Goal: Task Accomplishment & Management: Use online tool/utility

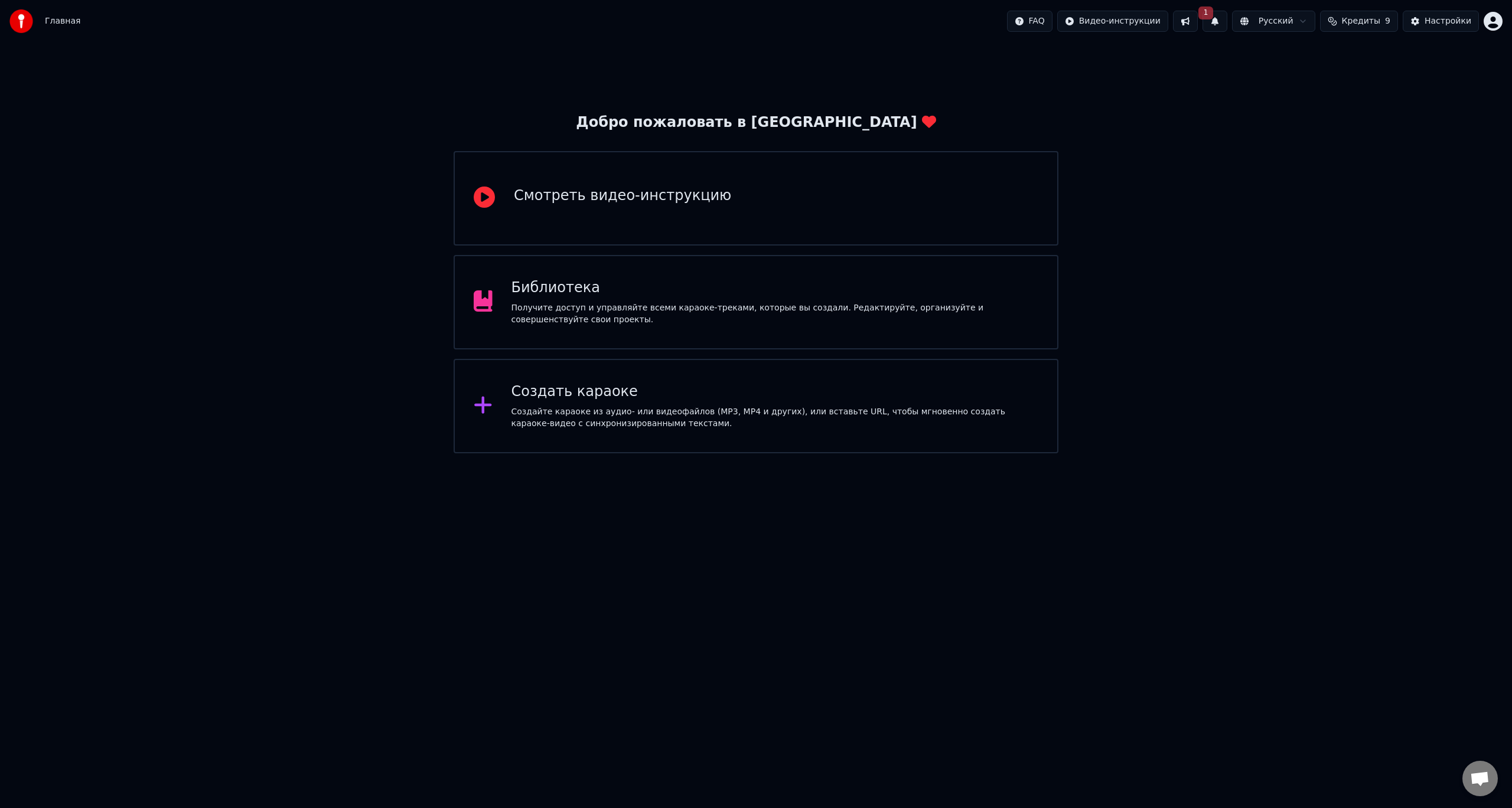
click at [570, 388] on div "Создать караоке" at bounding box center [775, 392] width 528 height 19
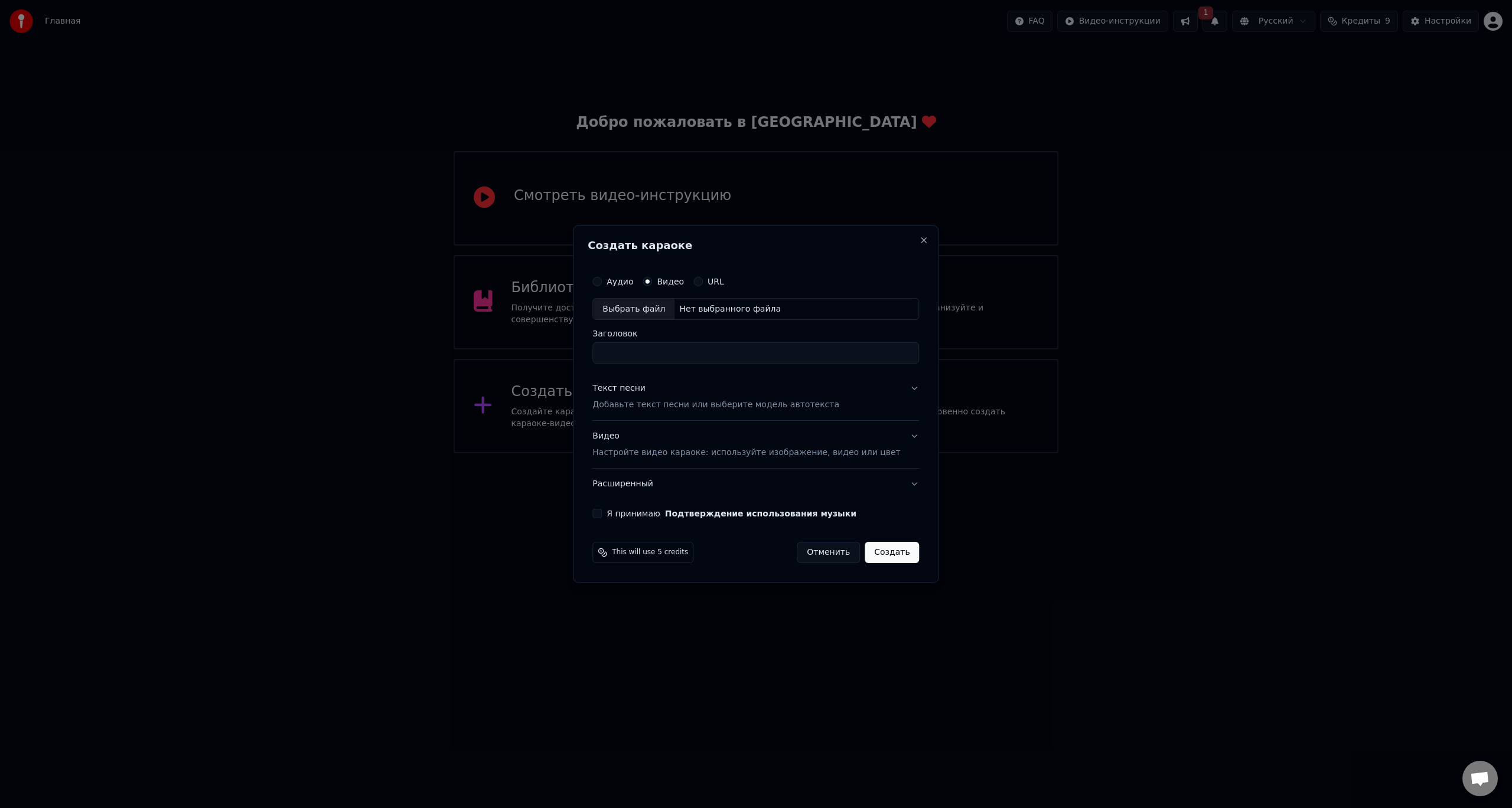
click at [645, 304] on div "Выбрать файл" at bounding box center [633, 309] width 81 height 21
type input "**********"
click at [671, 406] on p "Добавьте текст песни или выберите модель автотекста" at bounding box center [716, 405] width 247 height 12
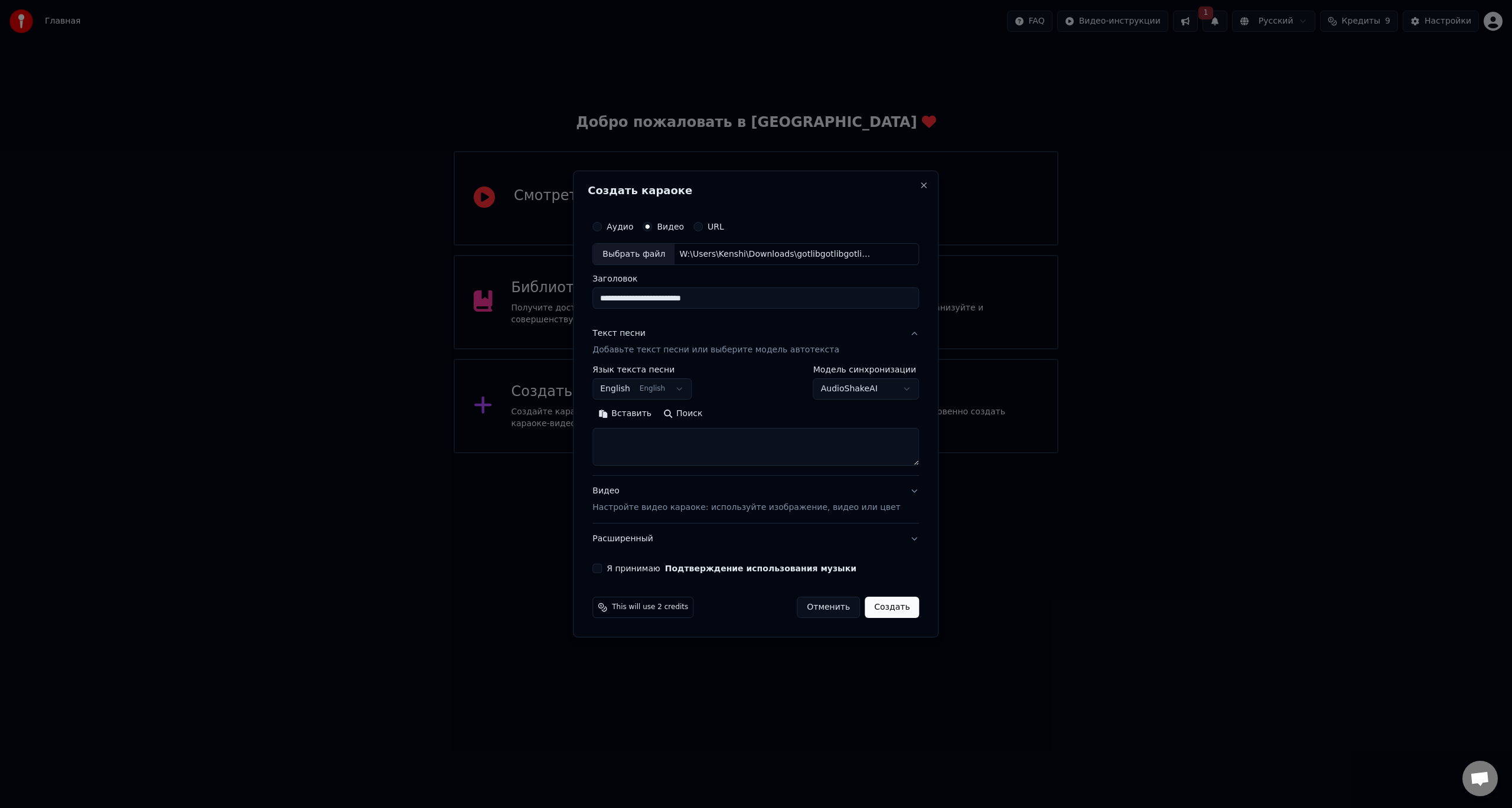
click at [665, 388] on button "English English" at bounding box center [642, 390] width 99 height 21
select select "**"
click at [692, 449] on textarea at bounding box center [756, 447] width 327 height 38
paste textarea "**********"
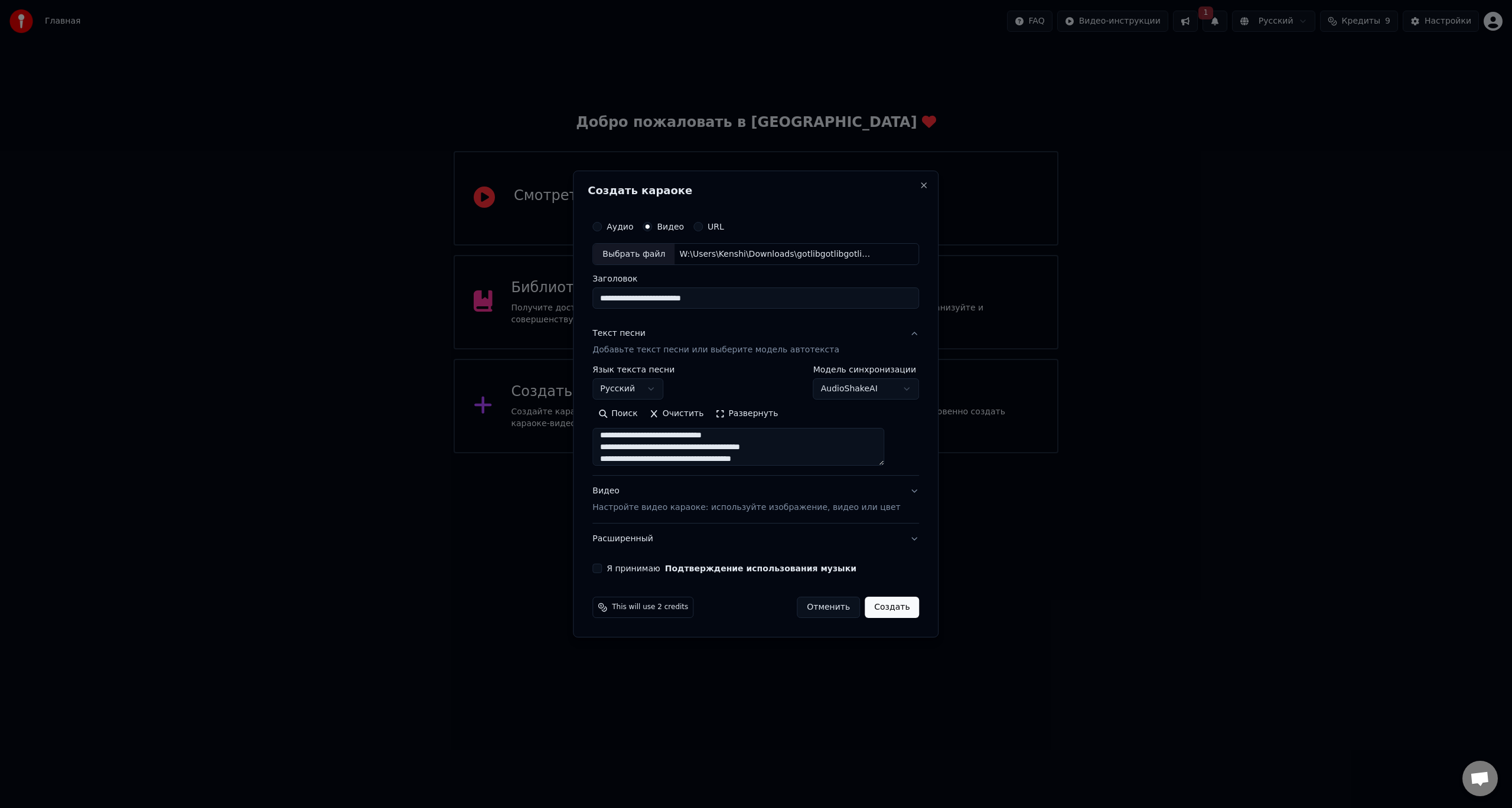
scroll to position [315, 0]
type textarea "**********"
click at [858, 502] on p "Настройте видео караоке: используйте изображение, видео или цвет" at bounding box center [746, 508] width 308 height 12
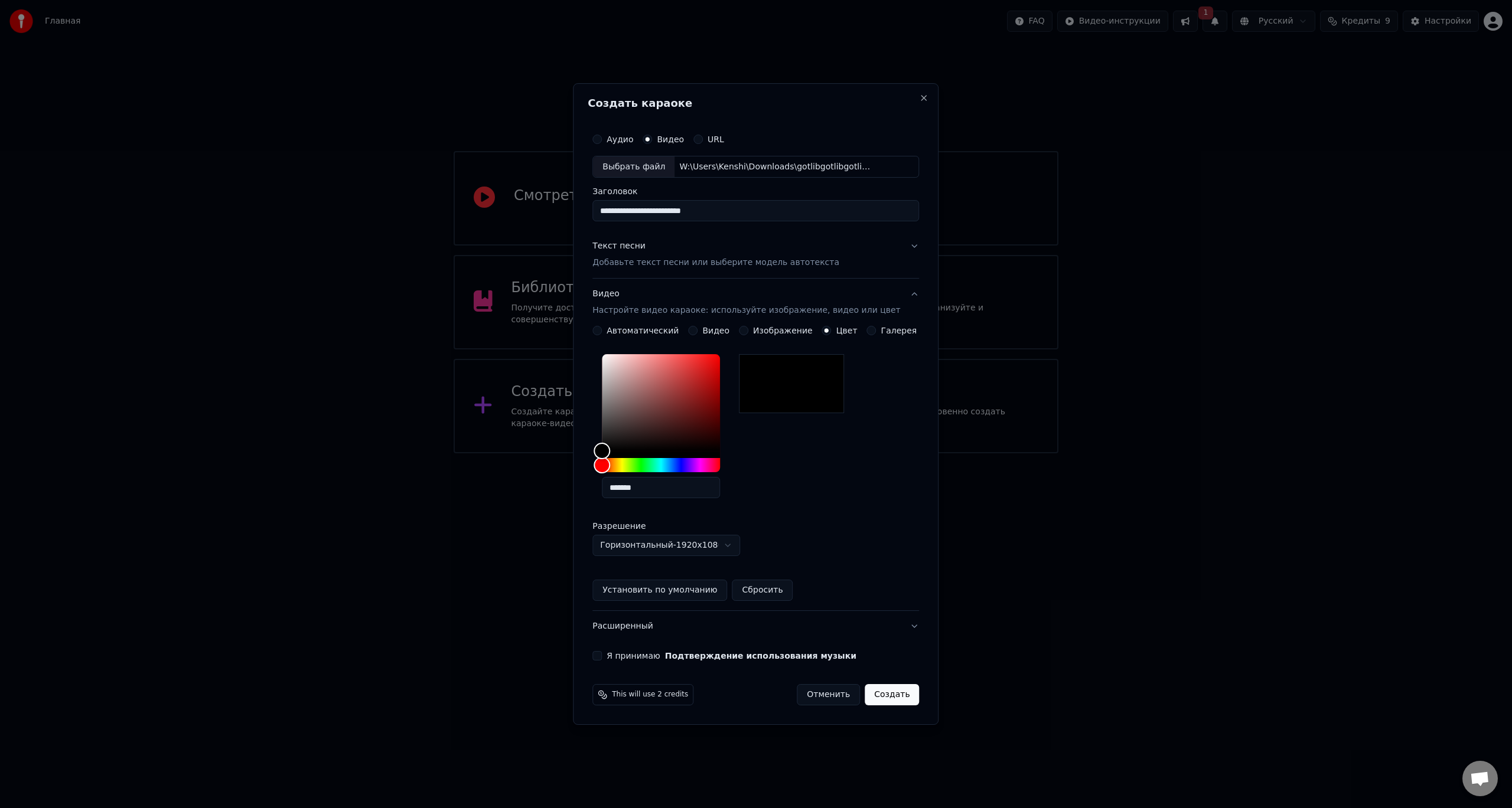
click at [889, 688] on button "Создать" at bounding box center [891, 695] width 54 height 21
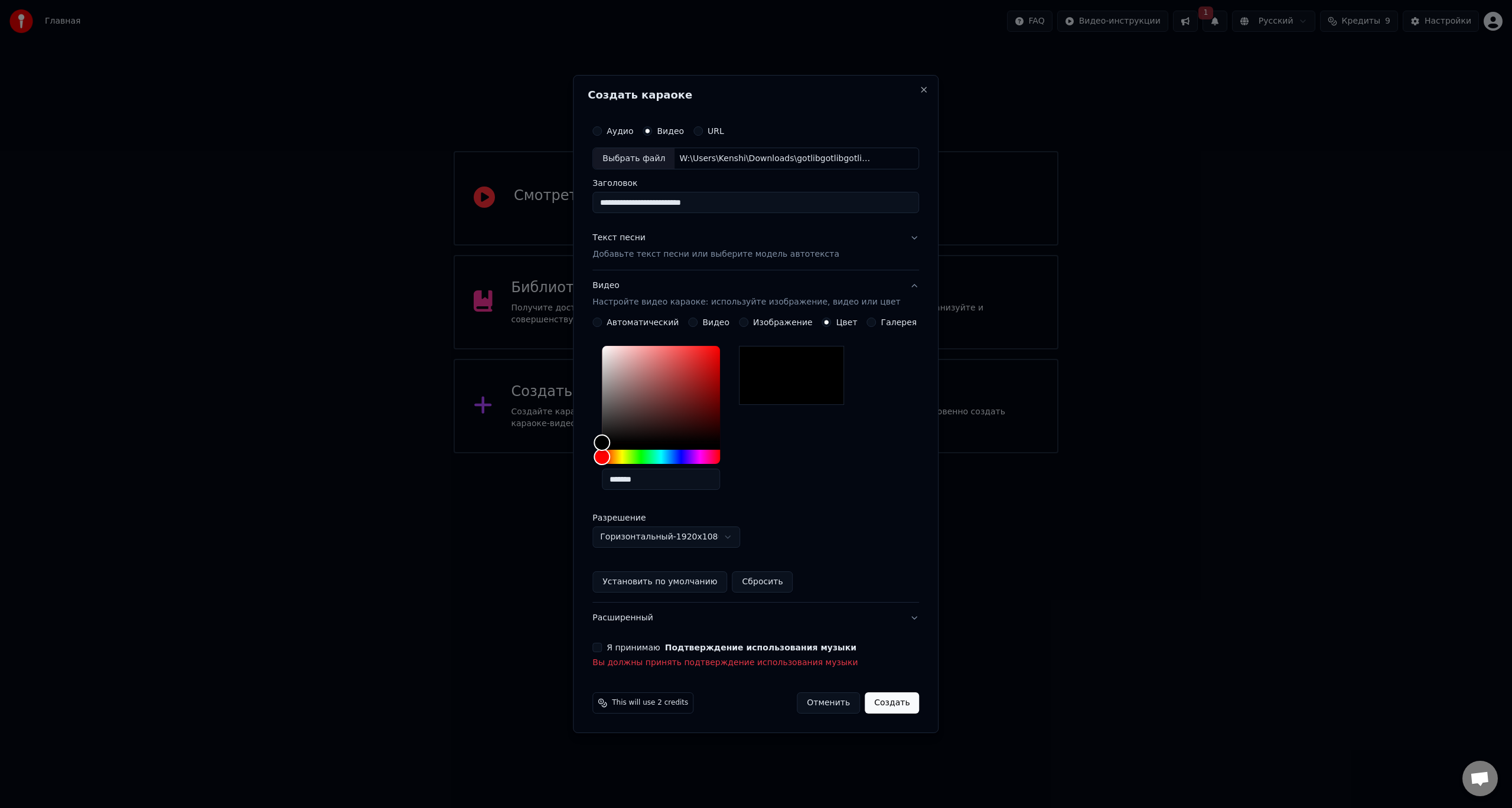
click at [604, 645] on div "**********" at bounding box center [755, 394] width 336 height 559
click at [602, 649] on button "Я принимаю Подтверждение использования музыки" at bounding box center [597, 647] width 9 height 9
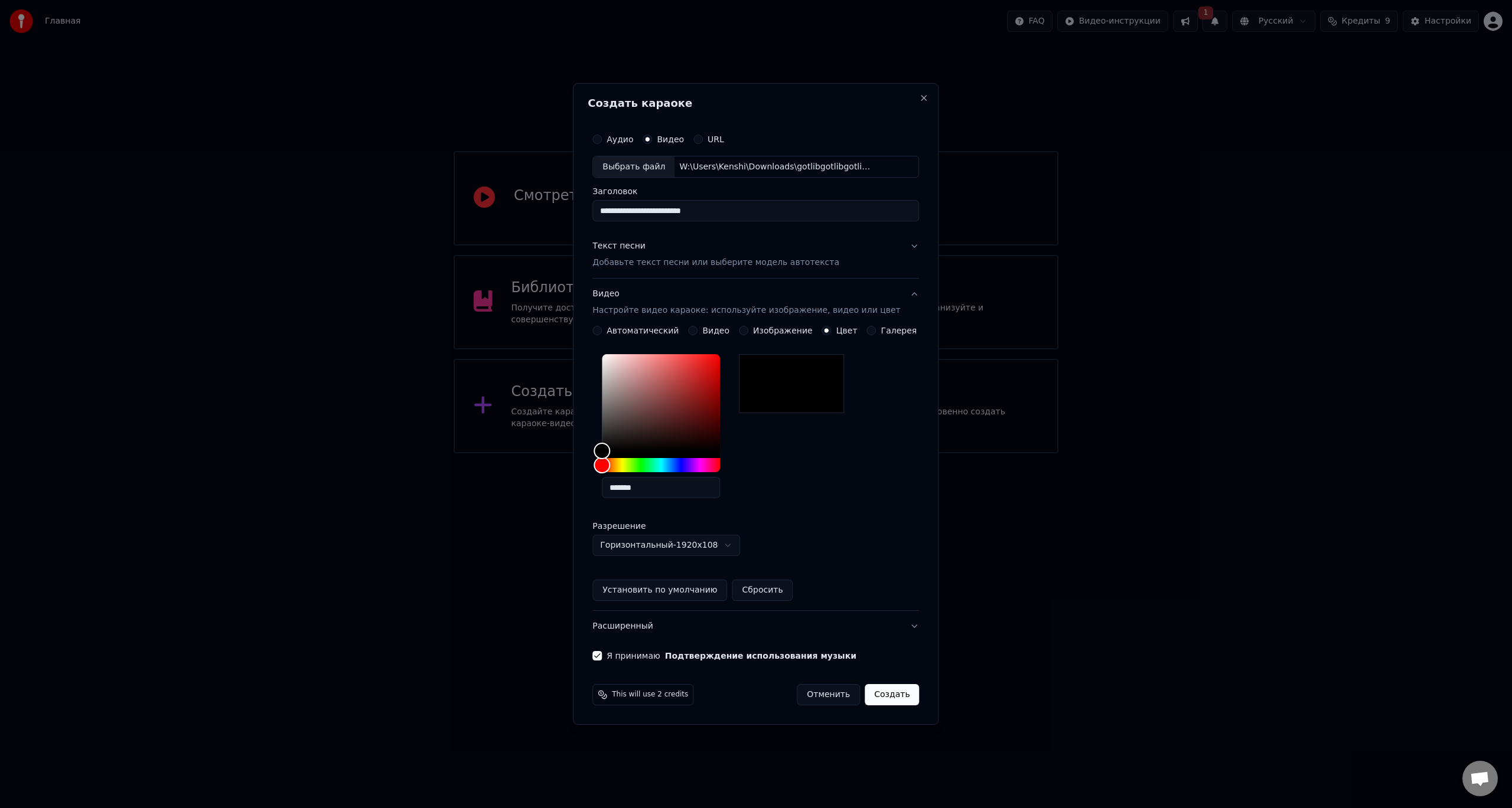
click at [875, 695] on button "Создать" at bounding box center [891, 695] width 54 height 21
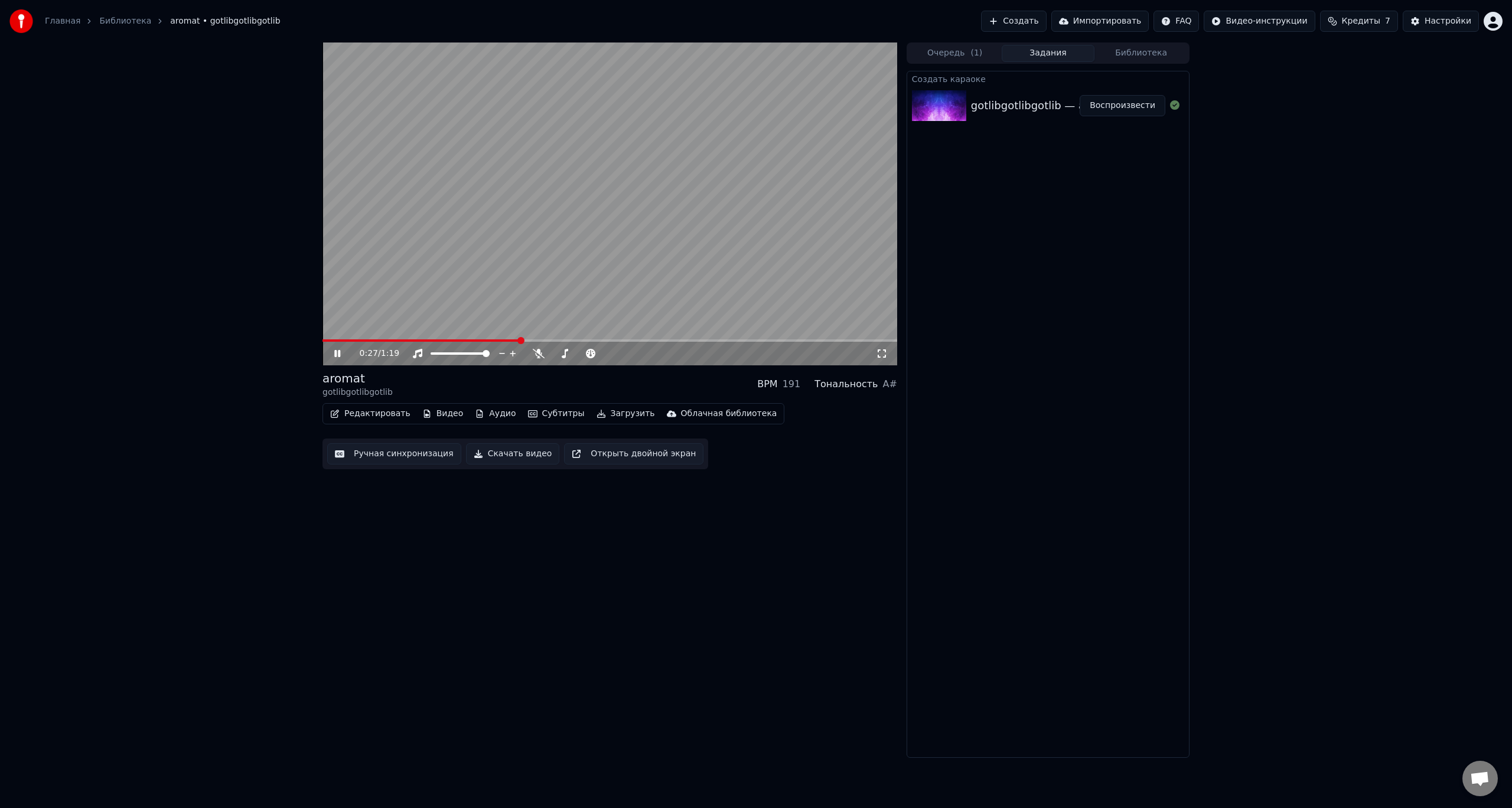
click at [370, 455] on button "Ручная синхронизация" at bounding box center [394, 454] width 134 height 21
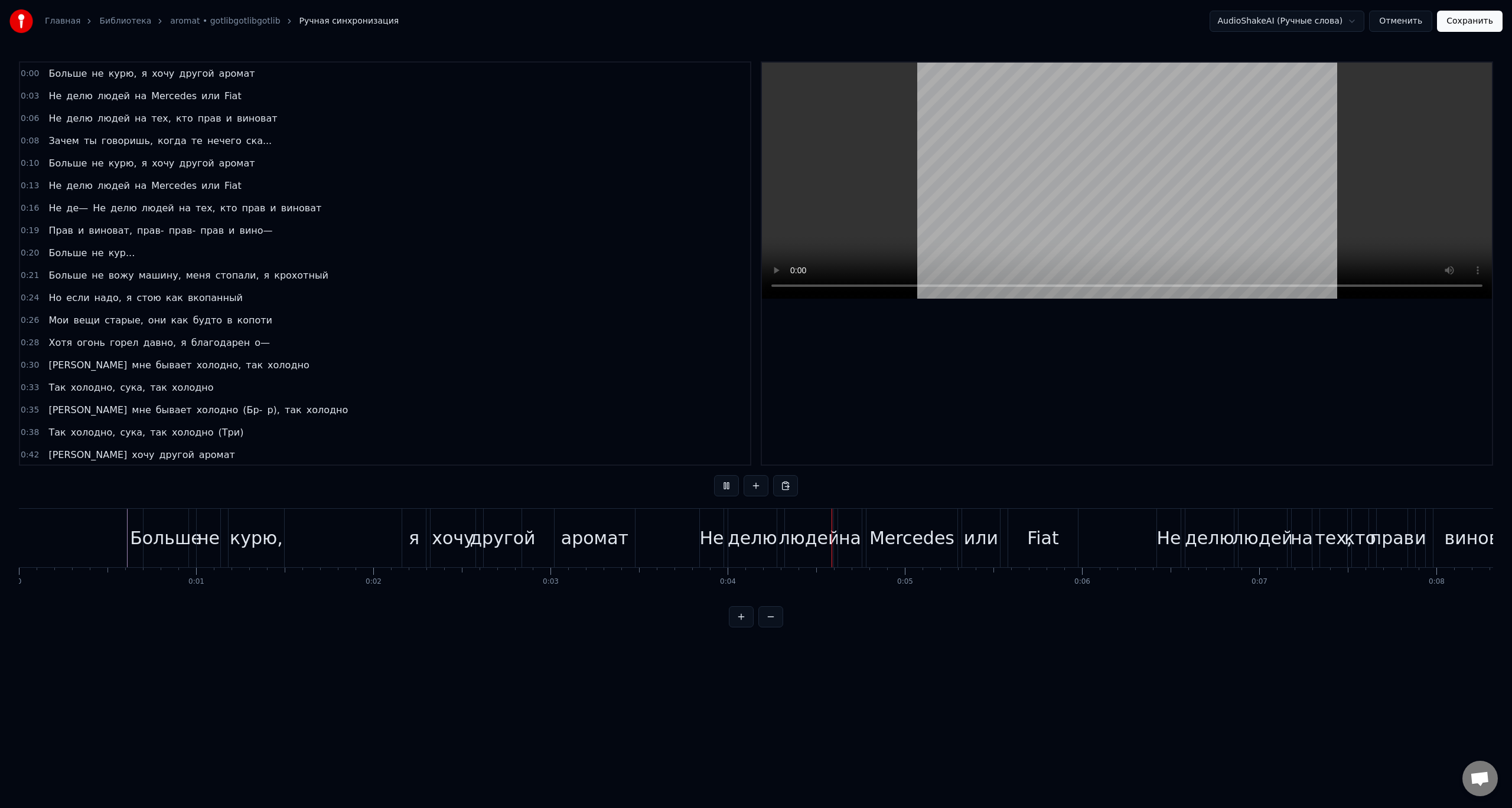
click at [1481, 24] on button "Сохранить" at bounding box center [1469, 21] width 66 height 21
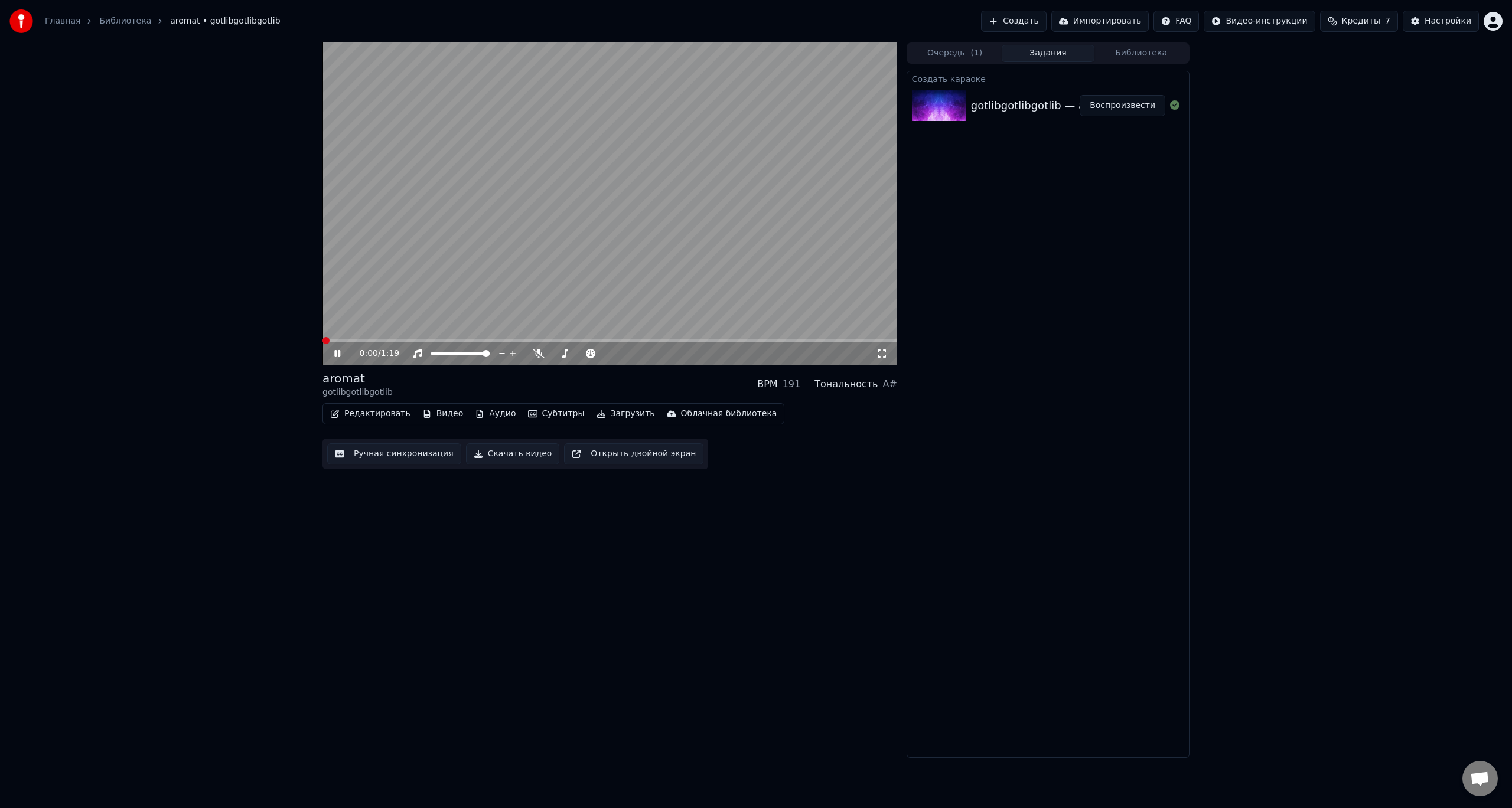
click at [322, 339] on span at bounding box center [322, 340] width 0 height 3
click at [870, 387] on div "Тональность" at bounding box center [846, 384] width 63 height 14
click at [612, 456] on button "Открыть двойной экран" at bounding box center [633, 454] width 139 height 21
click at [322, 339] on span at bounding box center [322, 340] width 0 height 3
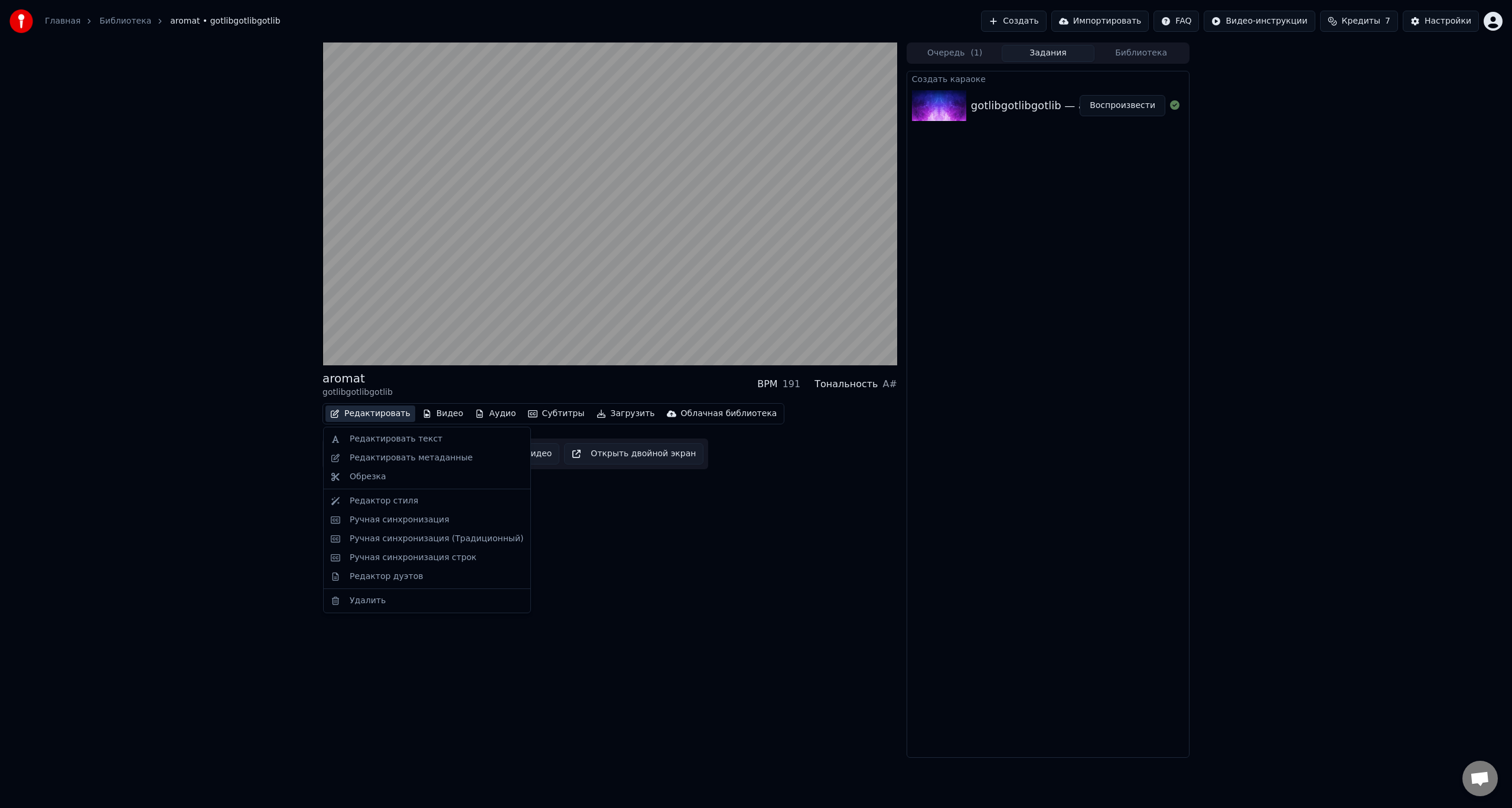
click at [356, 411] on button "Редактировать" at bounding box center [370, 413] width 90 height 16
click at [425, 504] on div "Редактор стиля" at bounding box center [436, 501] width 174 height 12
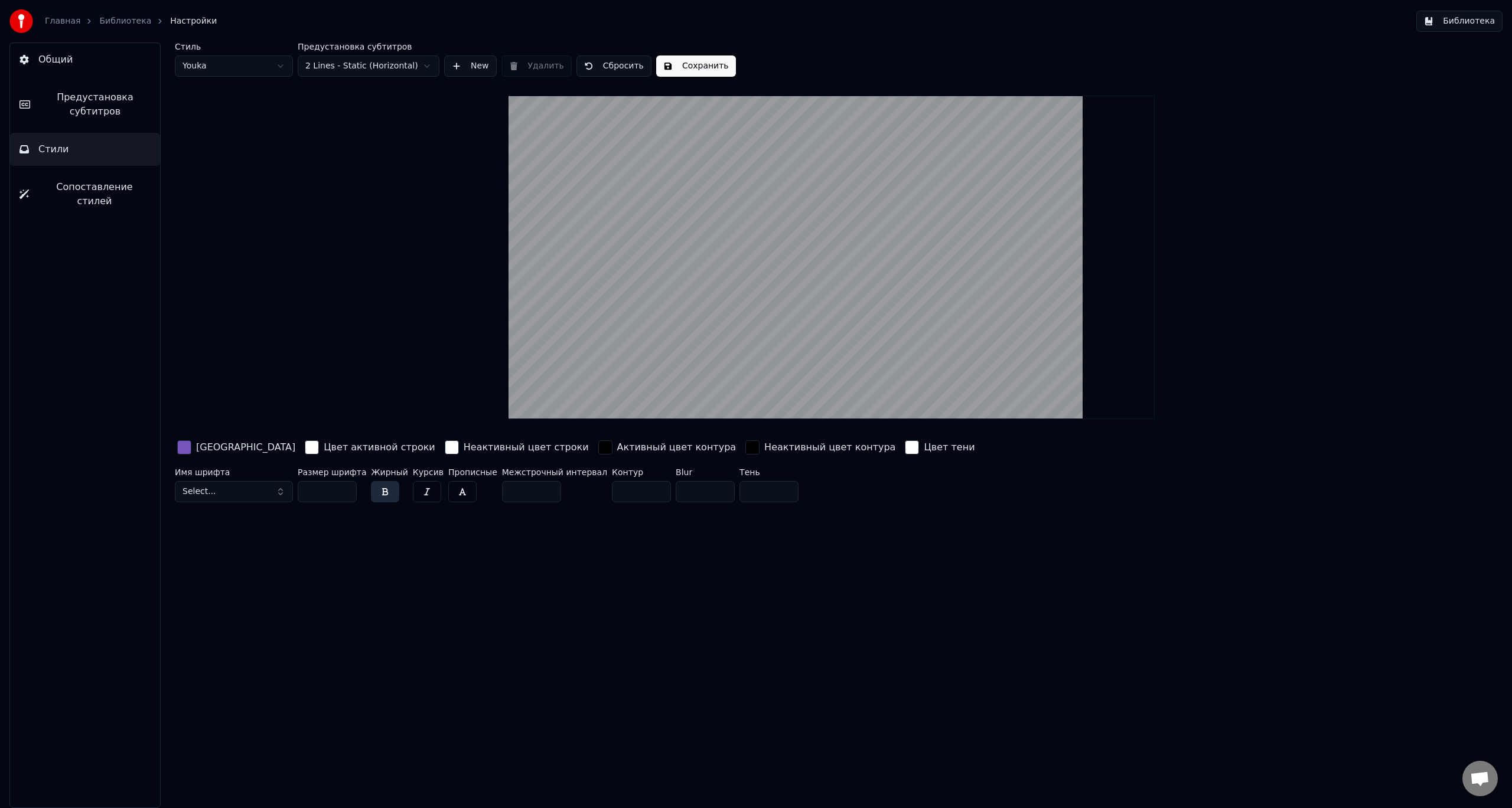
click at [356, 56] on html "Главная Библиотека Настройки Библиотека Общий Предустановка субтитров Стили Соп…" at bounding box center [756, 404] width 1512 height 808
click at [677, 63] on button "Сохранить" at bounding box center [696, 66] width 79 height 21
click at [677, 62] on button "Готово" at bounding box center [688, 66] width 63 height 21
click at [1458, 18] on button "Библиотека" at bounding box center [1459, 21] width 86 height 21
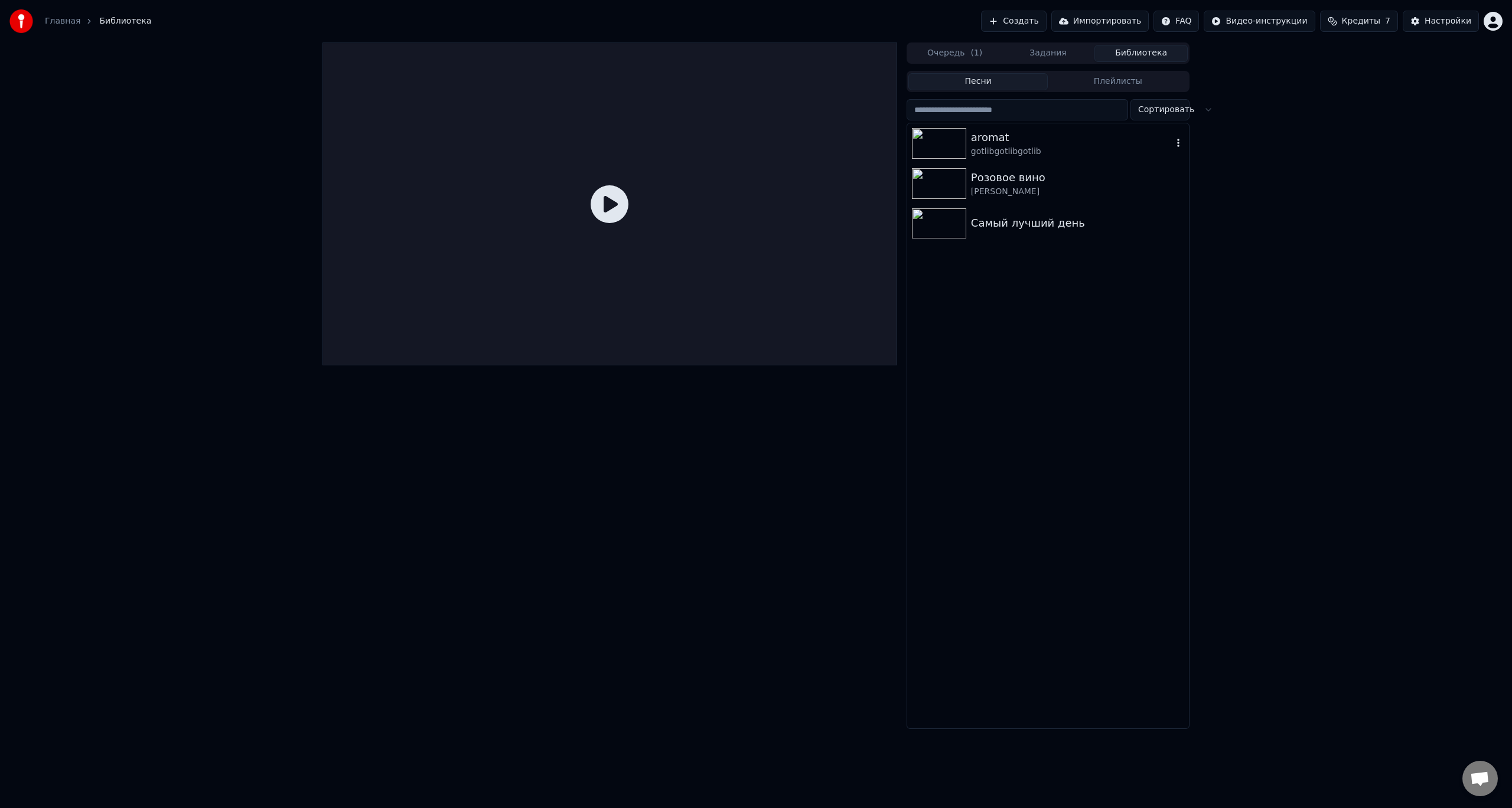
click at [933, 148] on img at bounding box center [938, 143] width 54 height 31
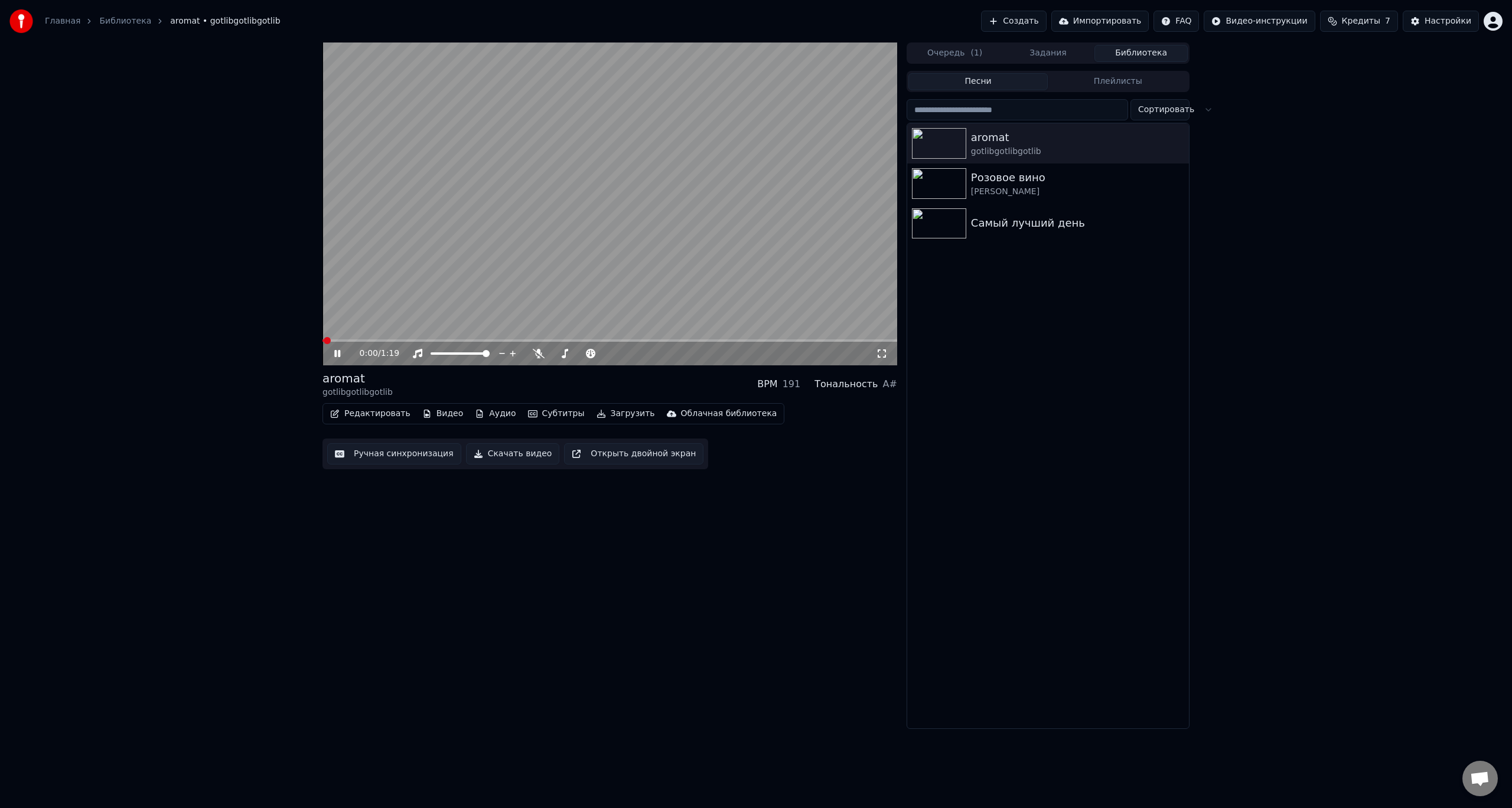
click at [505, 241] on video at bounding box center [610, 204] width 575 height 323
click at [338, 355] on icon at bounding box center [346, 354] width 28 height 9
click at [55, 22] on link "Главная" at bounding box center [62, 21] width 35 height 12
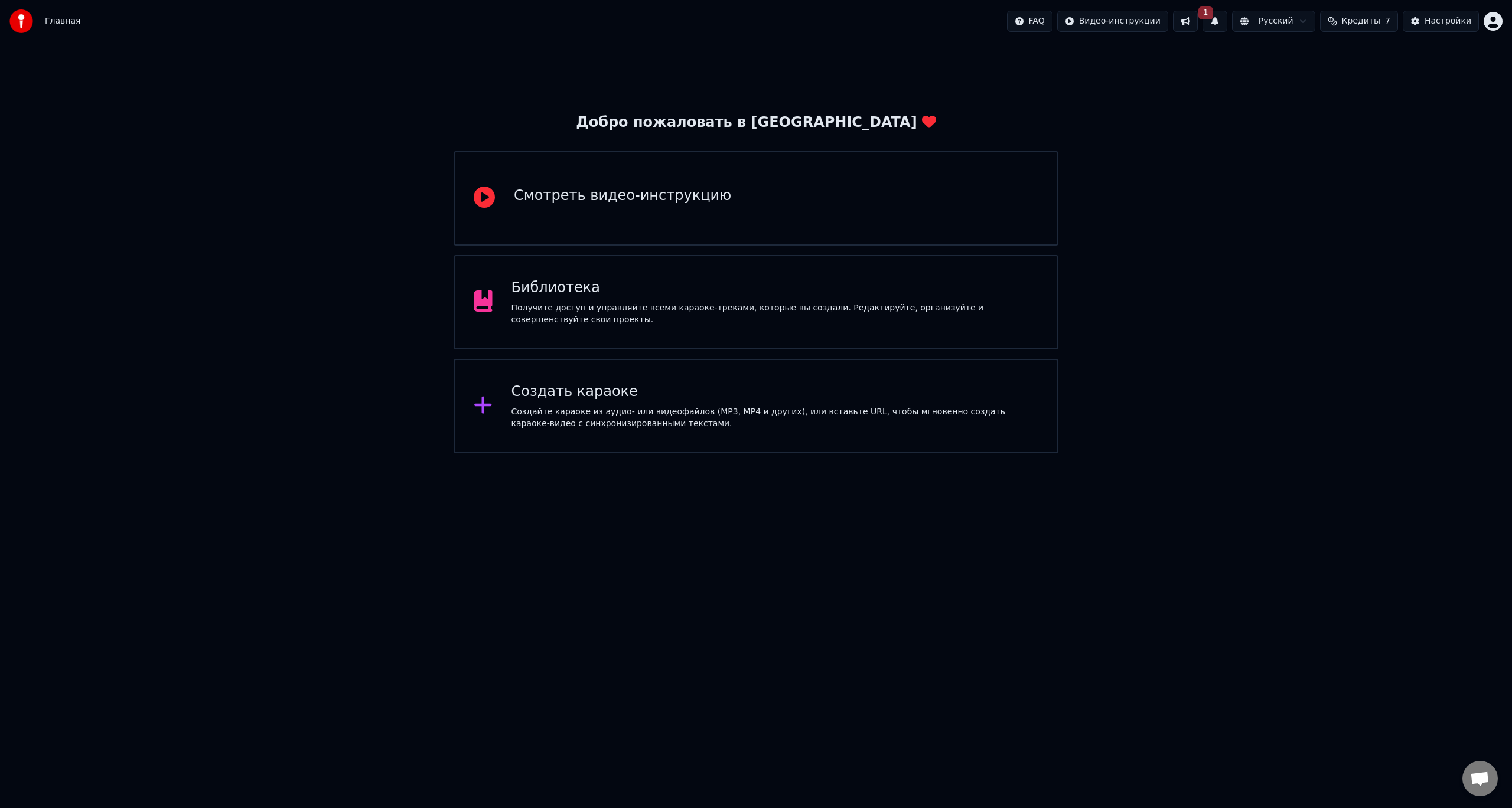
click at [602, 401] on div "Создать караоке" at bounding box center [775, 392] width 528 height 19
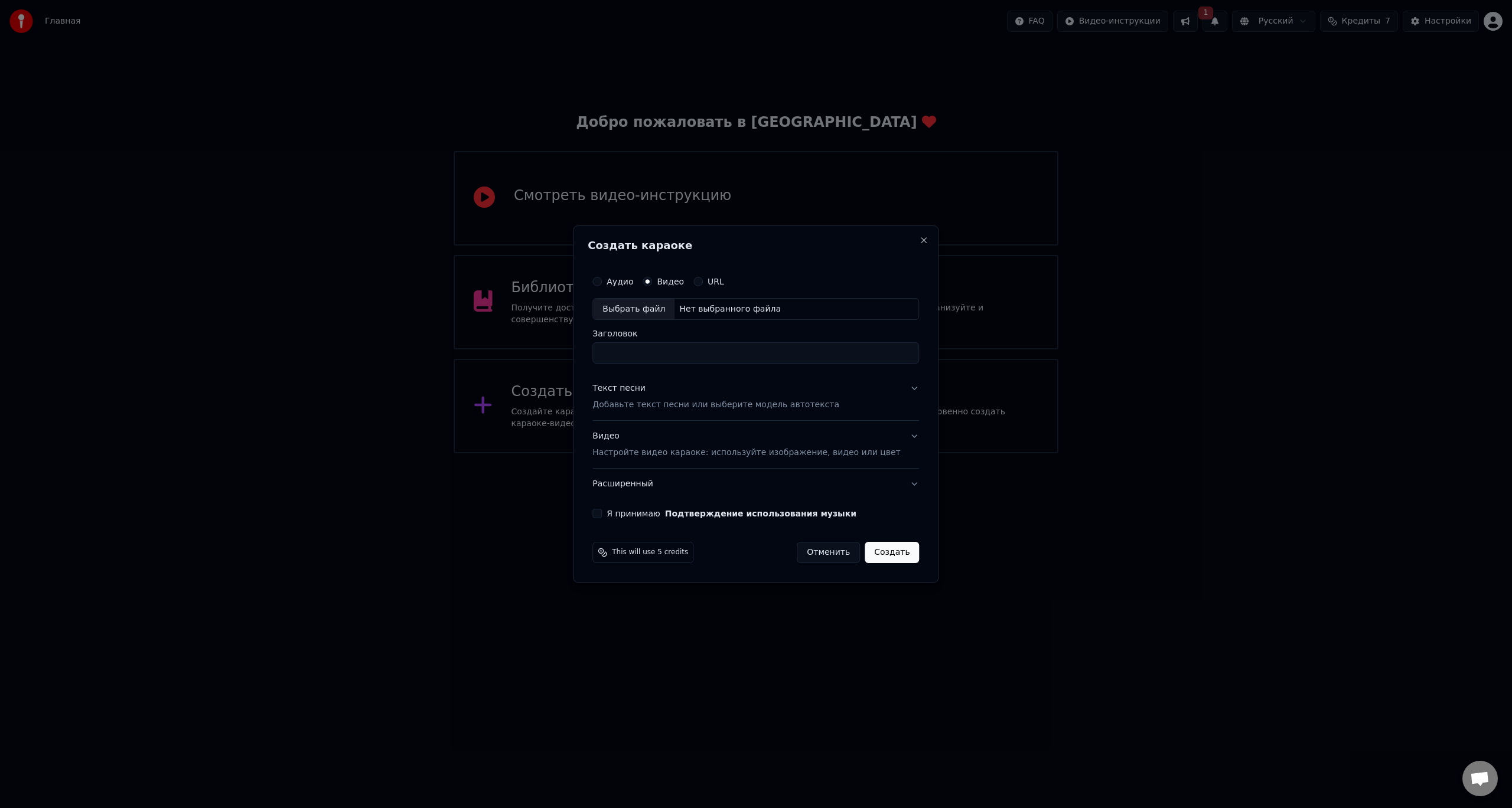
click at [662, 310] on div "Выбрать файл" at bounding box center [633, 309] width 81 height 21
type input "**********"
click at [660, 392] on div "Текст песни Добавьте текст песни или выберите модель автотекста" at bounding box center [716, 397] width 247 height 28
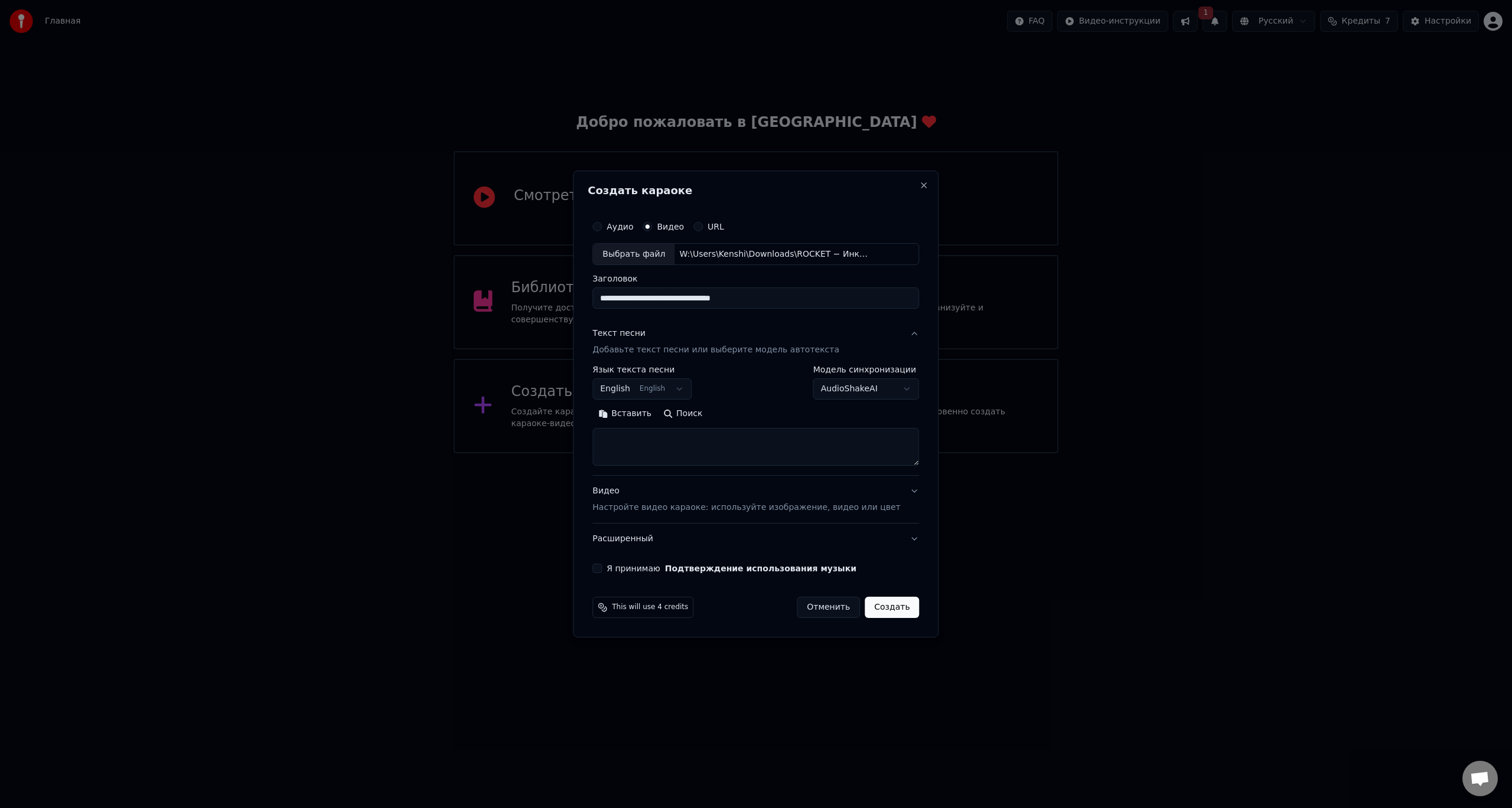
drag, startPoint x: 678, startPoint y: 434, endPoint x: 677, endPoint y: 449, distance: 15.0
click at [677, 444] on textarea at bounding box center [756, 447] width 327 height 38
click at [652, 388] on body "**********" at bounding box center [756, 226] width 1512 height 453
select select "**"
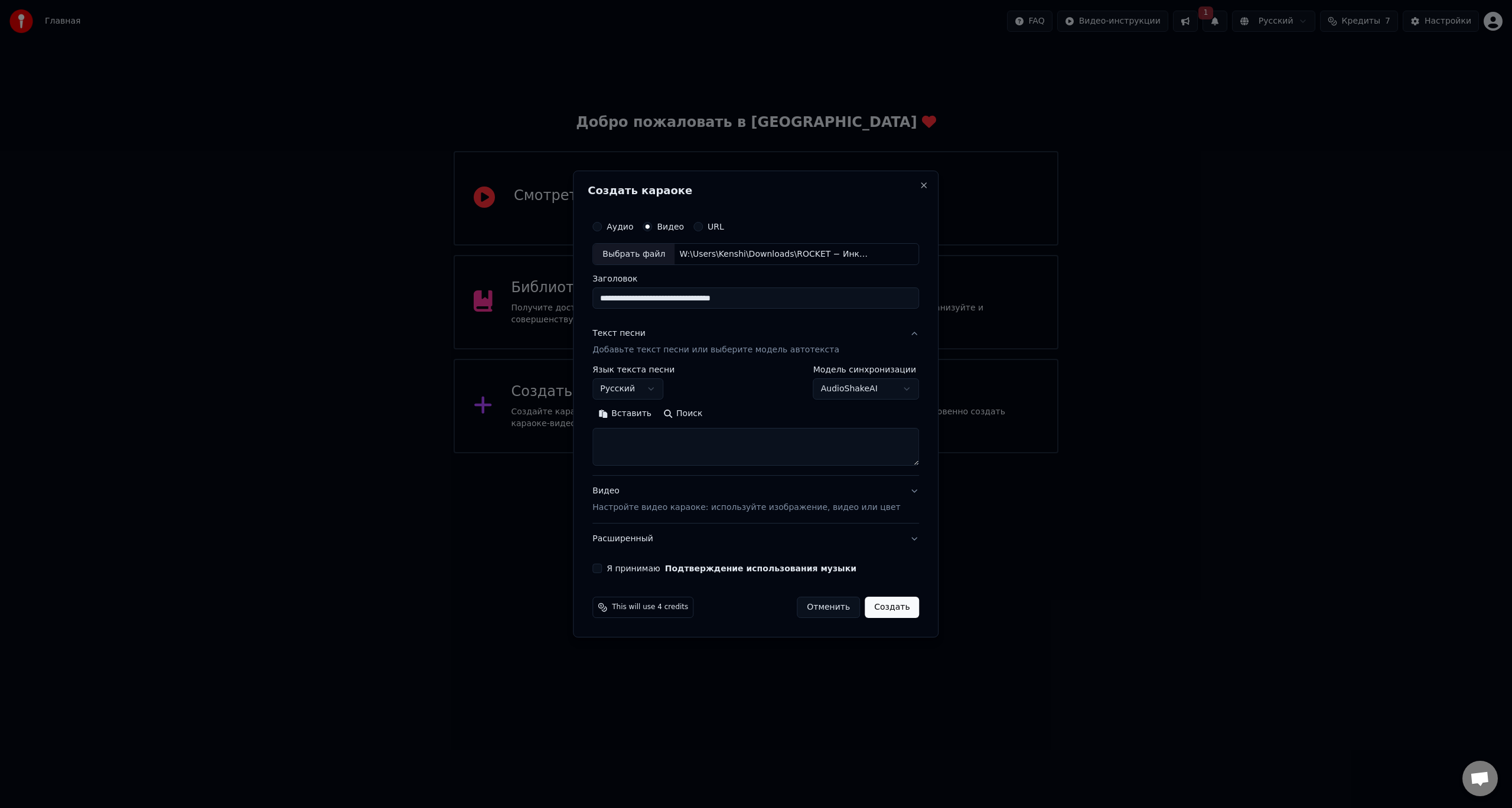
click at [660, 451] on textarea at bounding box center [756, 447] width 327 height 38
paste textarea "**********"
type textarea "**********"
click at [647, 508] on p "Настройте видео караоке: используйте изображение, видео или цвет" at bounding box center [746, 508] width 308 height 12
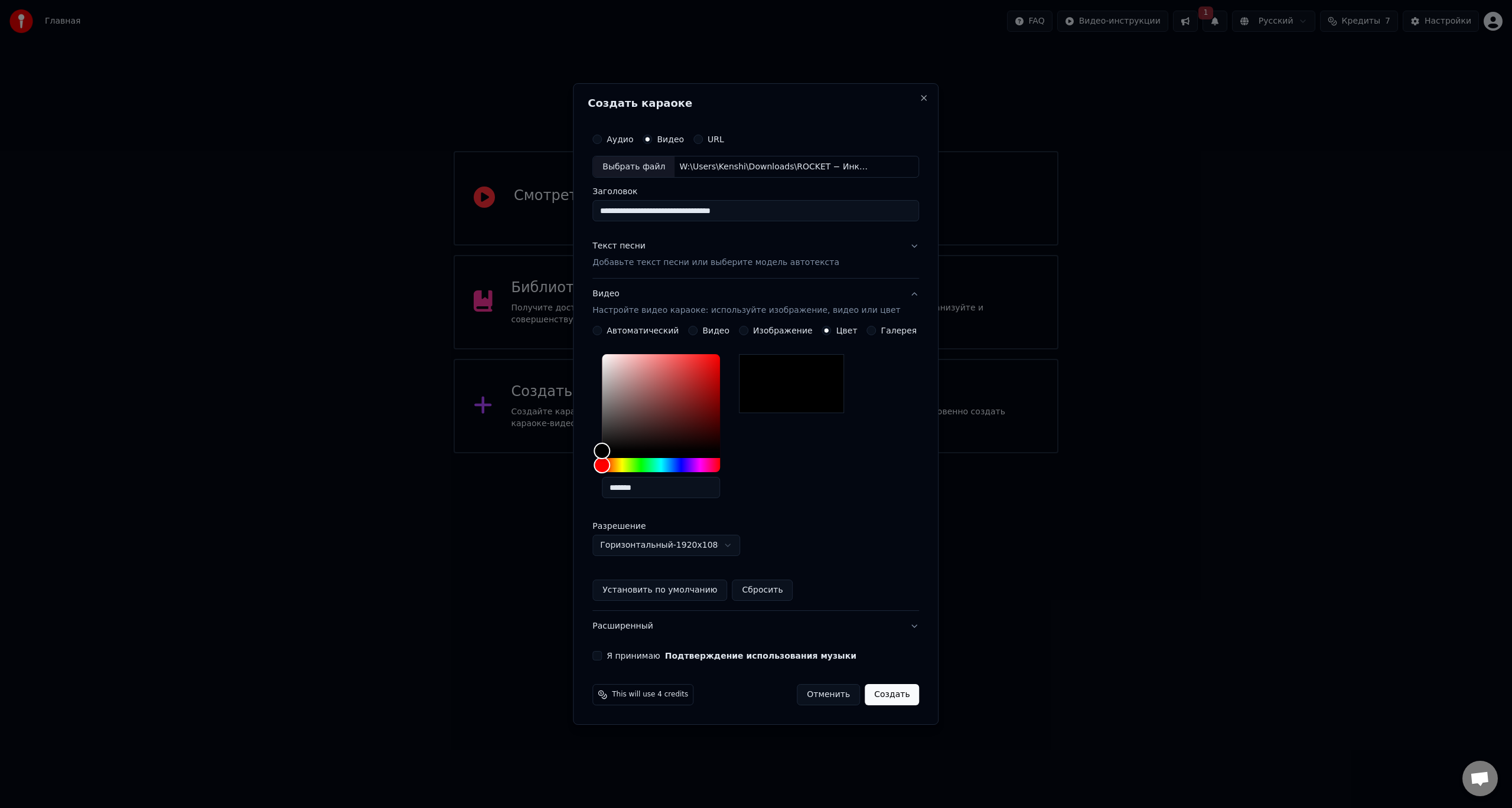
click at [602, 654] on button "Я принимаю Подтверждение использования музыки" at bounding box center [597, 656] width 9 height 9
click at [885, 693] on button "Создать" at bounding box center [891, 695] width 54 height 21
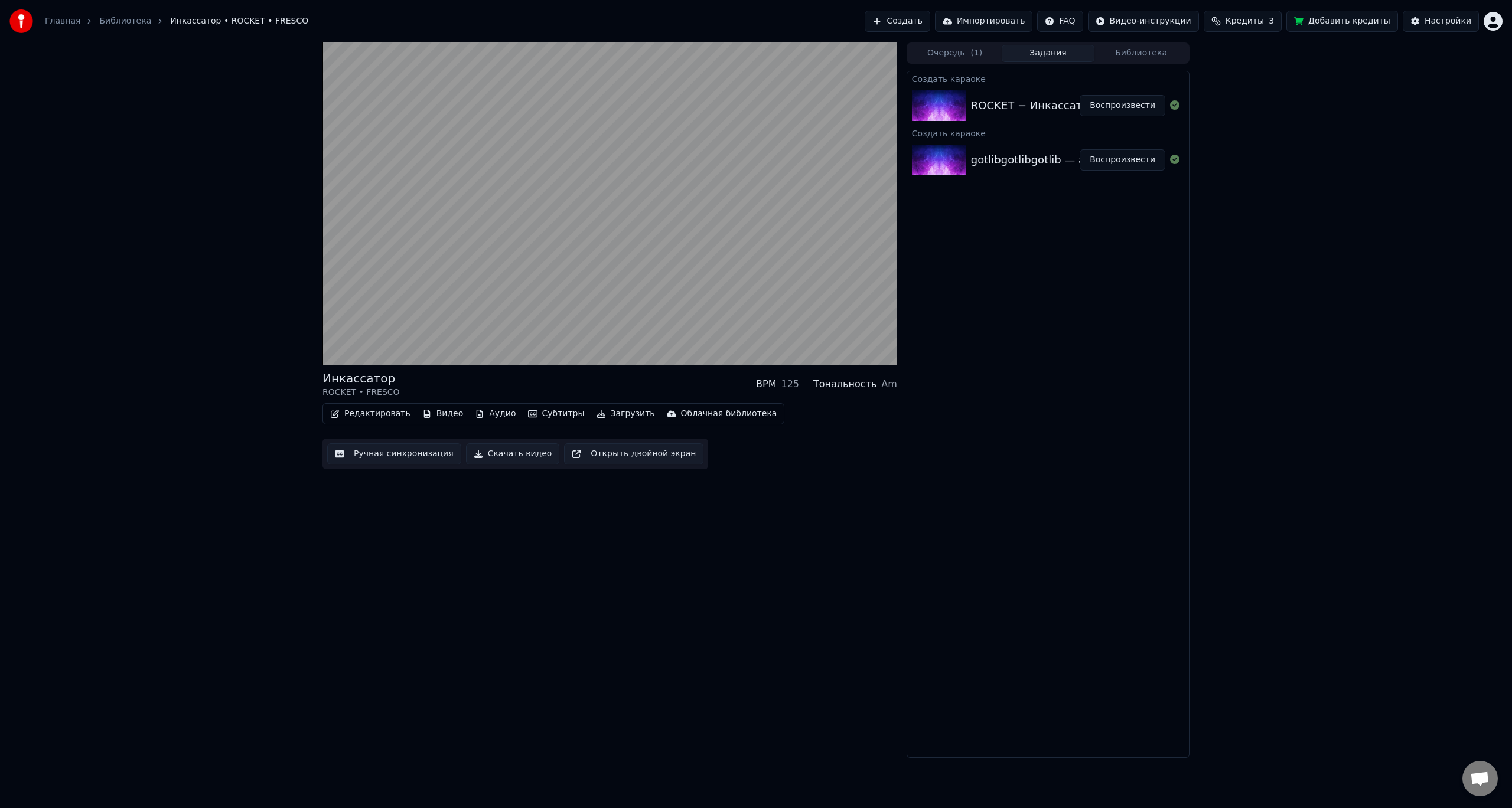
click at [381, 455] on button "Ручная синхронизация" at bounding box center [394, 454] width 134 height 21
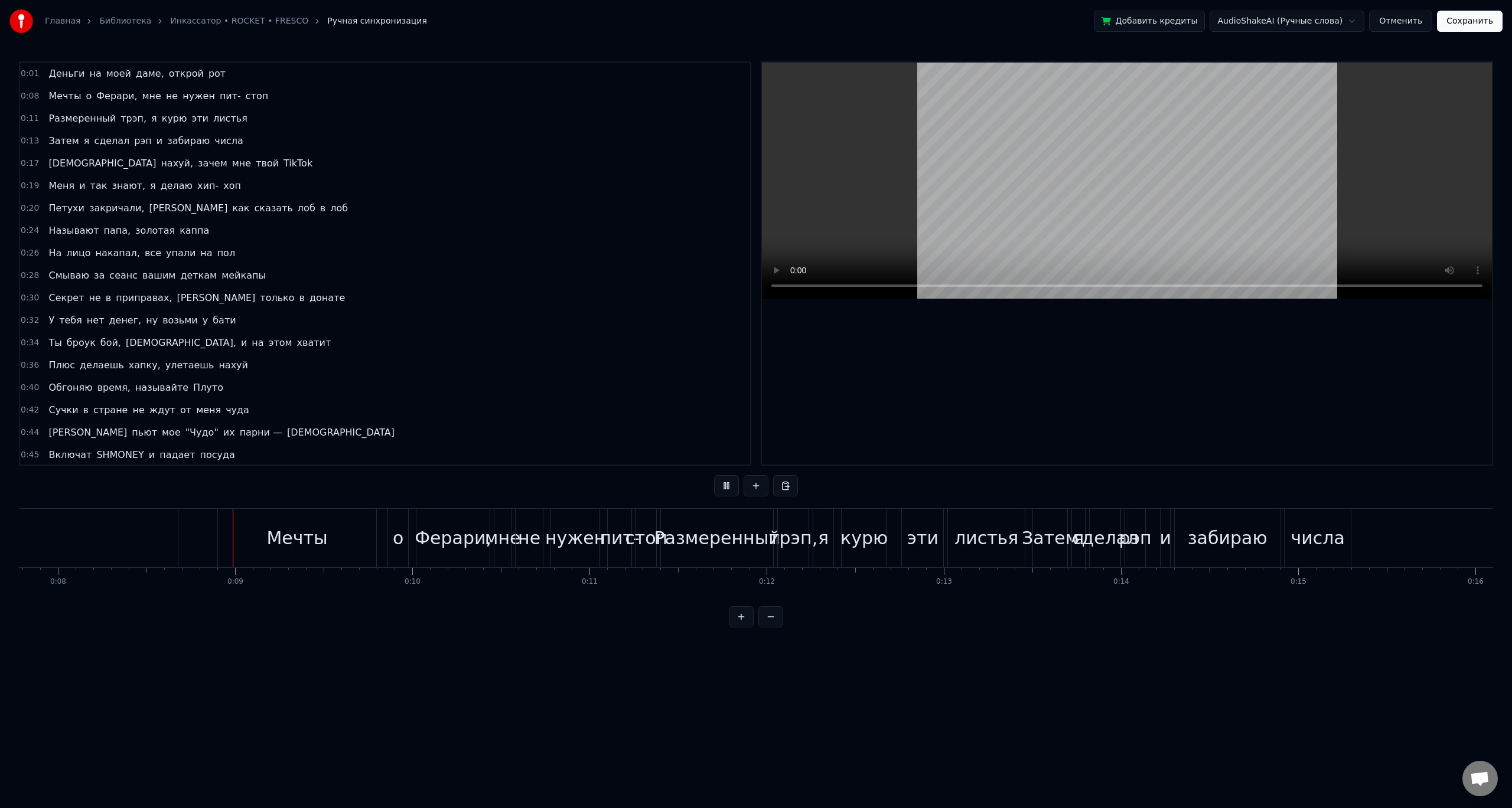
scroll to position [0, 1399]
click at [215, 495] on div "0:01 Деньги на моей даме, открой рот 0:08 Мечты о Ферари, мне не нужен пит- сто…" at bounding box center [756, 344] width 1474 height 566
drag, startPoint x: 211, startPoint y: 501, endPoint x: 198, endPoint y: 503, distance: 13.2
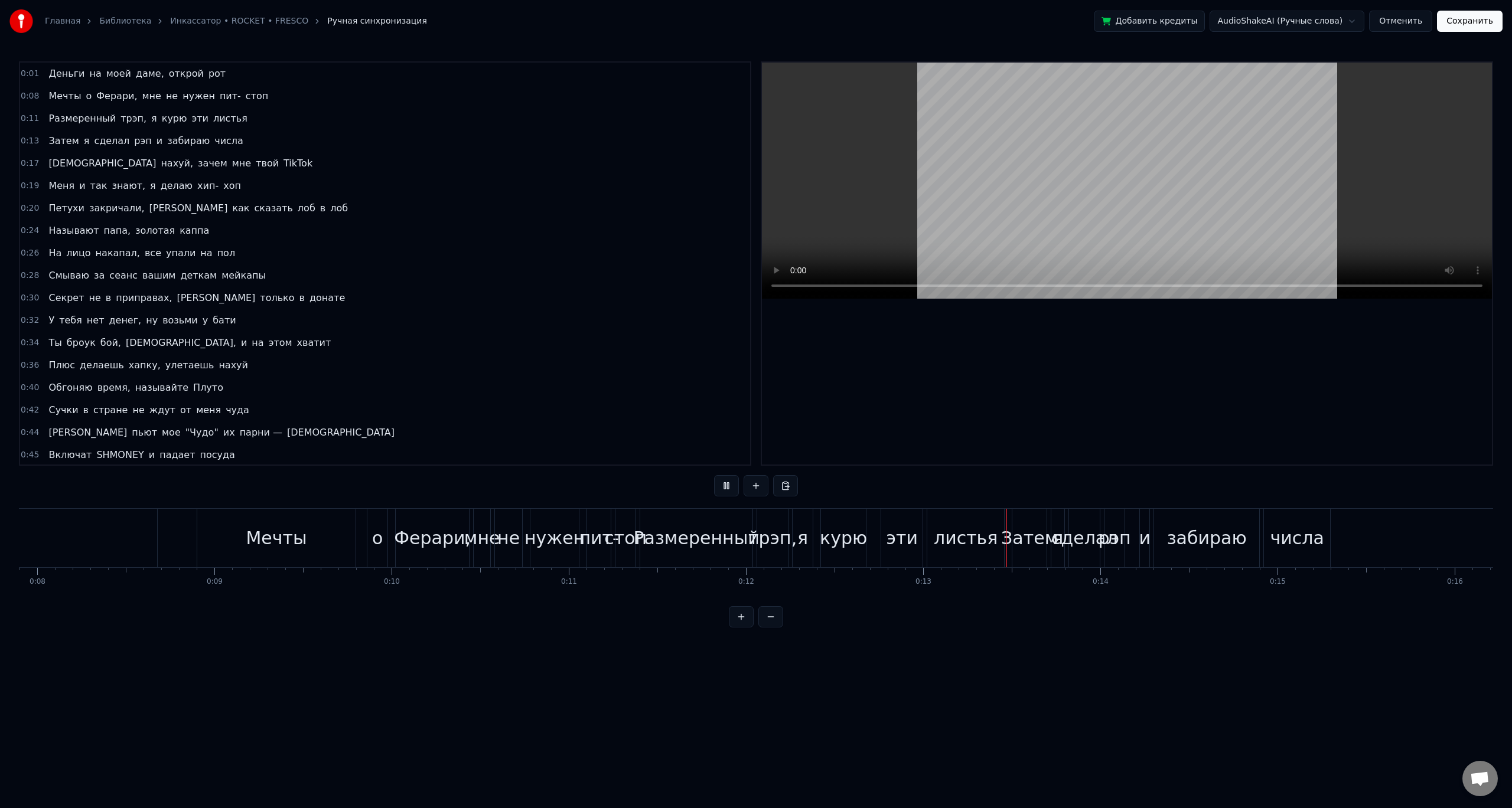
click at [209, 502] on div "0:01 Деньги на моей даме, открой рот 0:08 Мечты о Ферари, мне не нужен пит- сто…" at bounding box center [756, 344] width 1474 height 566
click at [224, 525] on div "Мечты" at bounding box center [276, 538] width 158 height 58
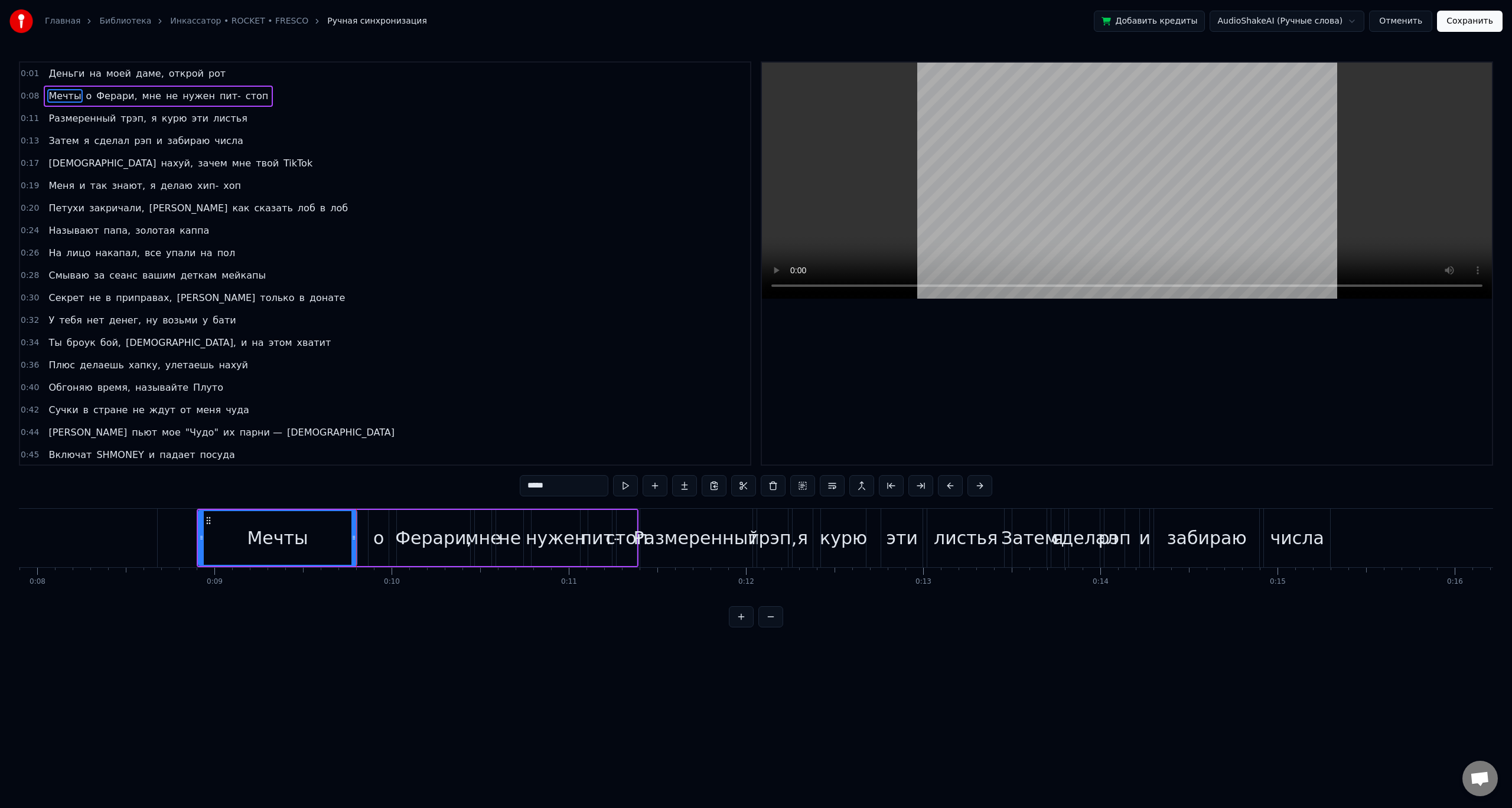
click at [220, 587] on div "Деньги на моей даме, открой рот Мечты о Ферари, мне не нужен пит- стоп Размерен…" at bounding box center [756, 552] width 1474 height 89
click at [1477, 22] on button "Сохранить" at bounding box center [1469, 21] width 66 height 21
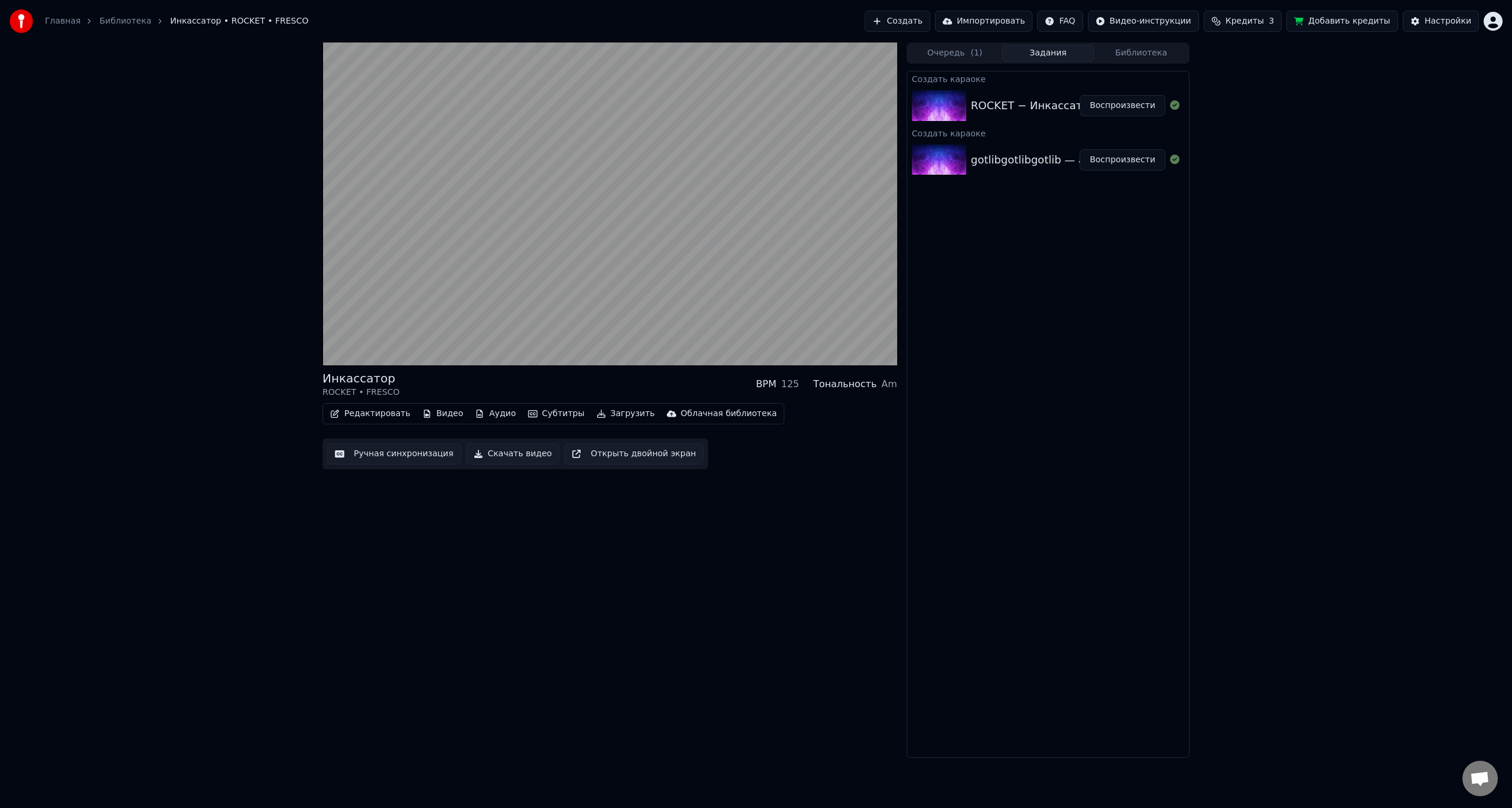
click at [374, 415] on button "Редактировать" at bounding box center [370, 413] width 90 height 16
click at [610, 556] on div "Инкассатор ROCKET • FRESCO BPM 125 Тональность Am Редактировать Видео Аудио Суб…" at bounding box center [610, 400] width 575 height 716
click at [388, 458] on button "Ручная синхронизация" at bounding box center [394, 454] width 134 height 21
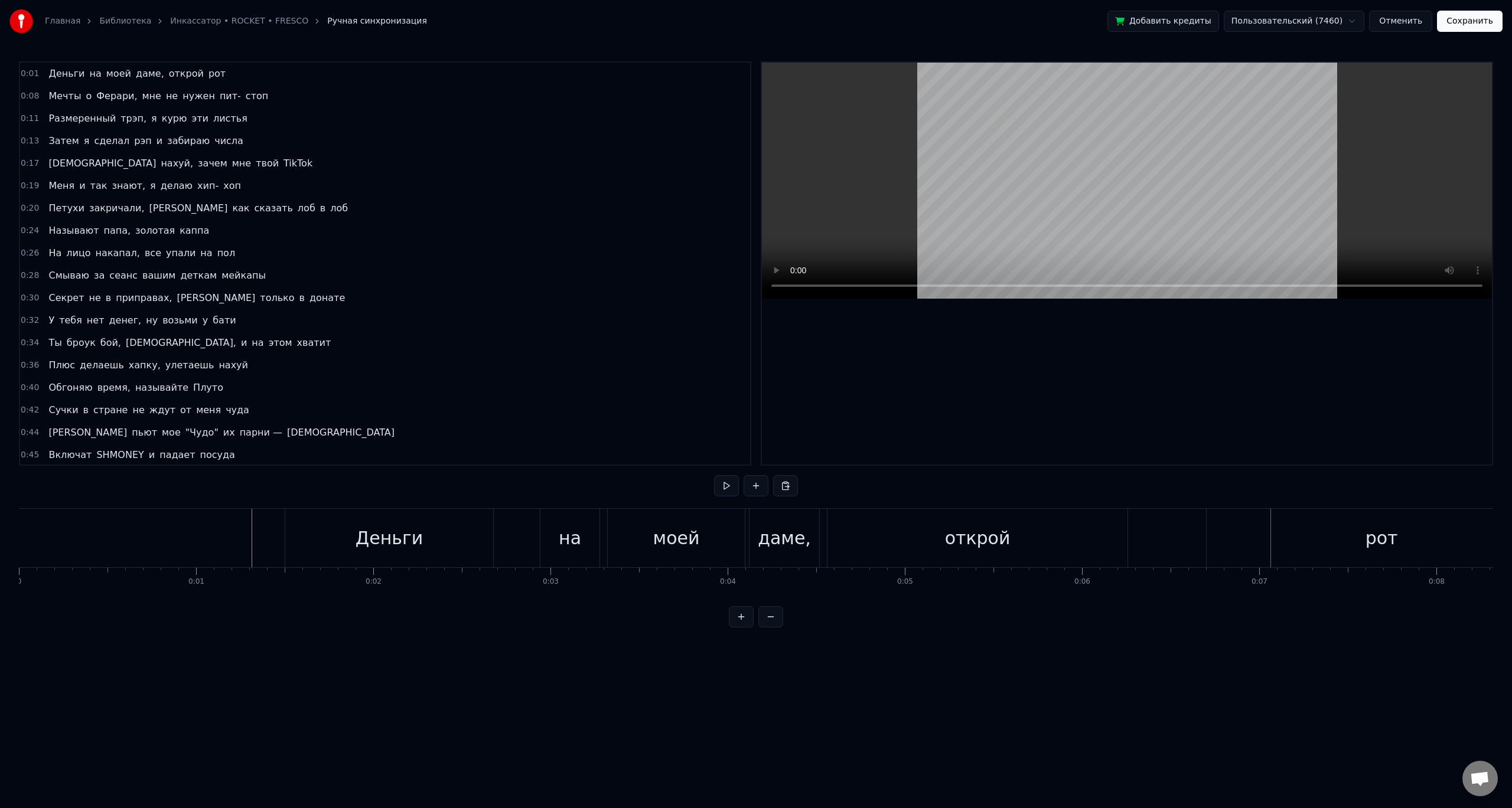
drag, startPoint x: 388, startPoint y: 533, endPoint x: 505, endPoint y: 538, distance: 117.1
click at [516, 540] on div "Деньги на моей даме, открой рот" at bounding box center [922, 538] width 1274 height 58
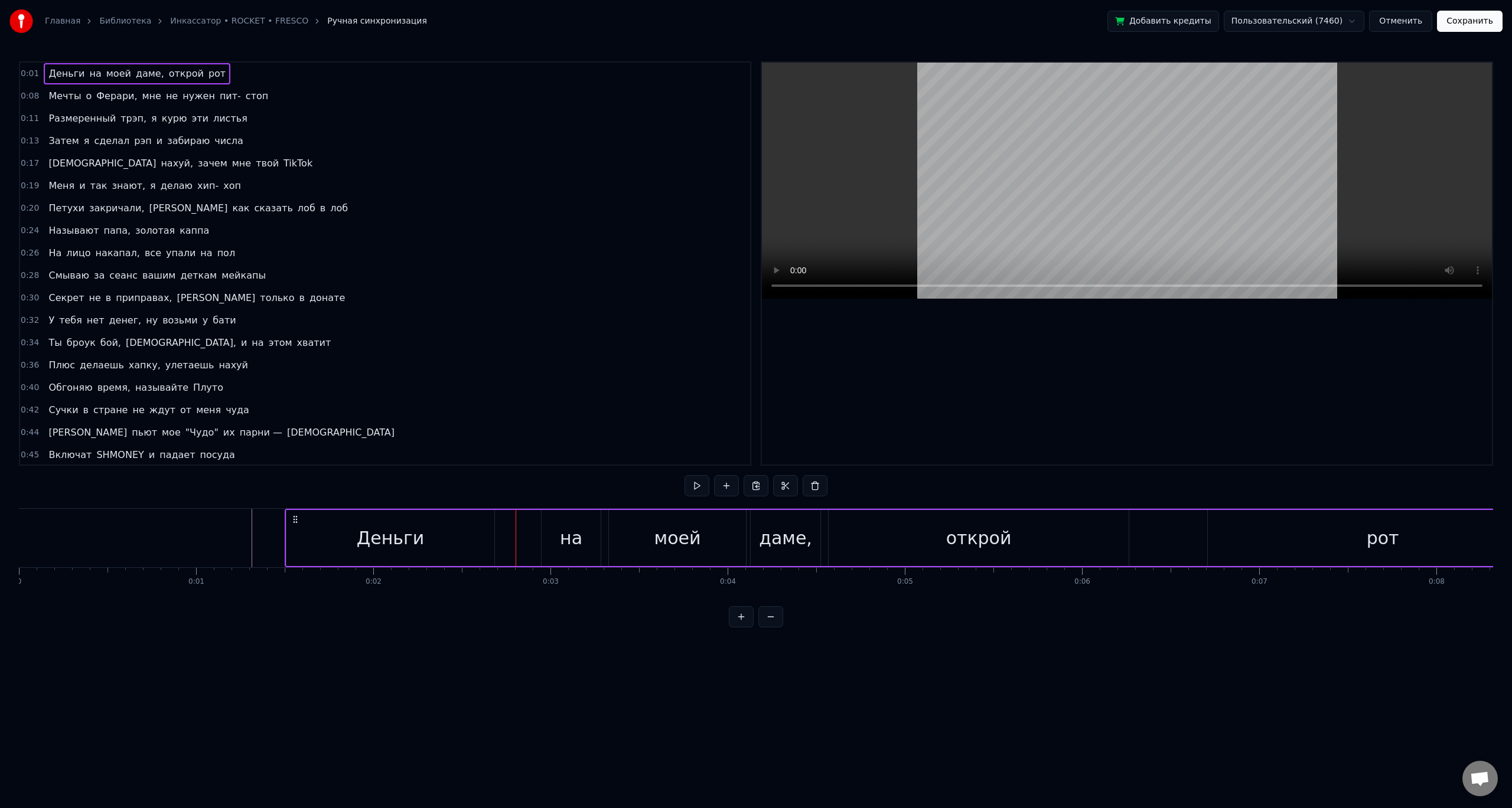
drag, startPoint x: 386, startPoint y: 533, endPoint x: 349, endPoint y: 539, distance: 37.5
click at [443, 539] on div "Деньги" at bounding box center [390, 537] width 208 height 56
click at [287, 535] on icon at bounding box center [288, 538] width 5 height 9
drag, startPoint x: 371, startPoint y: 534, endPoint x: 469, endPoint y: 543, distance: 98.4
click at [469, 543] on div "Деньги" at bounding box center [390, 538] width 208 height 54
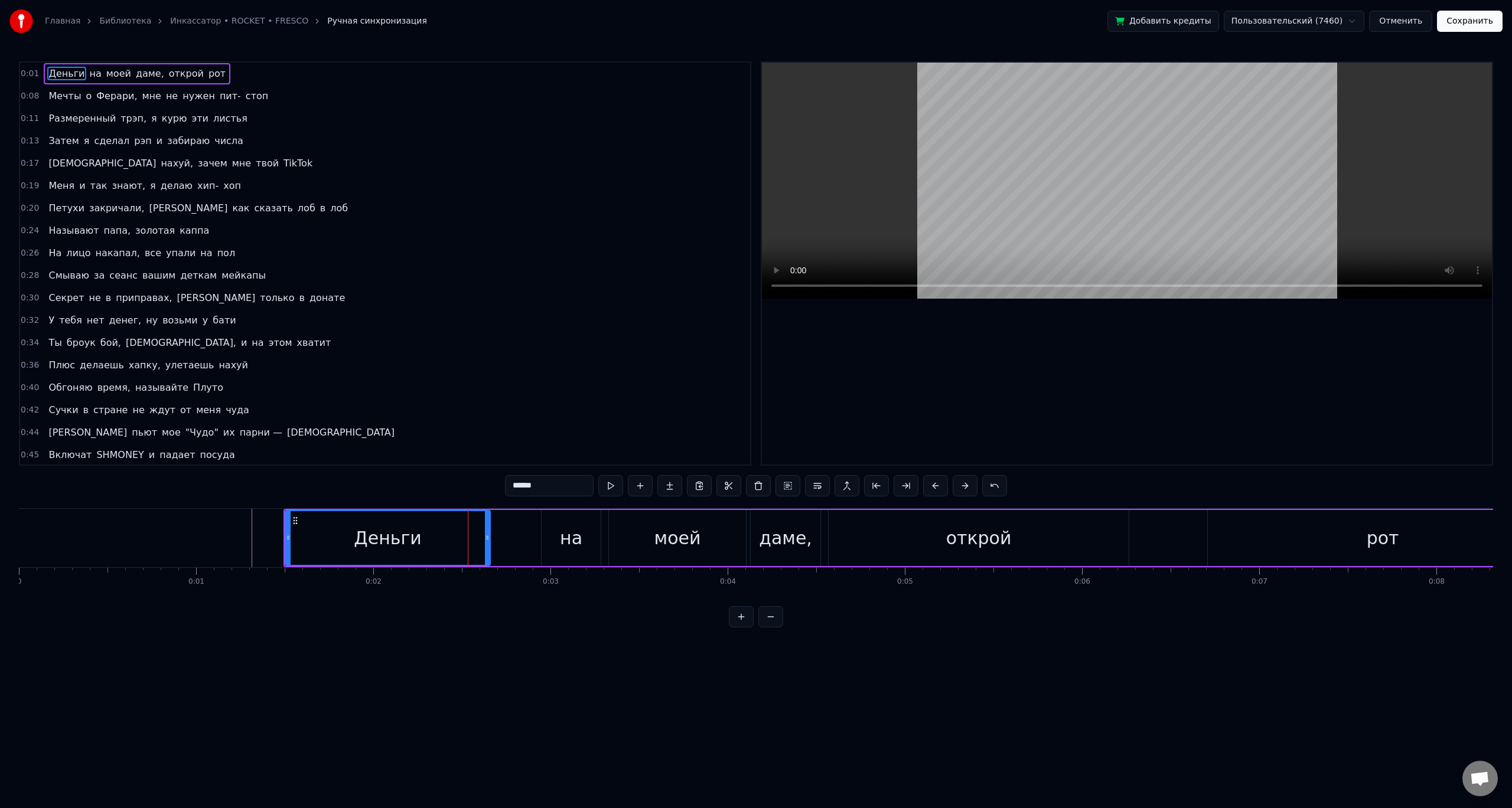
drag, startPoint x: 491, startPoint y: 538, endPoint x: 485, endPoint y: 540, distance: 6.3
click at [485, 540] on icon at bounding box center [487, 538] width 5 height 9
click at [448, 539] on div "Деньги" at bounding box center [387, 538] width 202 height 54
click at [1145, 592] on div "0 0:01 0:02 0:03 0:04 0:05 0:06 0:07 0:08 0:09 0:10 0:11 0:12 0:13 0:14 0:15 0:…" at bounding box center [756, 582] width 1474 height 30
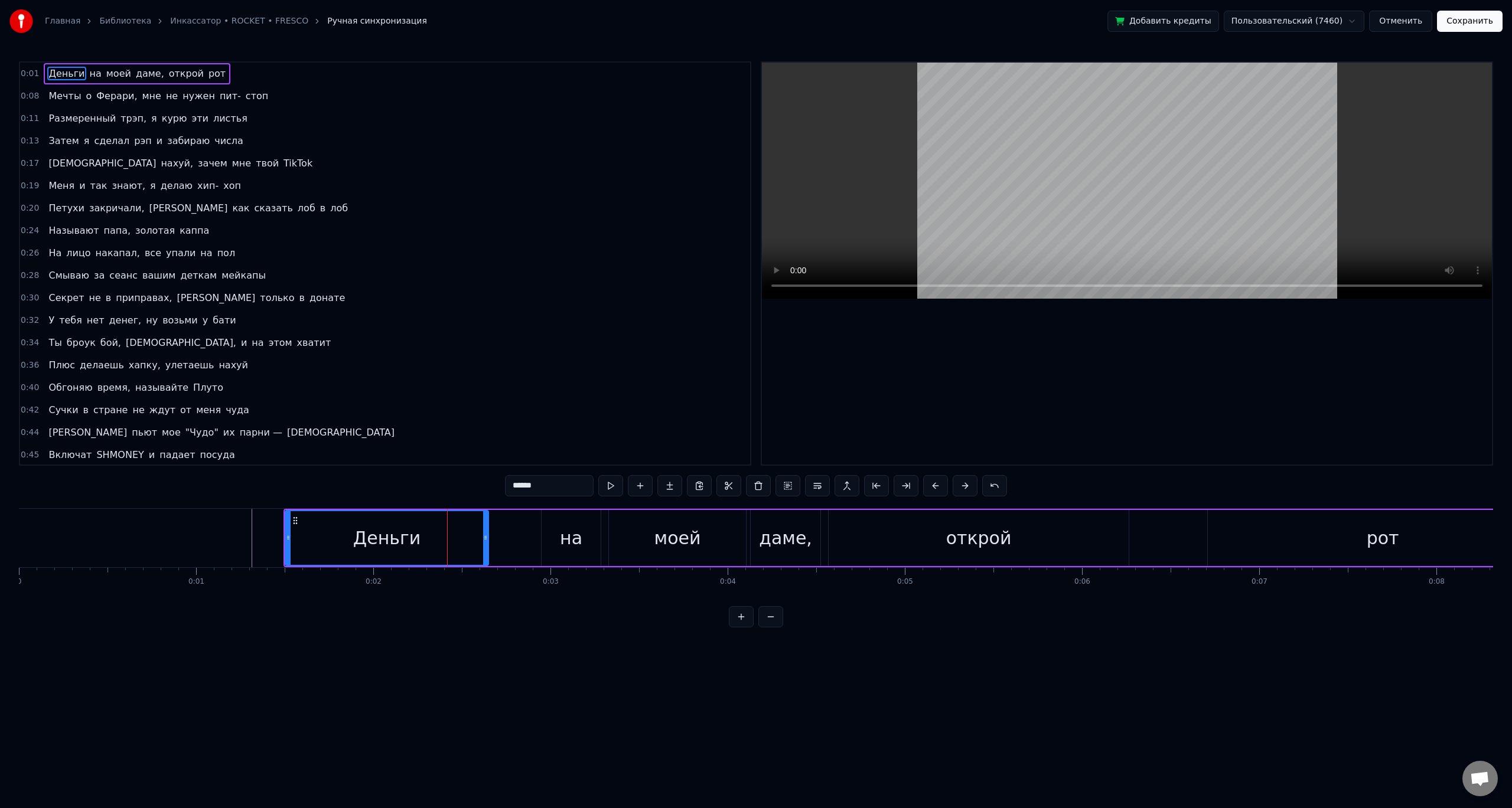
click at [1108, 541] on div "открой" at bounding box center [978, 537] width 300 height 56
type input "******"
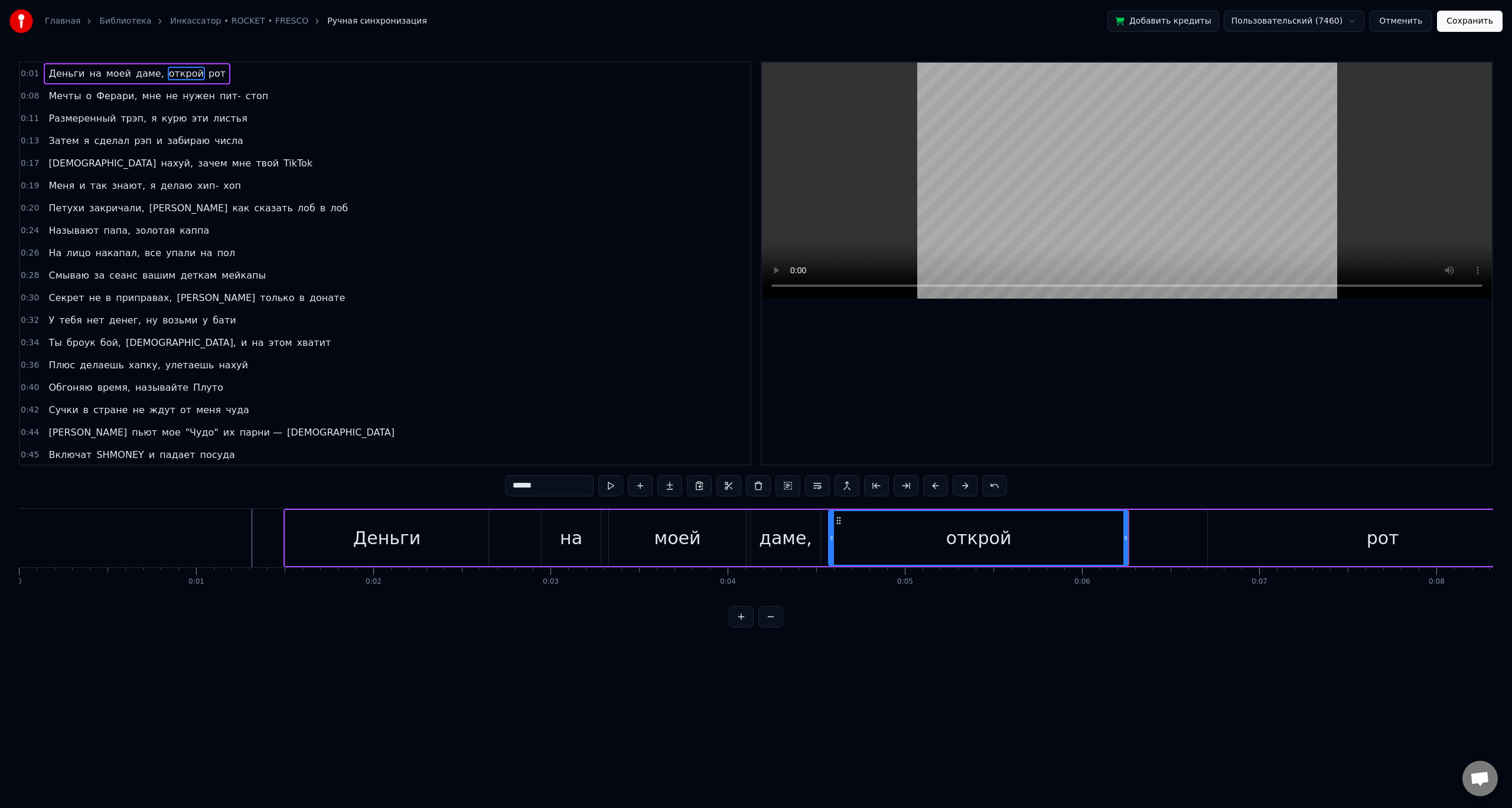
click at [1146, 536] on div "Деньги на моей даме, открой рот" at bounding box center [921, 538] width 1276 height 58
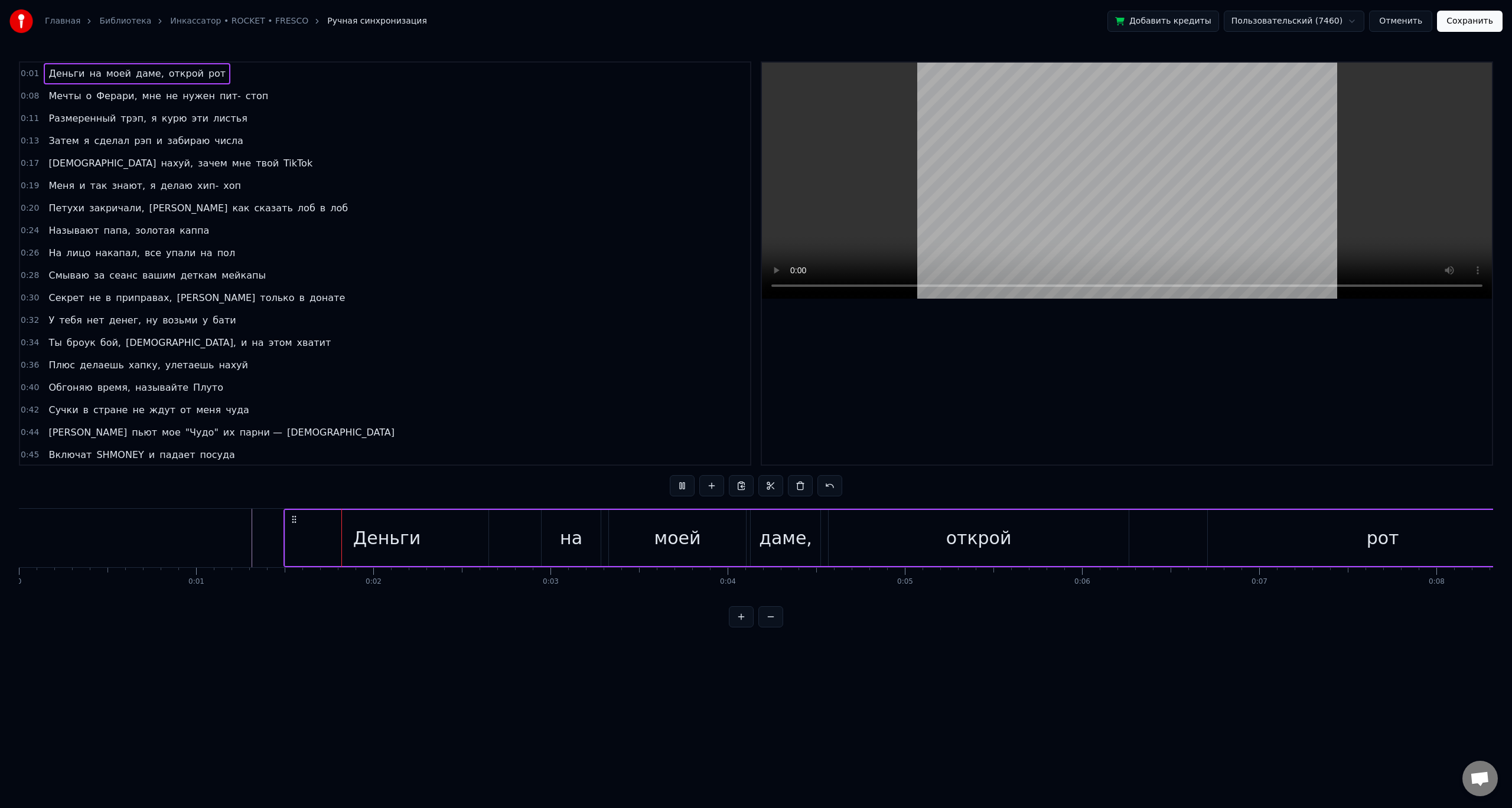
click at [1146, 536] on div "Деньги на моей даме, открой рот" at bounding box center [921, 538] width 1276 height 58
click at [1144, 535] on div "Деньги на моей даме, открой рот" at bounding box center [921, 538] width 1276 height 58
click at [1140, 536] on div "Деньги на моей даме, открой рот" at bounding box center [921, 538] width 1276 height 58
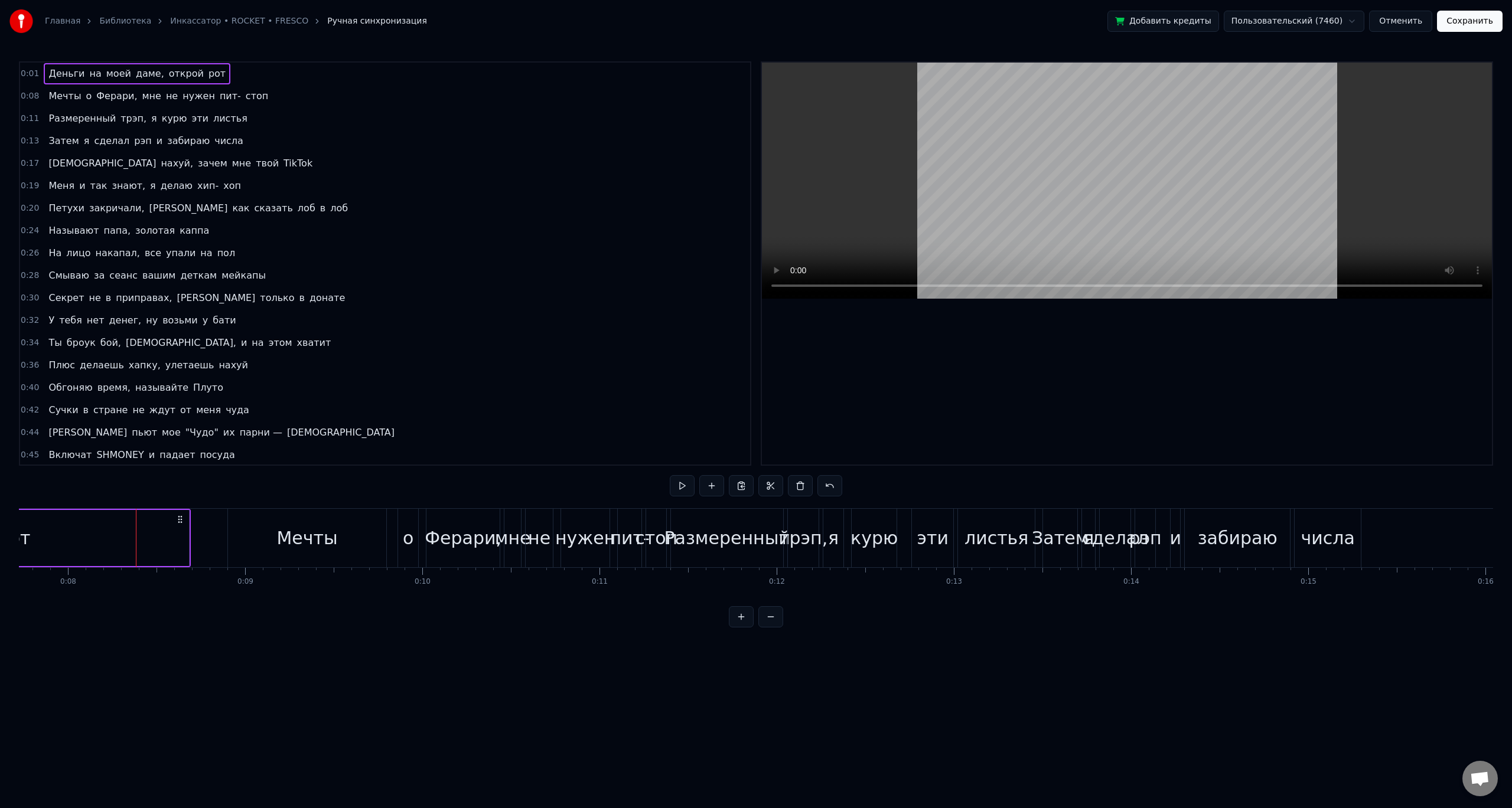
scroll to position [0, 1377]
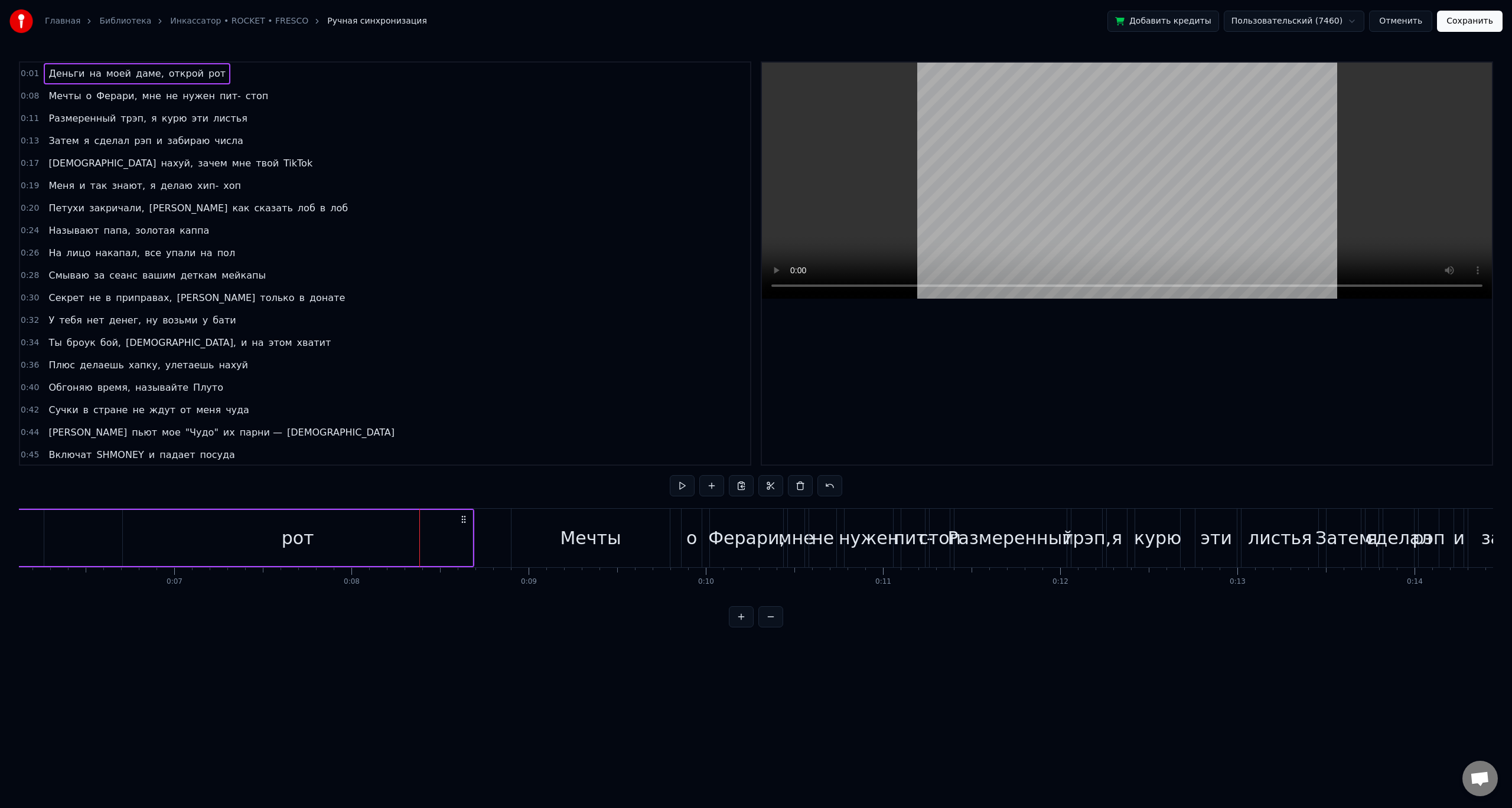
scroll to position [0, 887]
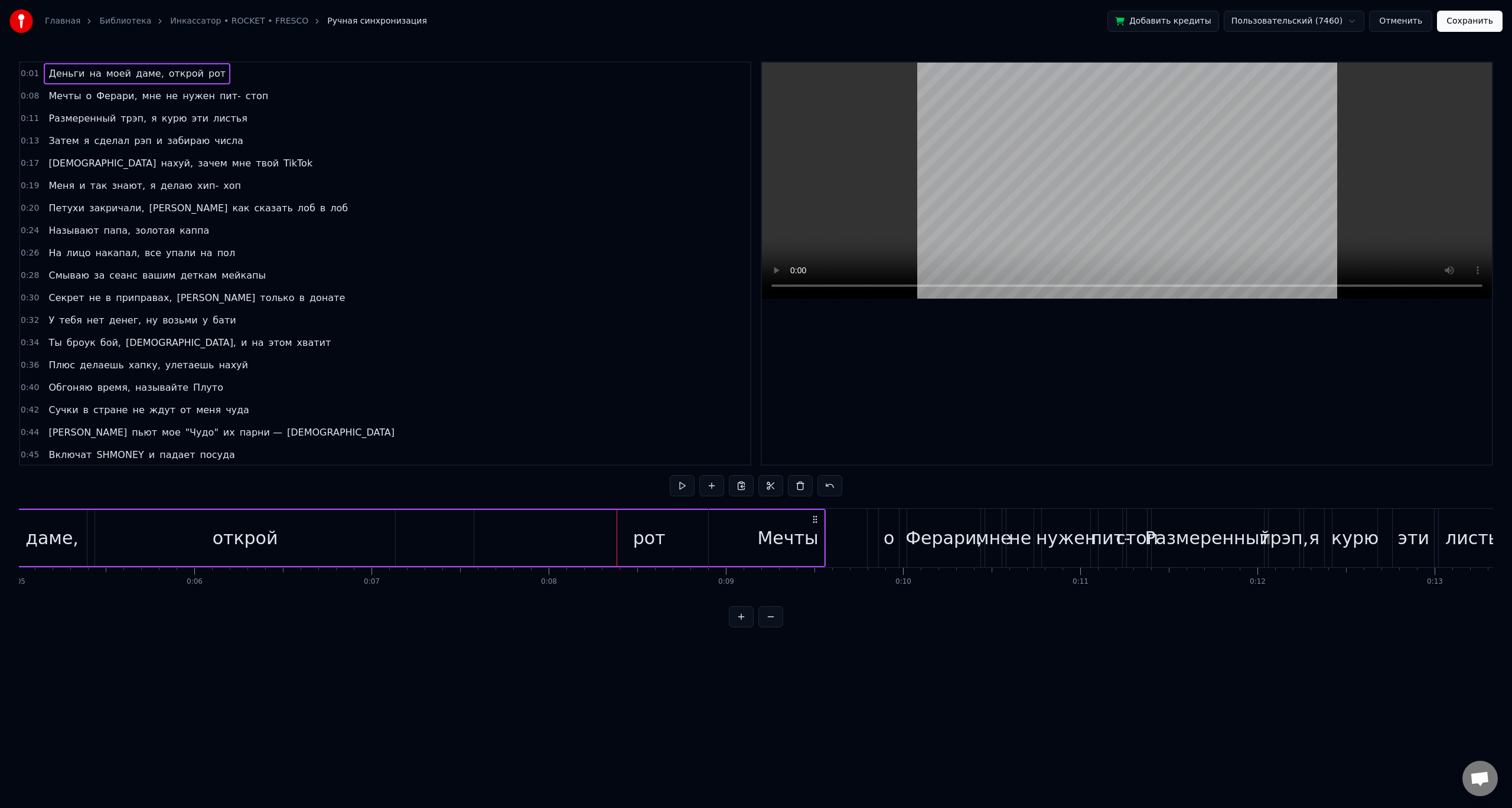
drag, startPoint x: 662, startPoint y: 518, endPoint x: 816, endPoint y: 536, distance: 155.0
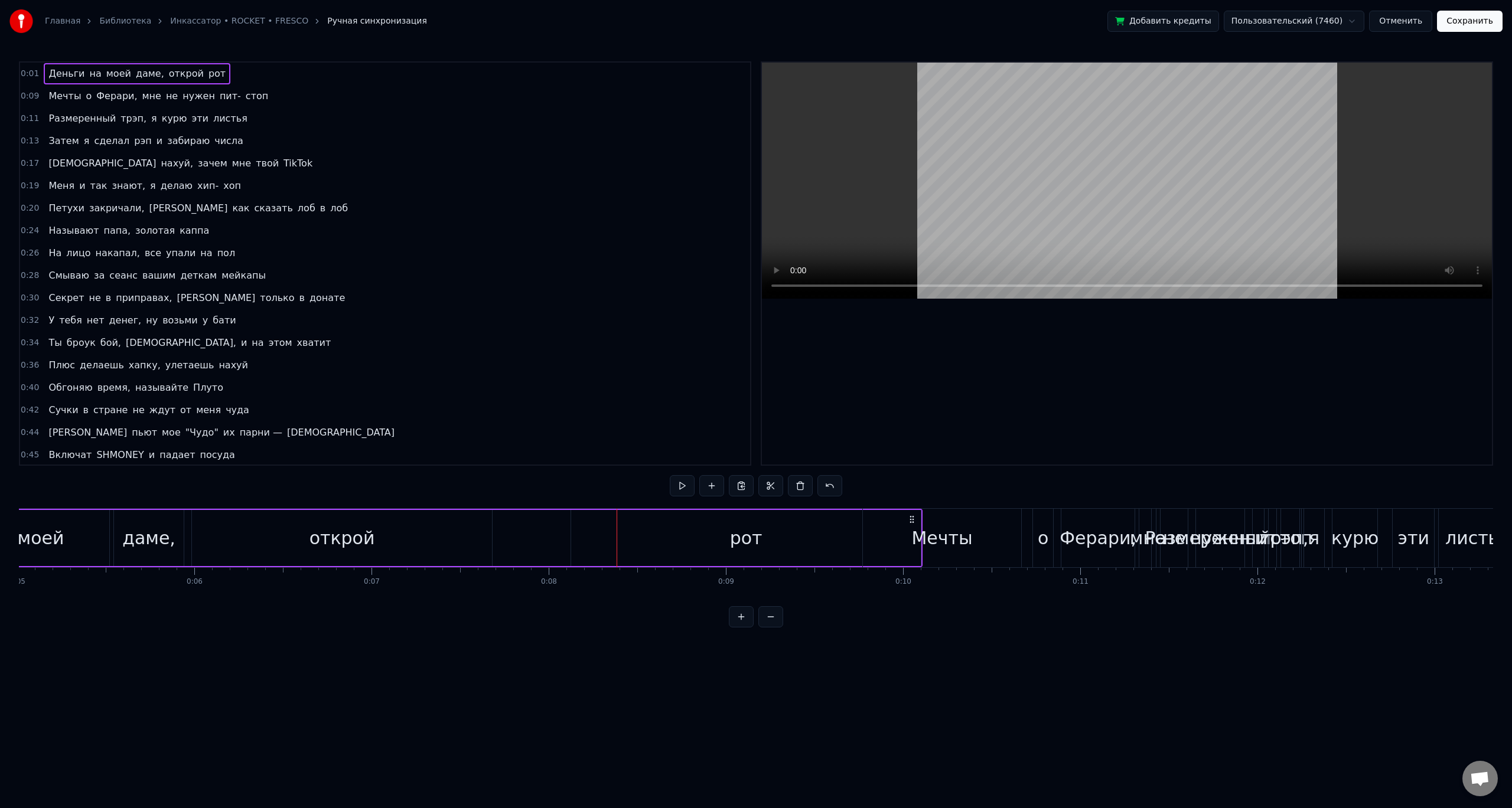
drag, startPoint x: 663, startPoint y: 519, endPoint x: 1015, endPoint y: 532, distance: 352.2
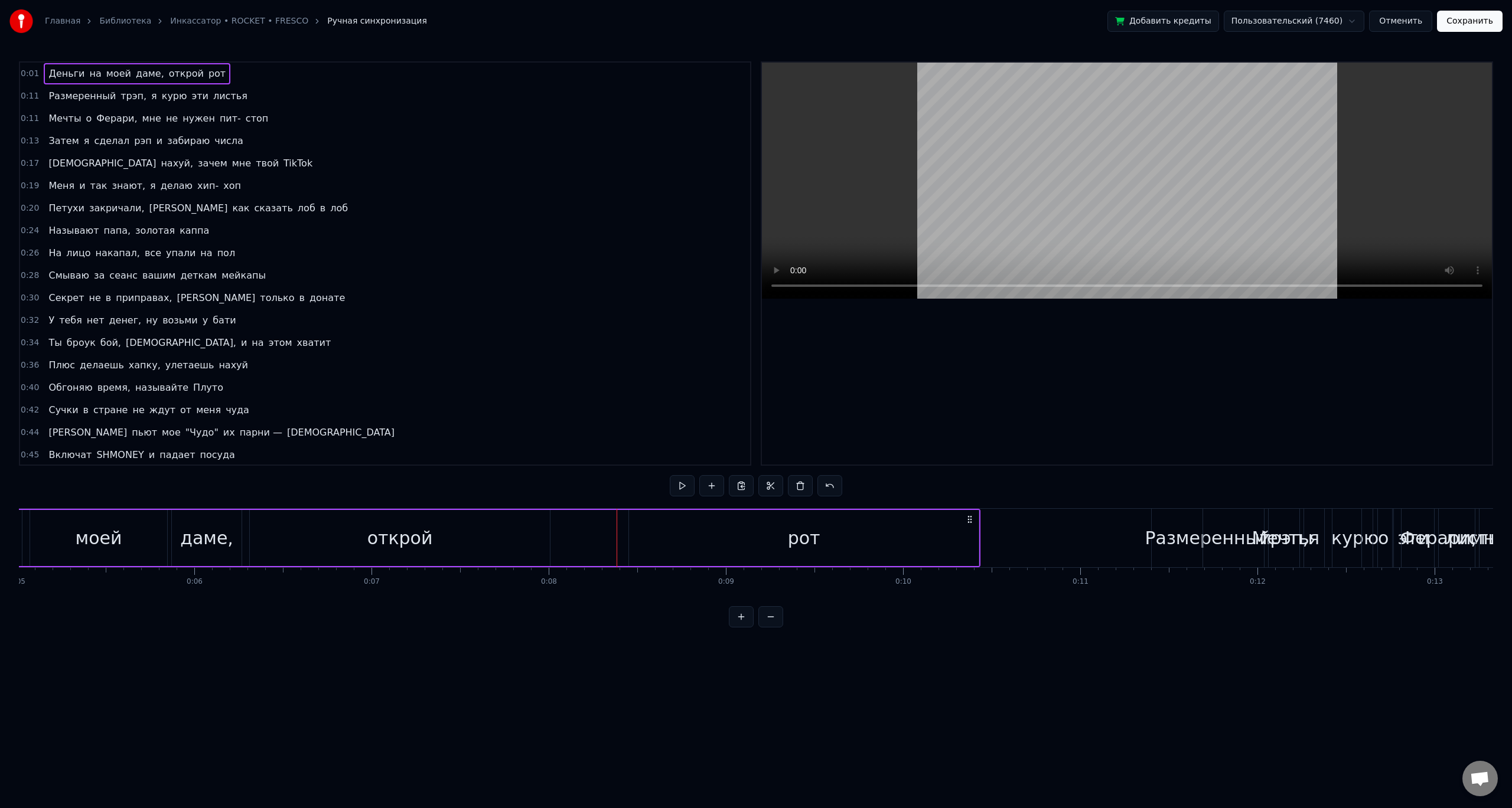
drag, startPoint x: 666, startPoint y: 515, endPoint x: 1084, endPoint y: 544, distance: 419.0
click at [980, 544] on div "Деньги на моей даме, открой рот" at bounding box center [343, 538] width 1276 height 58
drag, startPoint x: 616, startPoint y: 529, endPoint x: 435, endPoint y: 563, distance: 184.2
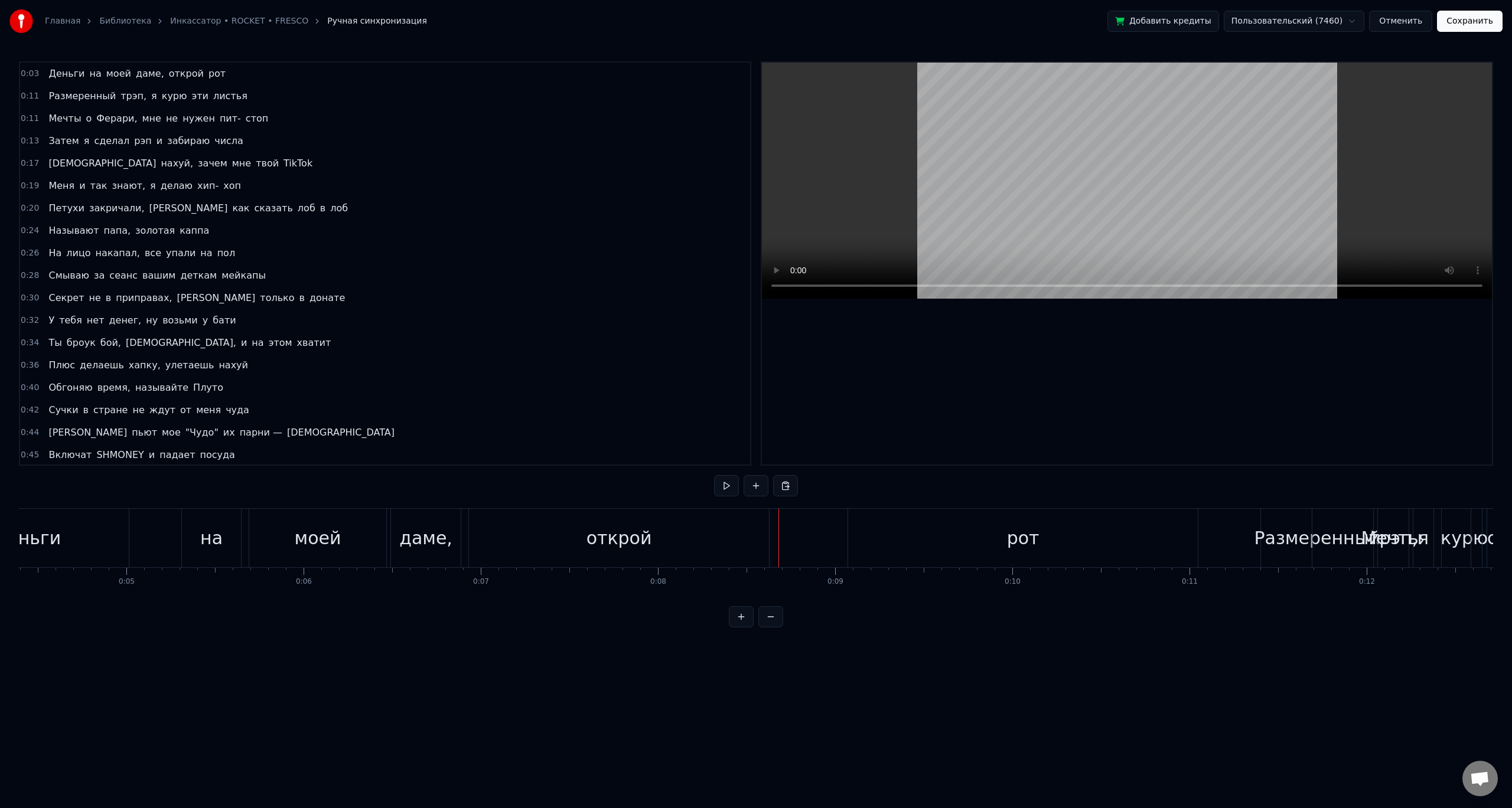
scroll to position [0, 789]
click at [107, 515] on div "Деньги" at bounding box center [16, 538] width 203 height 58
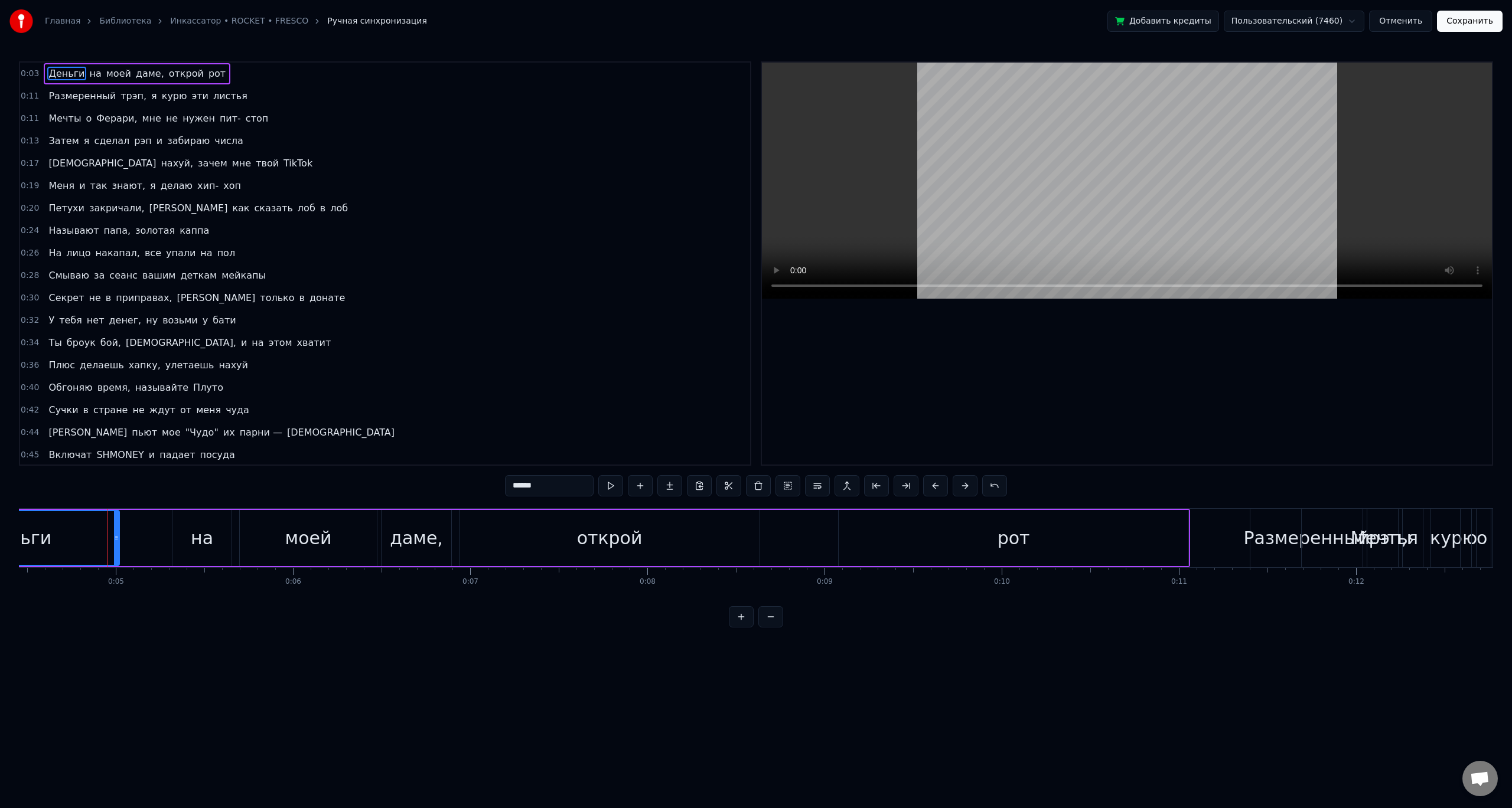
click at [1160, 530] on div "рот" at bounding box center [1013, 537] width 350 height 56
type input "***"
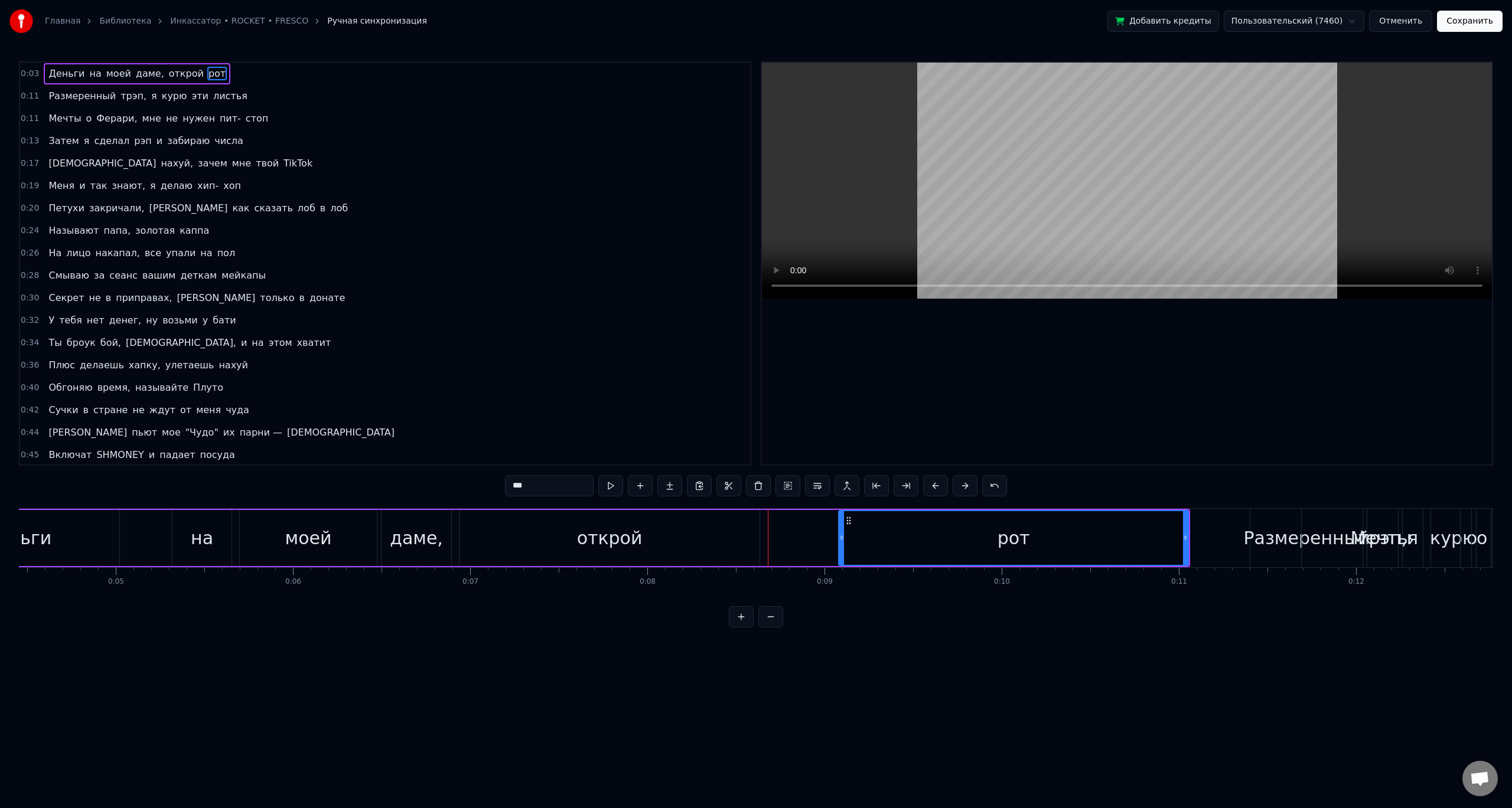
click at [1181, 580] on div "0:11" at bounding box center [1179, 582] width 16 height 9
click at [782, 529] on div "Деньги на моей даме, открой рот" at bounding box center [553, 538] width 1276 height 58
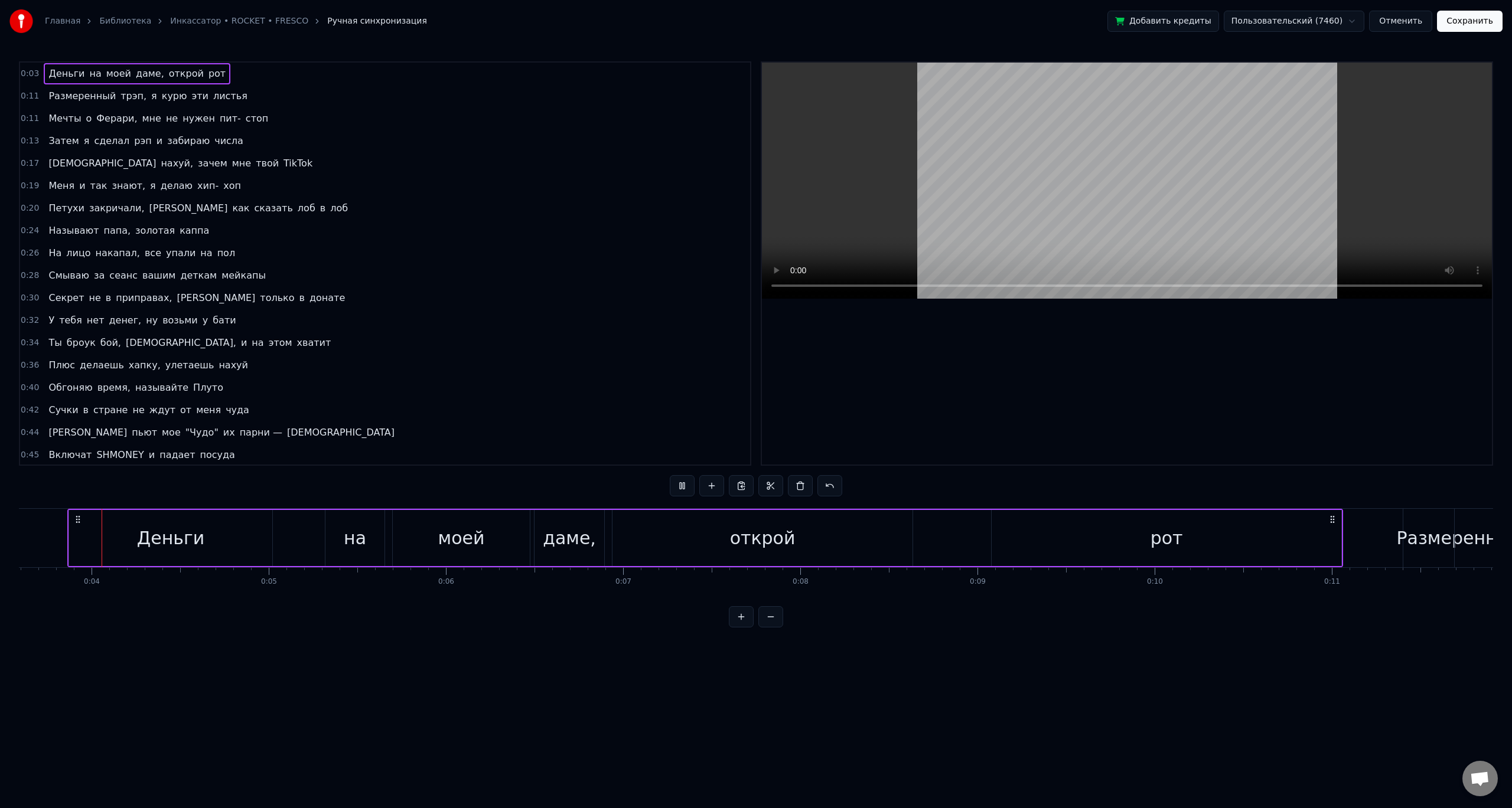
scroll to position [0, 625]
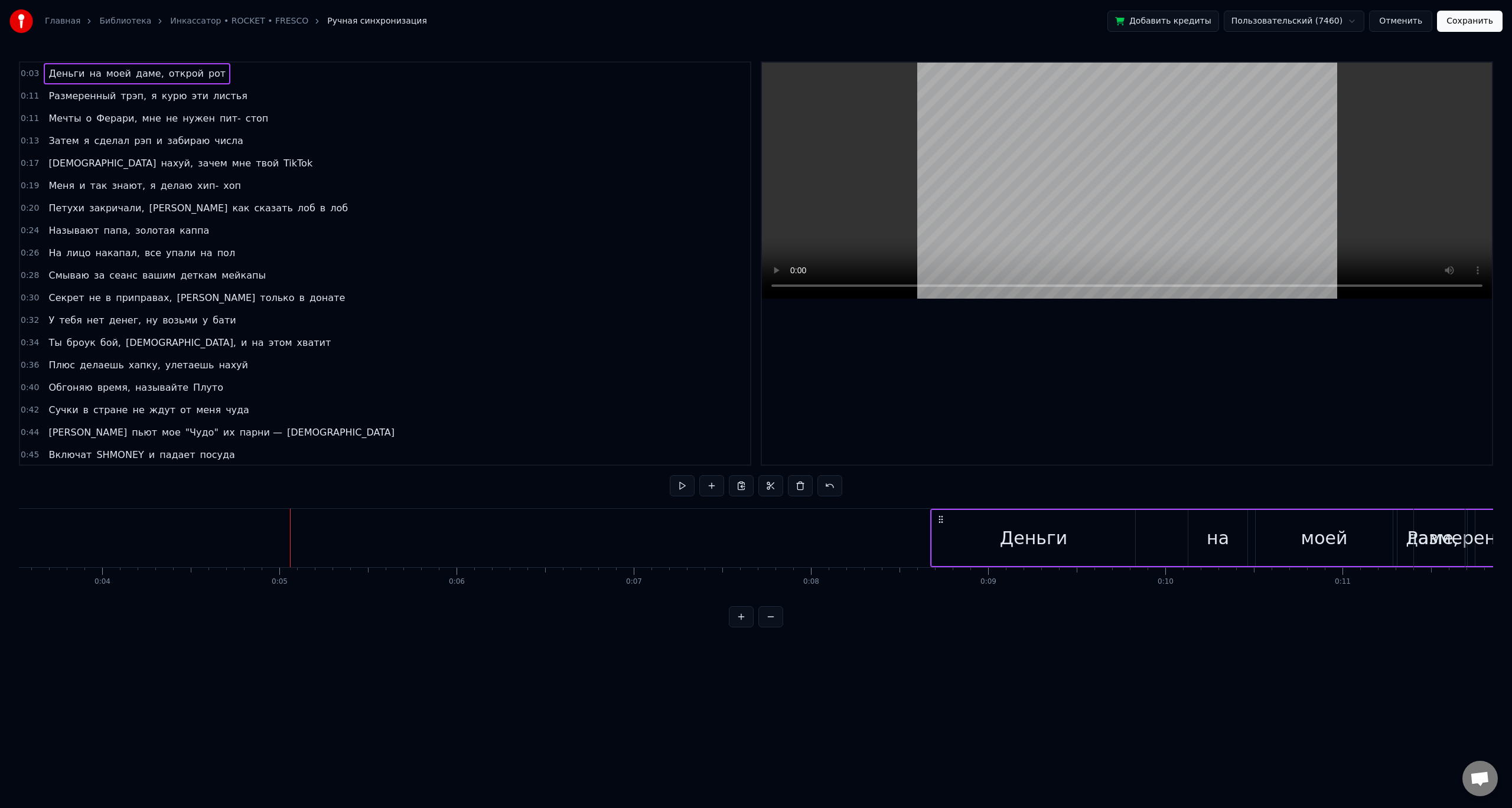
drag, startPoint x: 85, startPoint y: 521, endPoint x: 936, endPoint y: 525, distance: 851.0
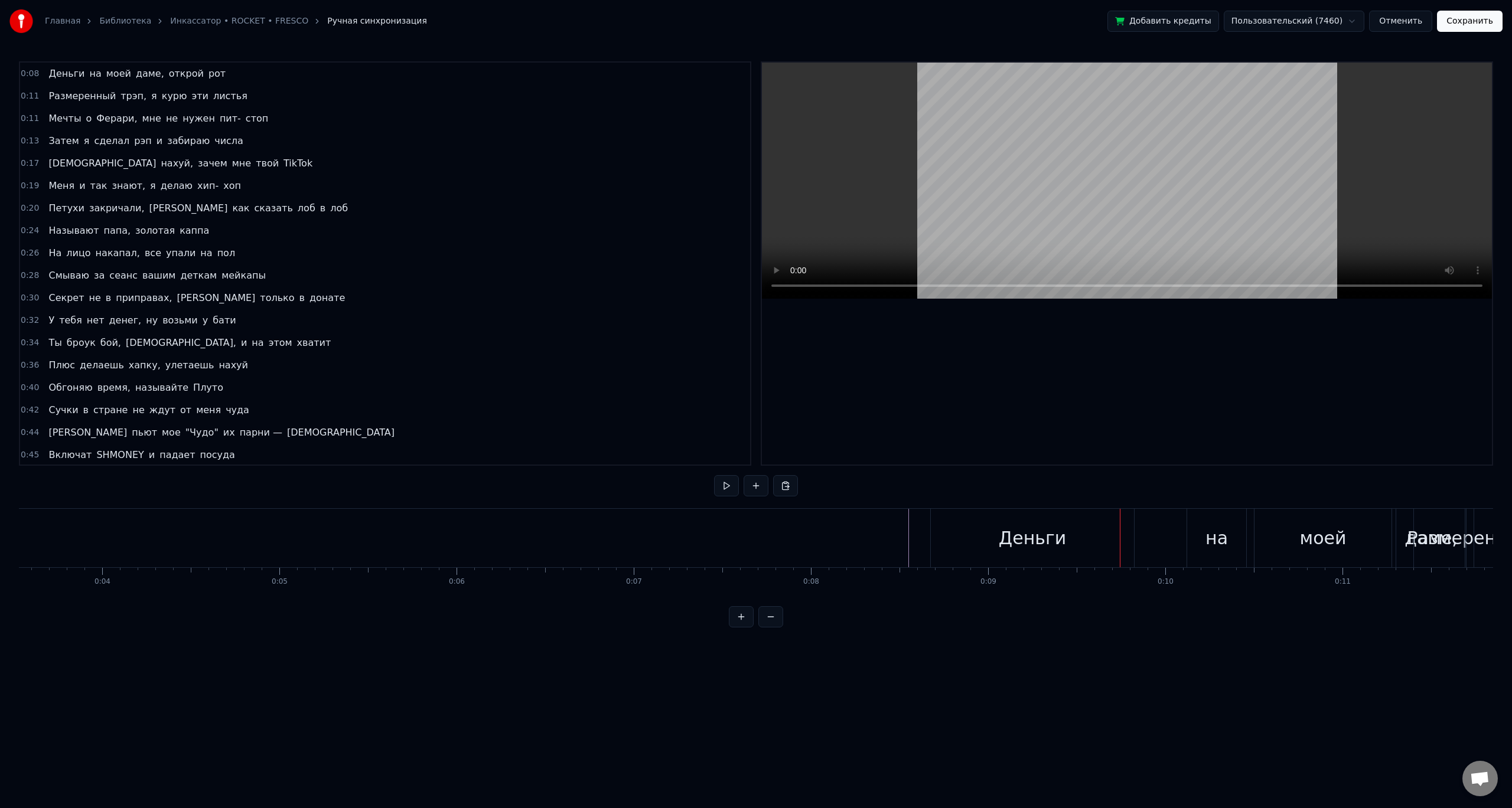
click at [1001, 543] on div "Деньги" at bounding box center [1032, 538] width 203 height 58
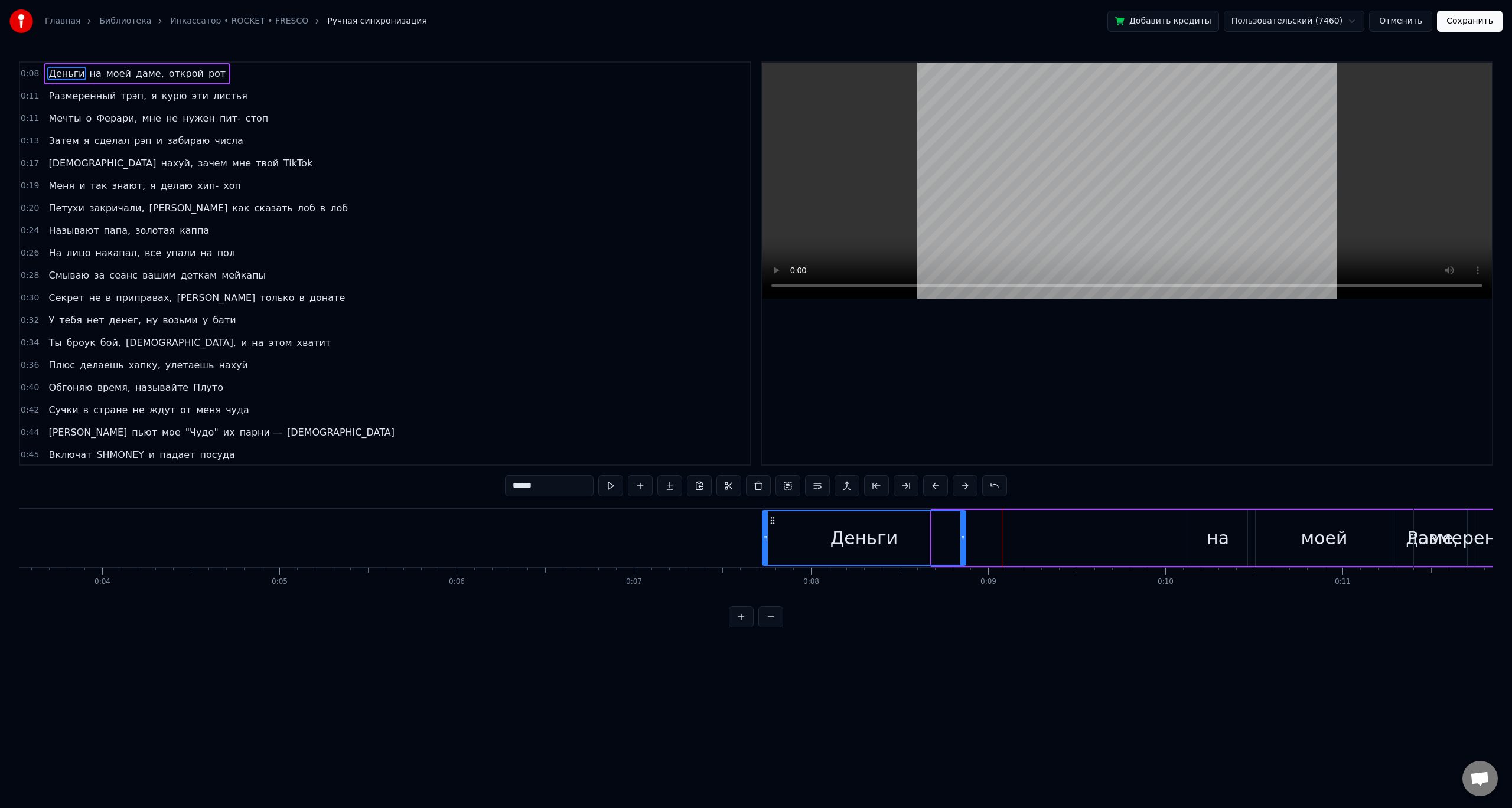
drag, startPoint x: 942, startPoint y: 519, endPoint x: 772, endPoint y: 518, distance: 170.0
click at [772, 518] on icon at bounding box center [772, 520] width 9 height 9
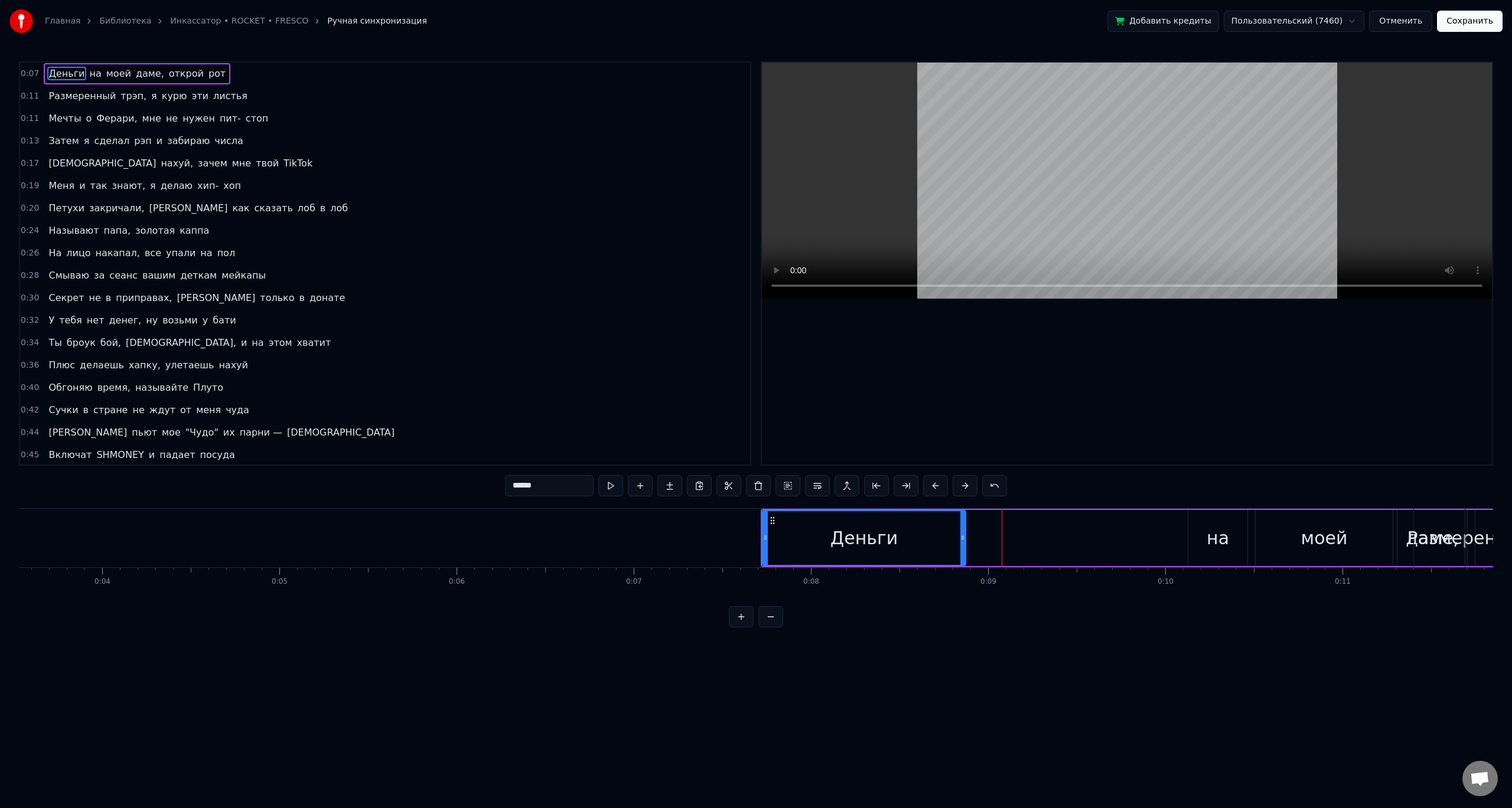
click at [832, 532] on div "Деньги" at bounding box center [864, 538] width 202 height 54
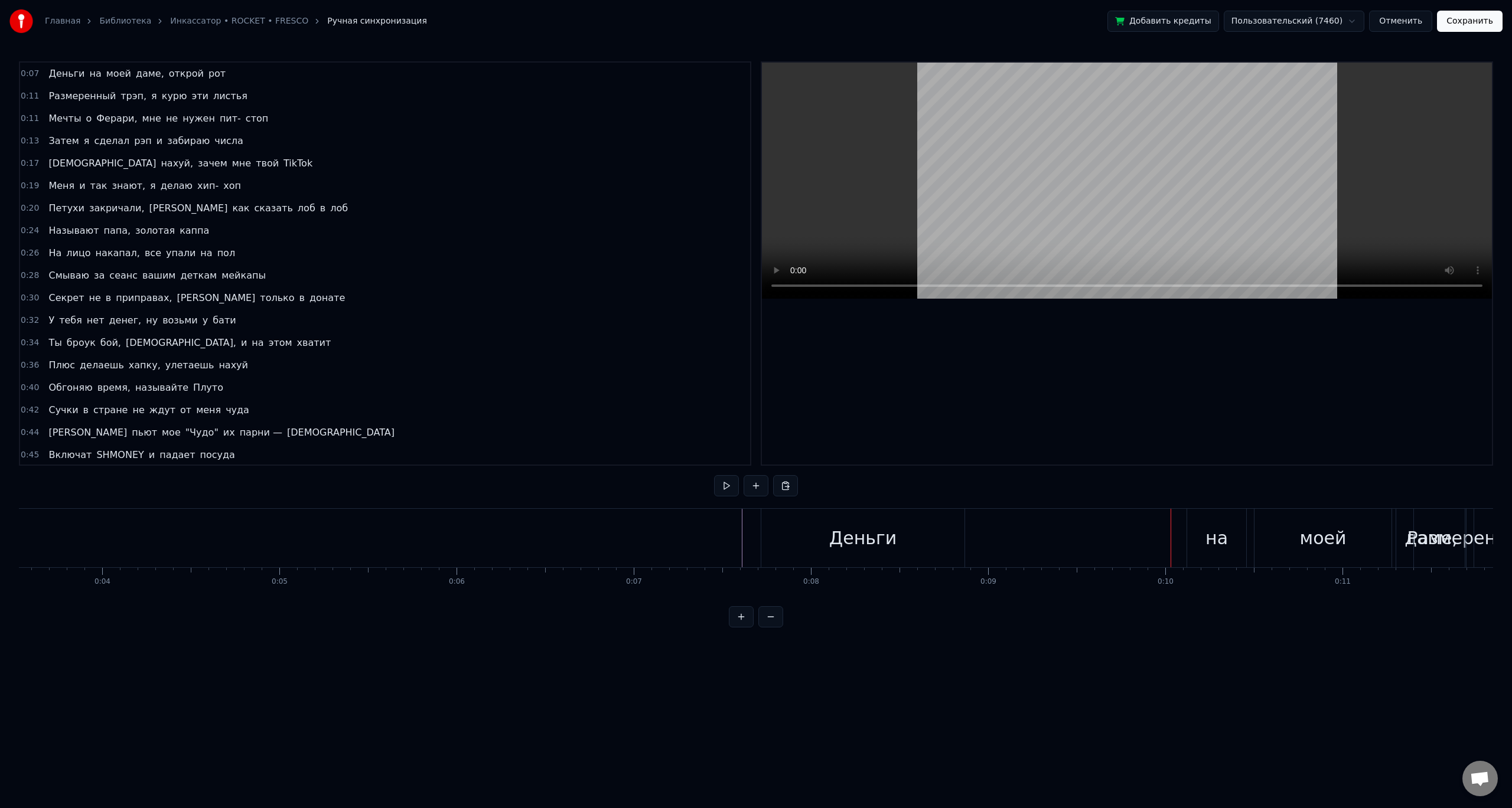
click at [1217, 544] on div "на" at bounding box center [1217, 538] width 22 height 26
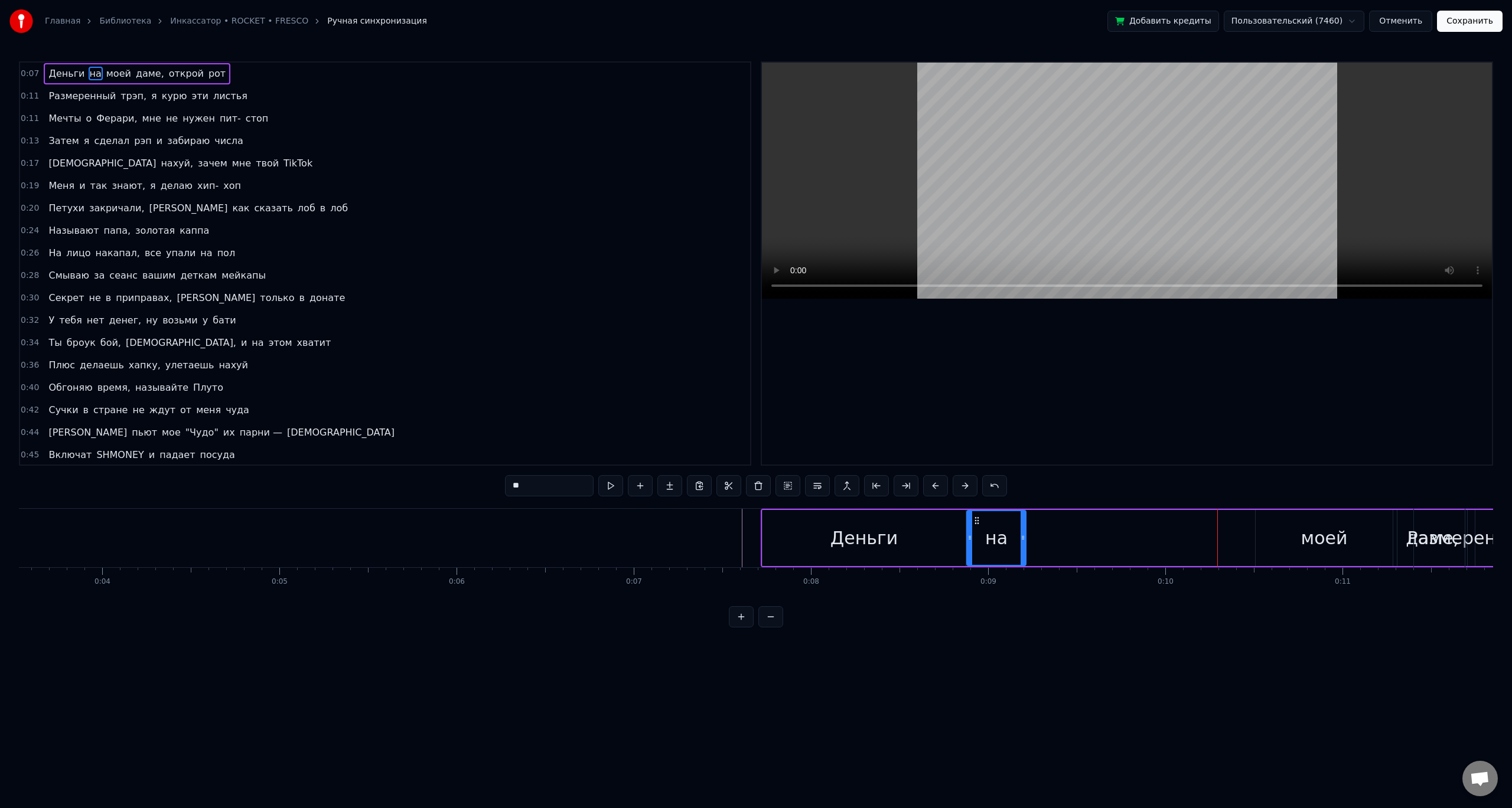
drag, startPoint x: 1198, startPoint y: 519, endPoint x: 976, endPoint y: 517, distance: 222.0
click at [976, 517] on icon at bounding box center [976, 520] width 9 height 9
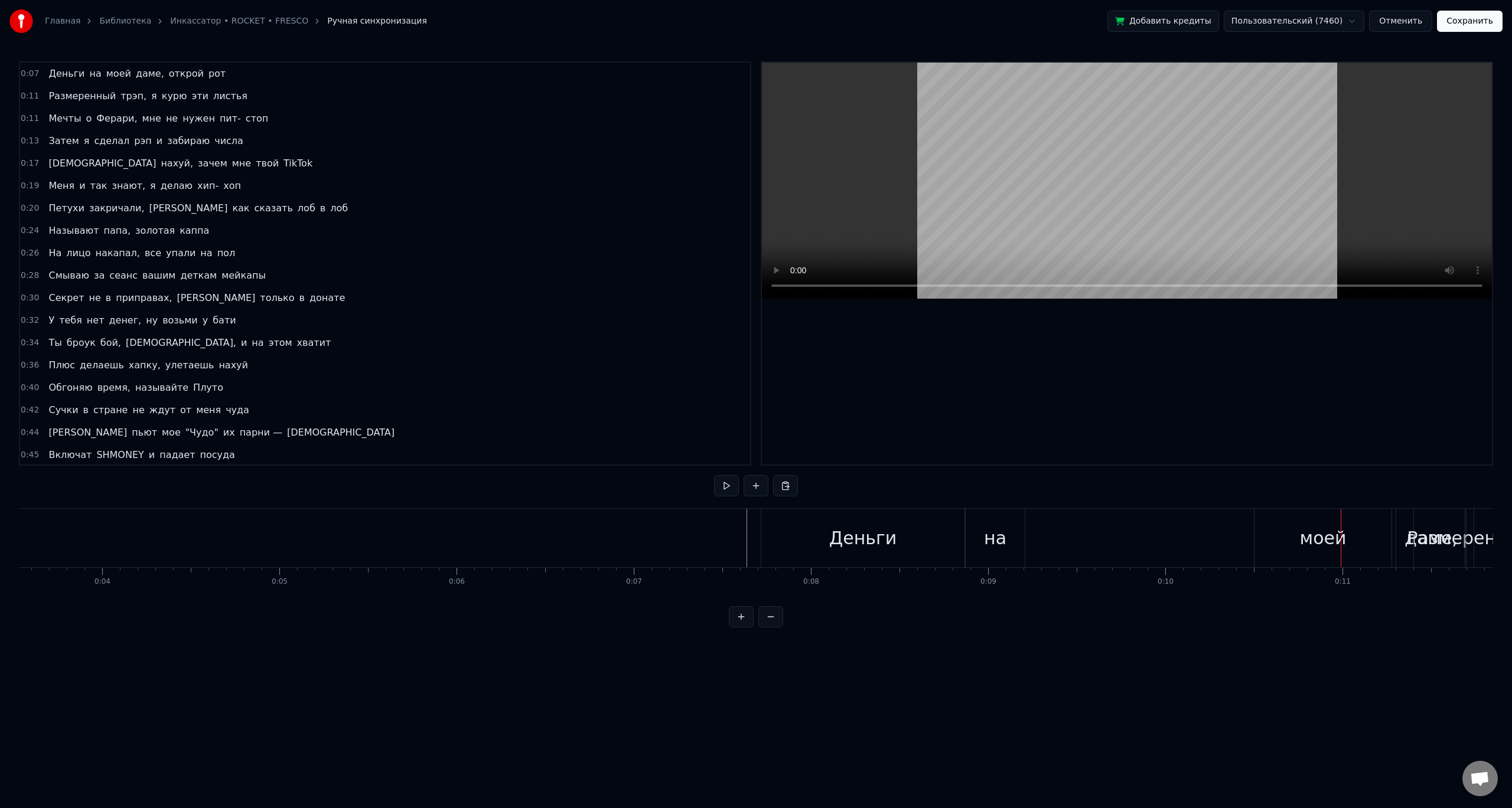
click at [1331, 535] on div "моей" at bounding box center [1323, 538] width 47 height 26
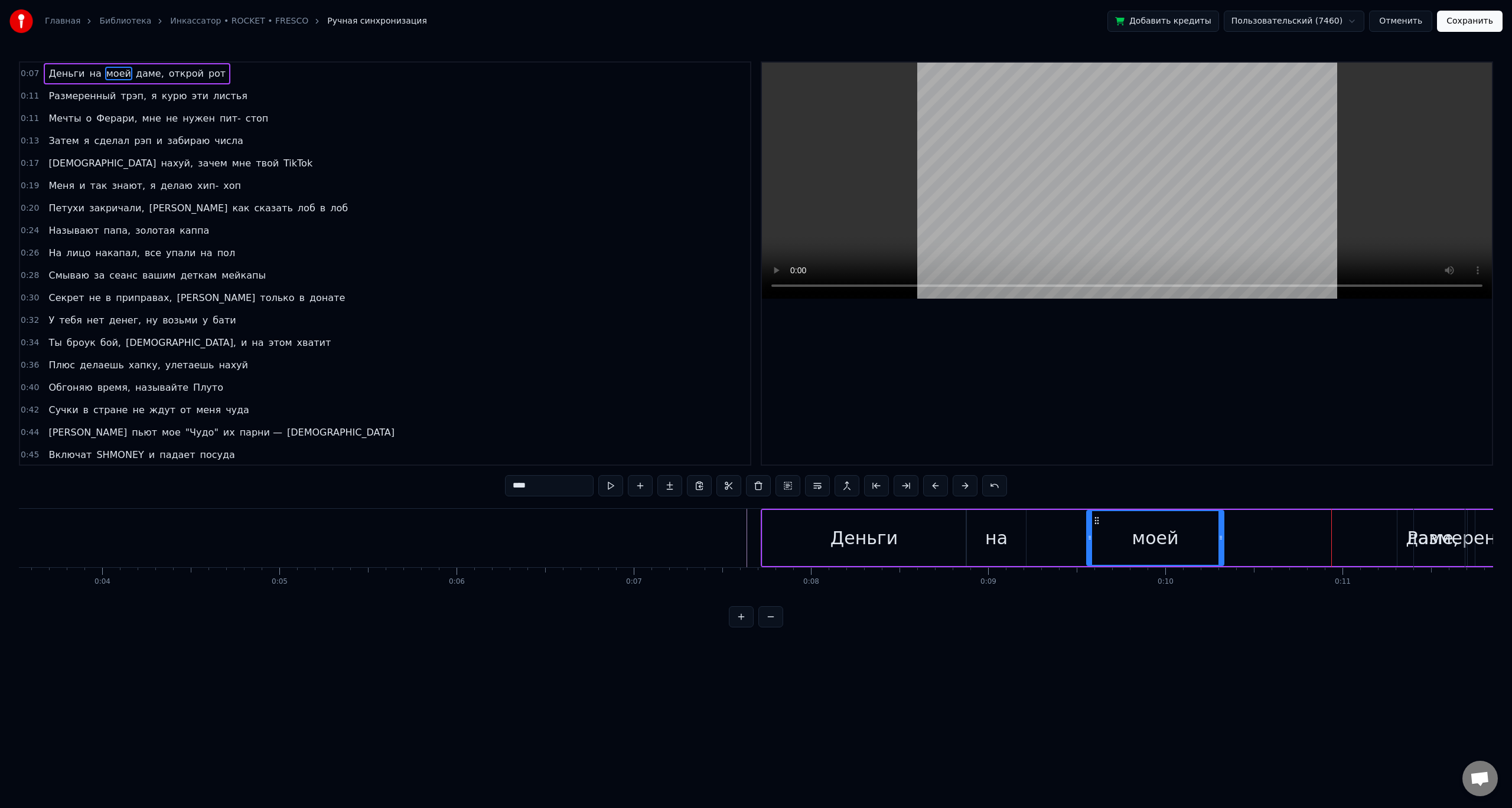
drag, startPoint x: 1265, startPoint y: 518, endPoint x: 1051, endPoint y: 536, distance: 214.8
click at [1087, 536] on div "моей" at bounding box center [1155, 538] width 136 height 54
click at [1343, 26] on html "Главная Библиотека Инкассатор • ROCKET • FRESCO Ручная синхронизация Добавить к…" at bounding box center [756, 323] width 1512 height 646
click at [1410, 18] on html "Главная Библиотека Инкассатор • ROCKET • FRESCO Ручная синхронизация Добавить к…" at bounding box center [756, 323] width 1512 height 646
click at [1419, 14] on button "Отменить" at bounding box center [1400, 21] width 63 height 21
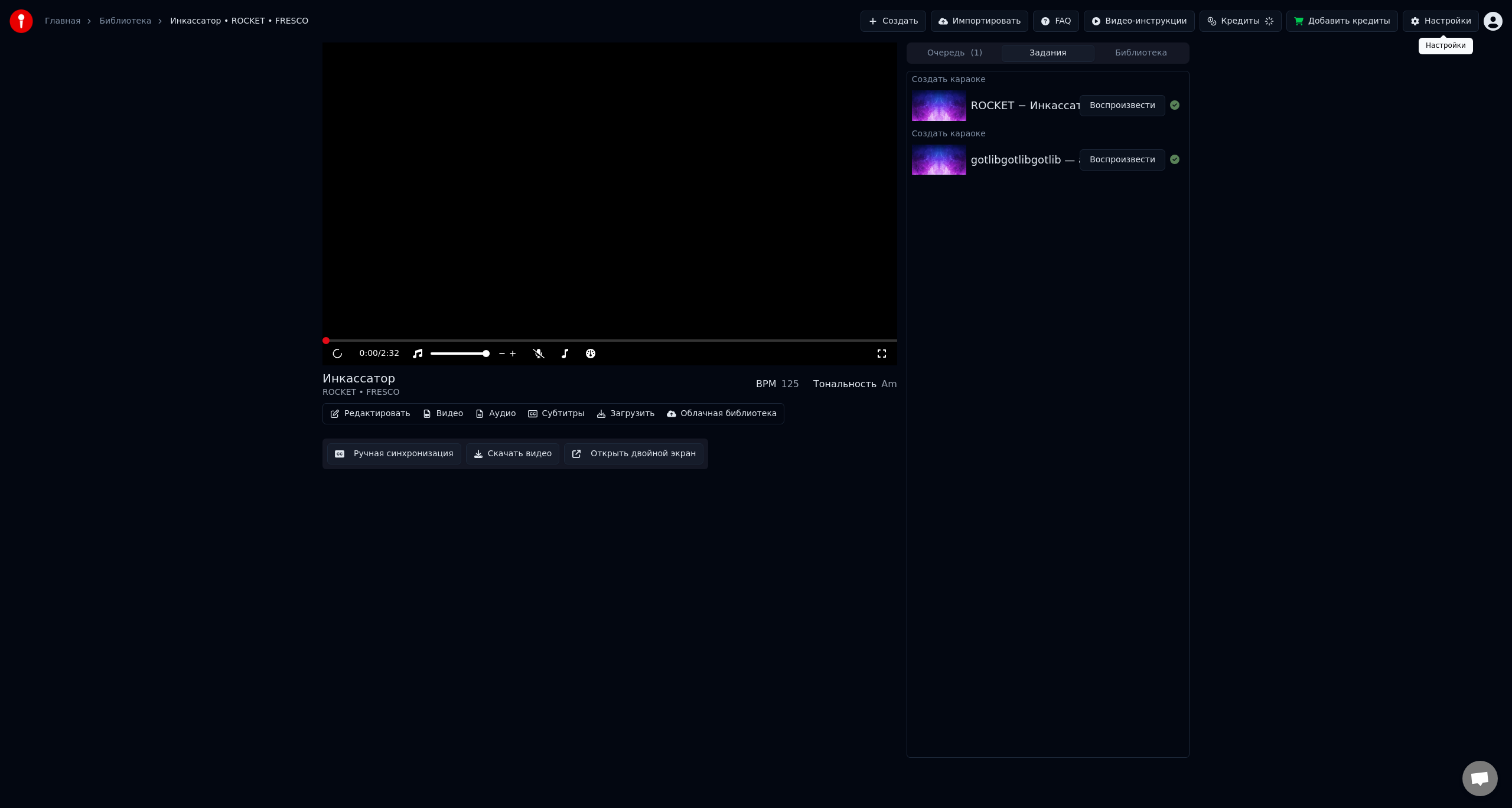
click at [1415, 24] on button "Настройки" at bounding box center [1440, 21] width 76 height 21
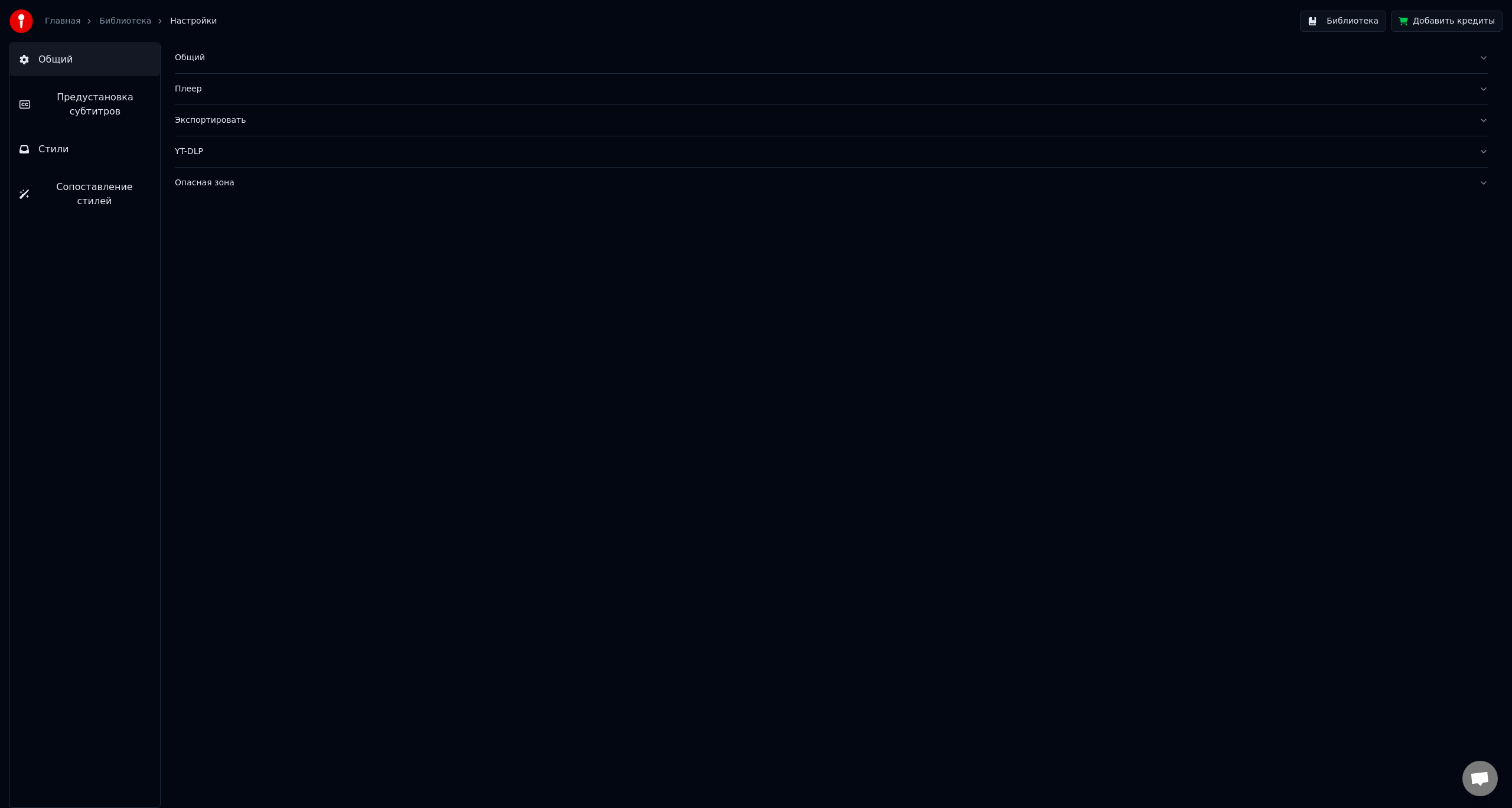
click at [178, 21] on span "Настройки" at bounding box center [193, 21] width 47 height 12
click at [1348, 14] on button "Библиотека" at bounding box center [1343, 21] width 86 height 21
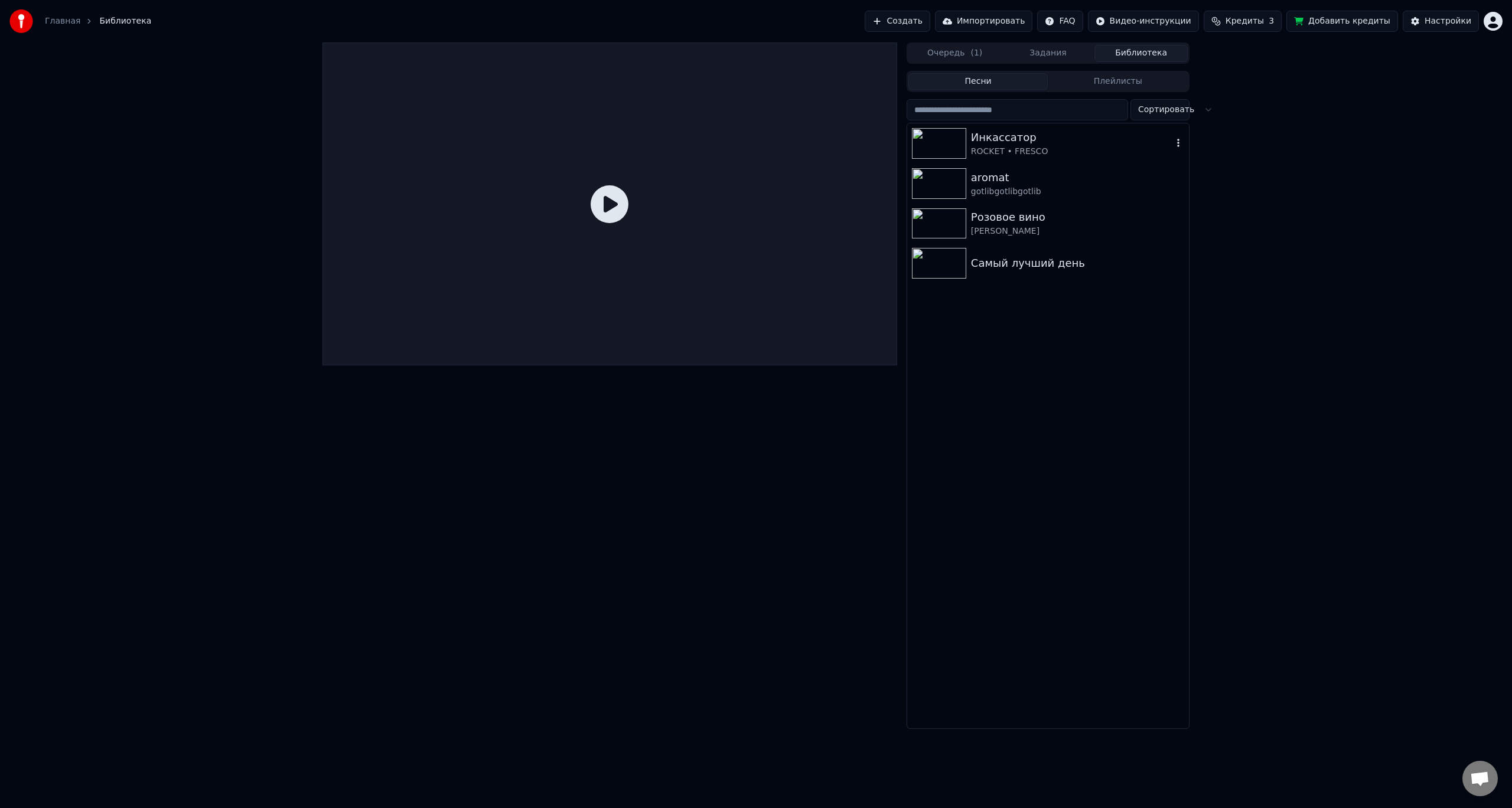
click at [934, 138] on img at bounding box center [938, 143] width 54 height 31
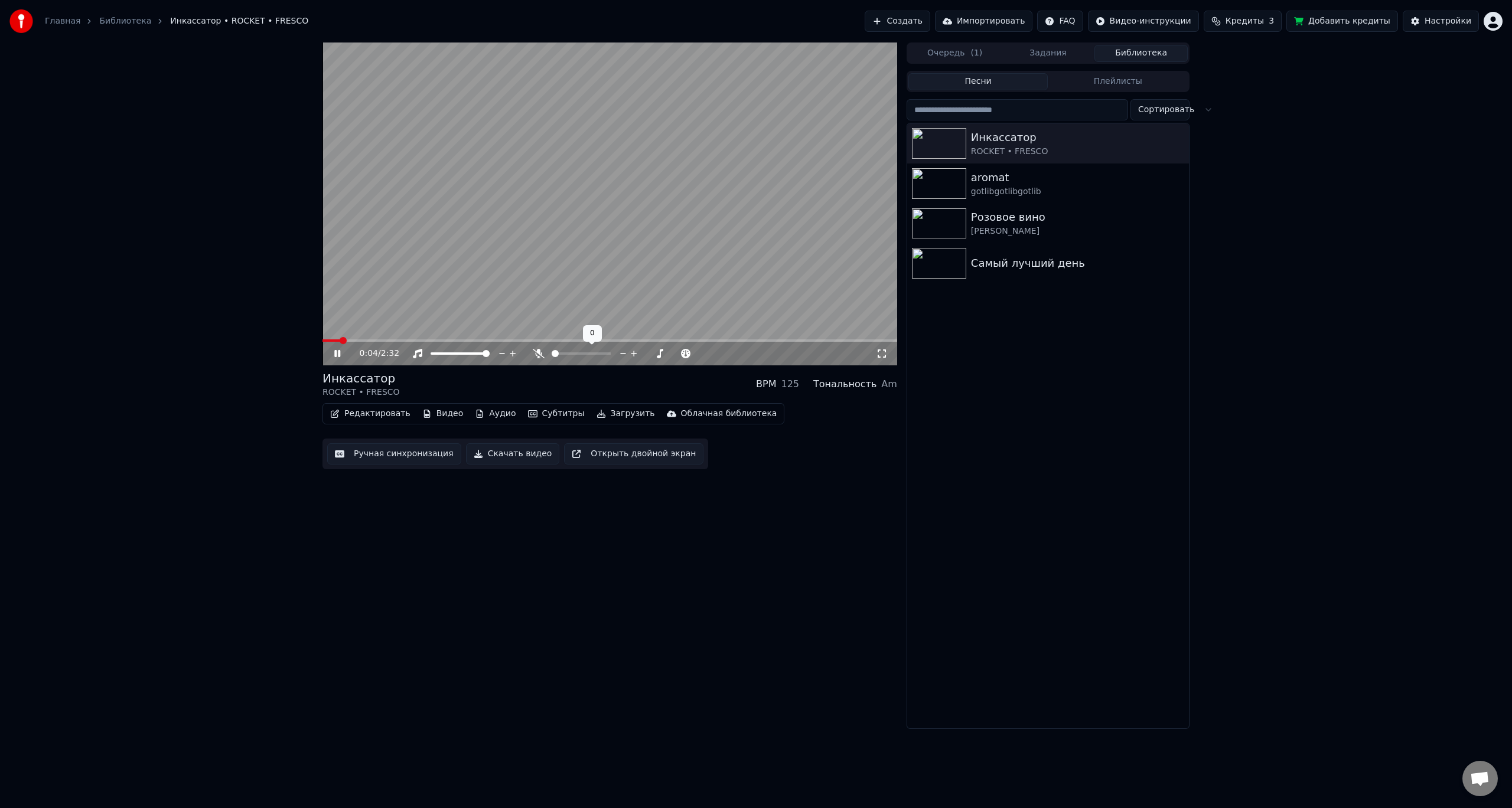
drag, startPoint x: 576, startPoint y: 350, endPoint x: 587, endPoint y: 350, distance: 11.0
click at [587, 350] on div at bounding box center [592, 354] width 95 height 12
click at [587, 351] on div at bounding box center [592, 354] width 95 height 12
click at [593, 354] on span at bounding box center [581, 354] width 59 height 3
click at [551, 352] on span at bounding box center [555, 354] width 7 height 7
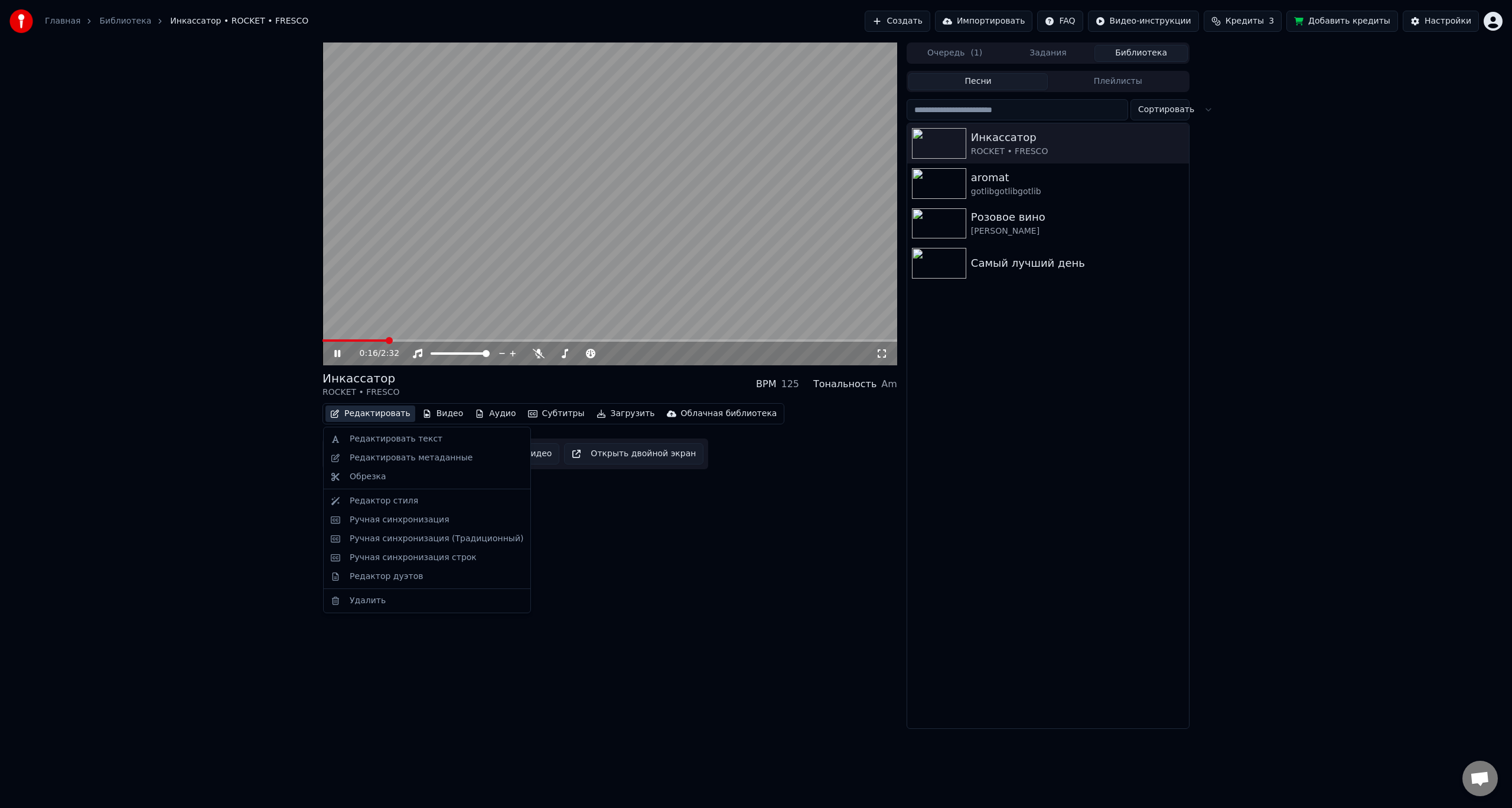
click at [367, 412] on button "Редактировать" at bounding box center [370, 413] width 90 height 16
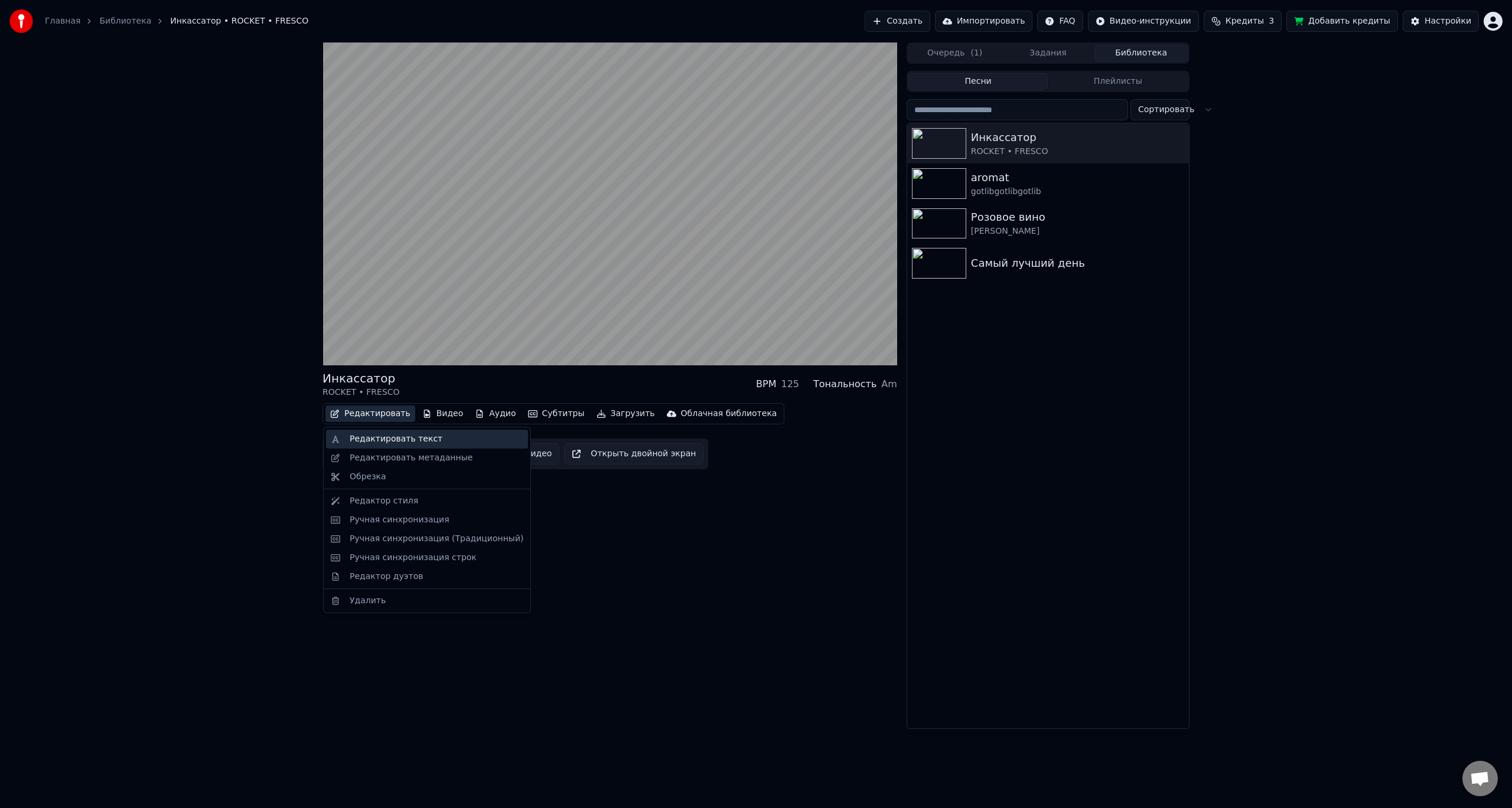
click at [399, 436] on div "Редактировать текст" at bounding box center [396, 439] width 93 height 12
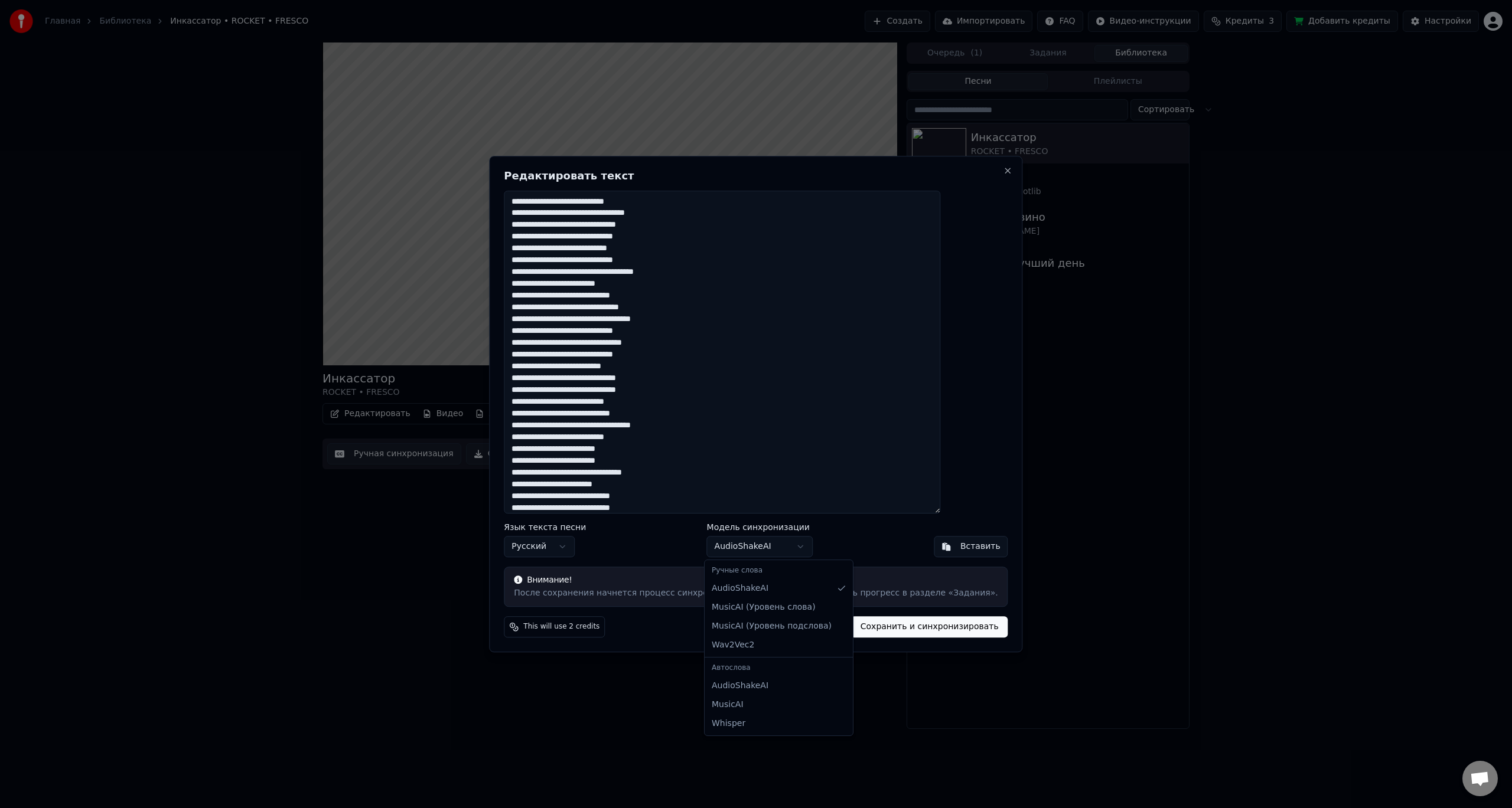
click at [751, 547] on body "Главная Библиотека Инкассатор • ROCKET • FRESCO Создать Импортировать FAQ Видео…" at bounding box center [756, 404] width 1512 height 808
click at [752, 544] on body "Главная Библиотека Инкассатор • ROCKET • FRESCO Создать Импортировать FAQ Видео…" at bounding box center [756, 404] width 1512 height 808
click at [792, 630] on button "Отменить" at bounding box center [814, 626] width 63 height 21
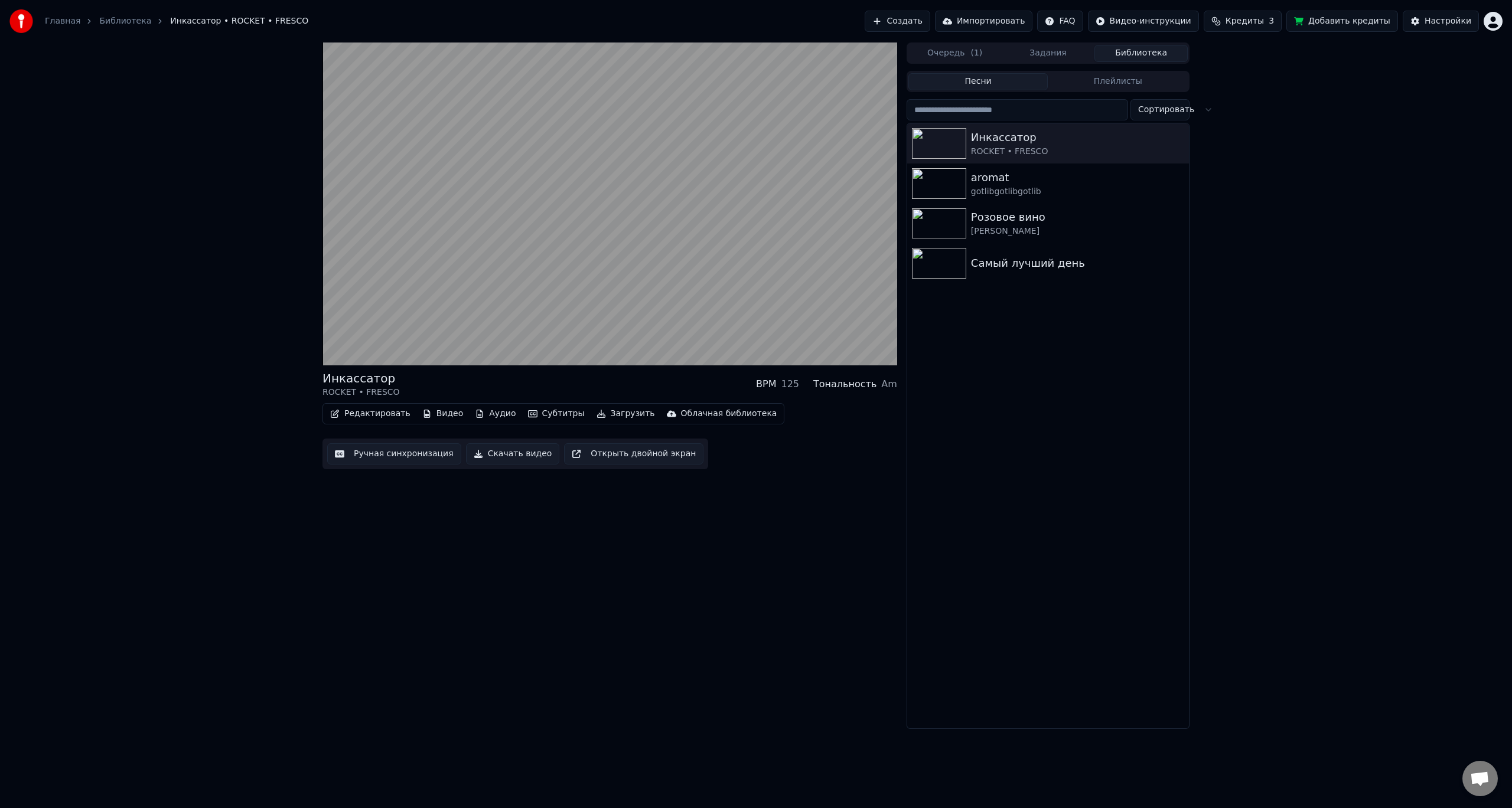
click at [398, 459] on button "Ручная синхронизация" at bounding box center [394, 454] width 134 height 21
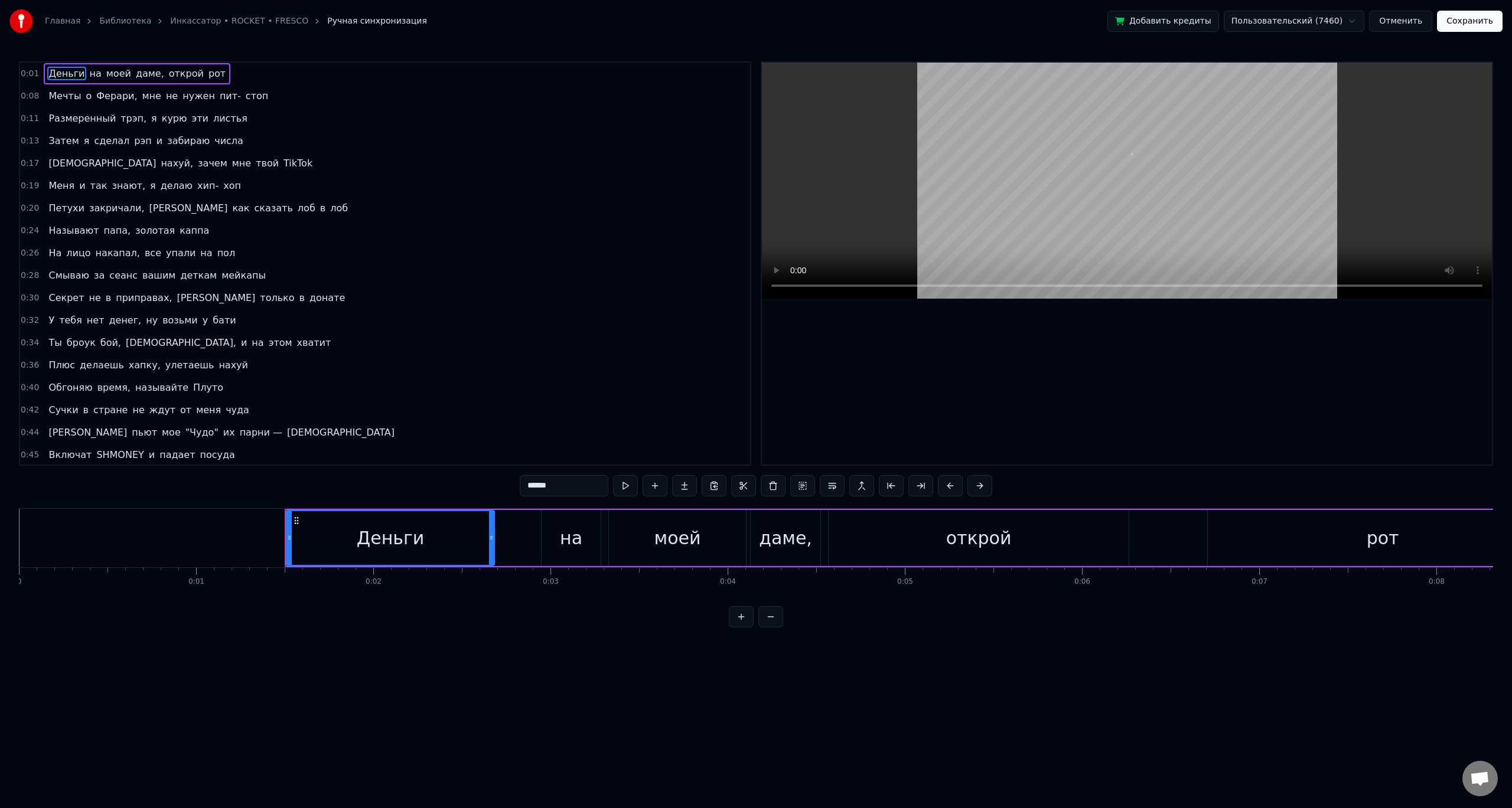
click at [1356, 26] on html "Главная Библиотека Инкассатор • ROCKET • FRESCO Ручная синхронизация Добавить к…" at bounding box center [756, 323] width 1512 height 646
click at [388, 593] on div "0 0:01 0:02 0:03 0:04 0:05 0:06 0:07 0:08 0:09 0:10 0:11 0:12 0:13 0:14 0:15 0:…" at bounding box center [756, 582] width 1474 height 30
click at [1400, 21] on button "Отменить" at bounding box center [1400, 21] width 63 height 21
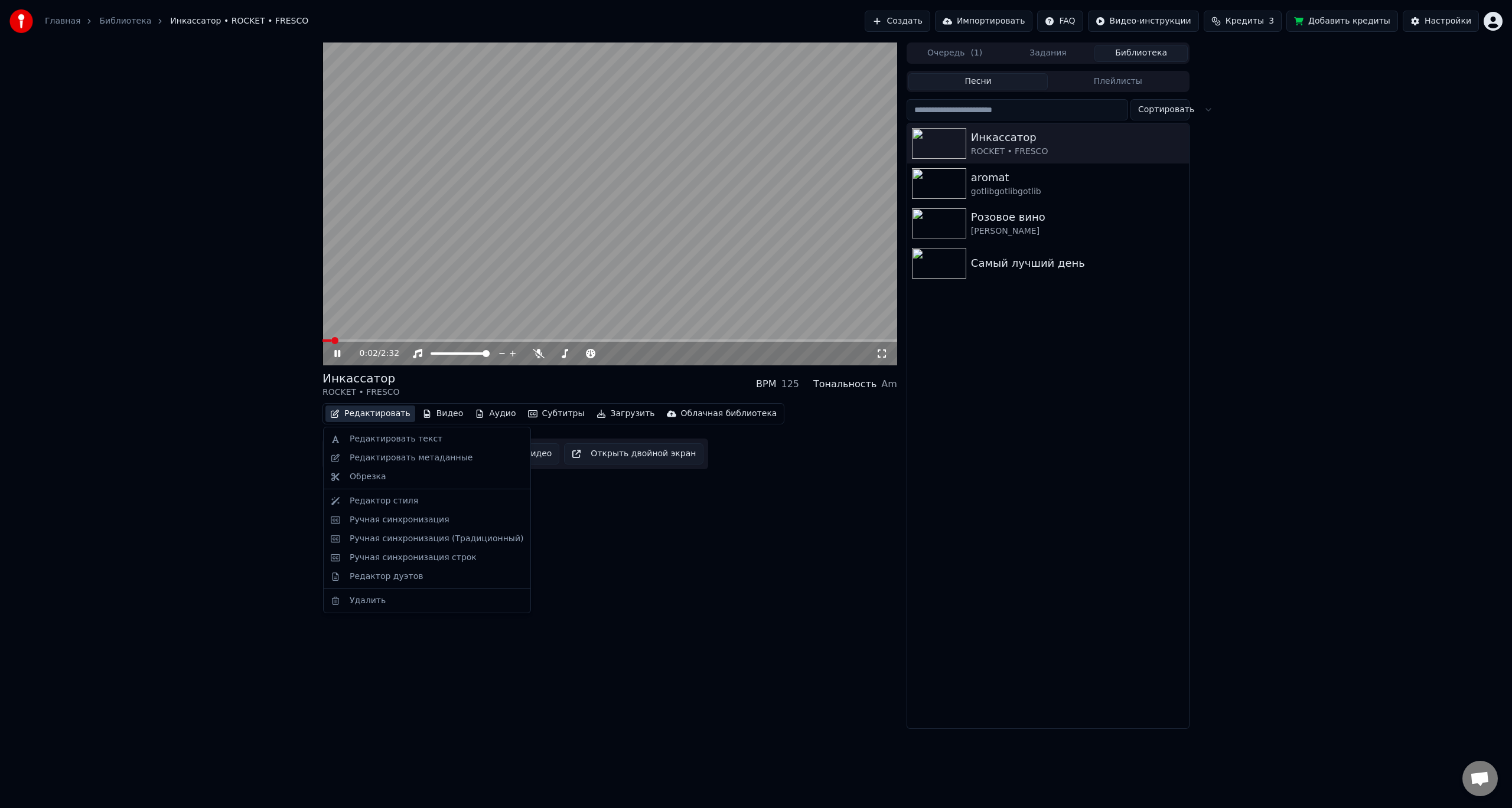
click at [376, 414] on button "Редактировать" at bounding box center [370, 413] width 90 height 16
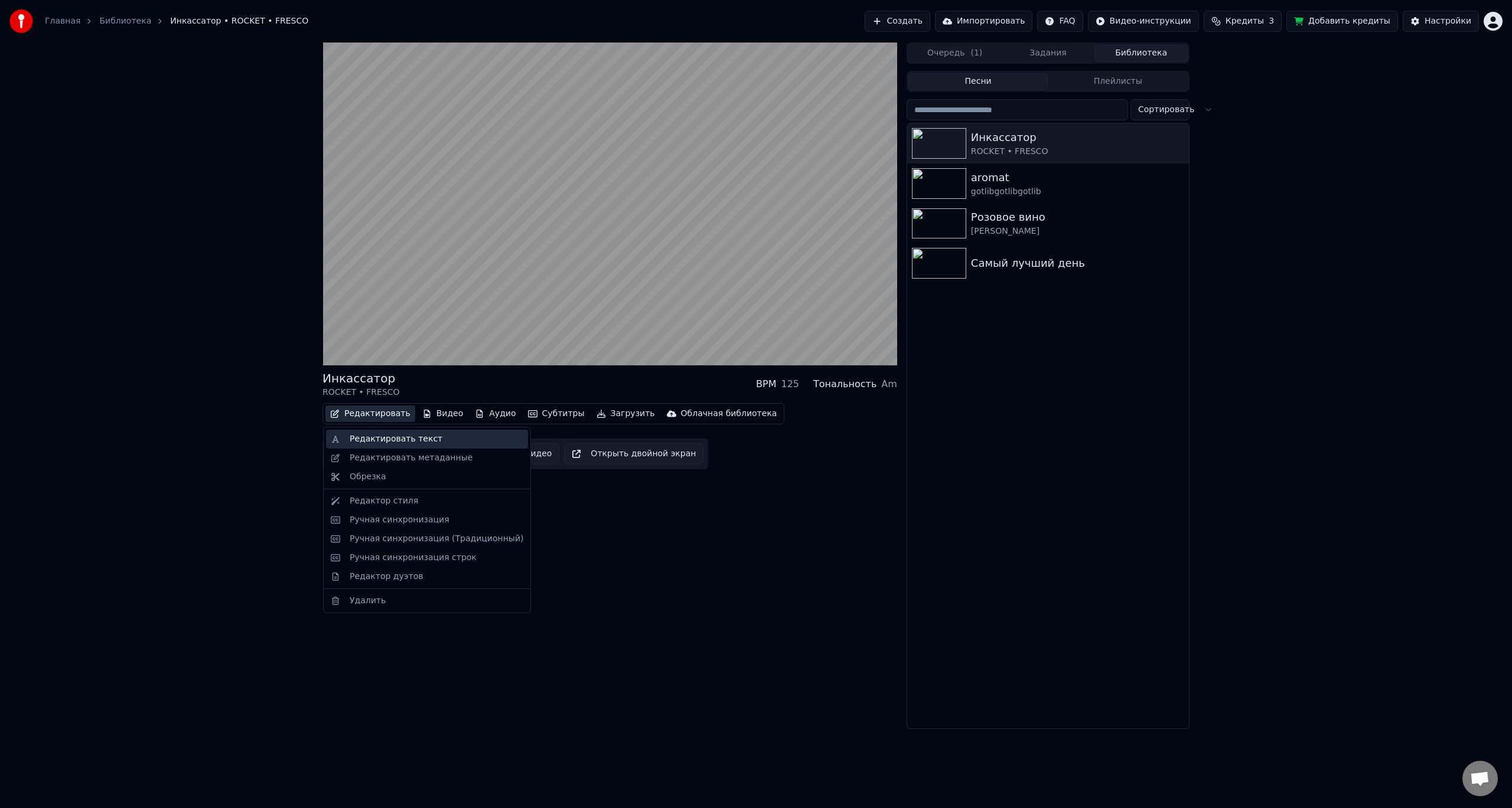
click at [387, 439] on div "Редактировать текст" at bounding box center [396, 439] width 93 height 12
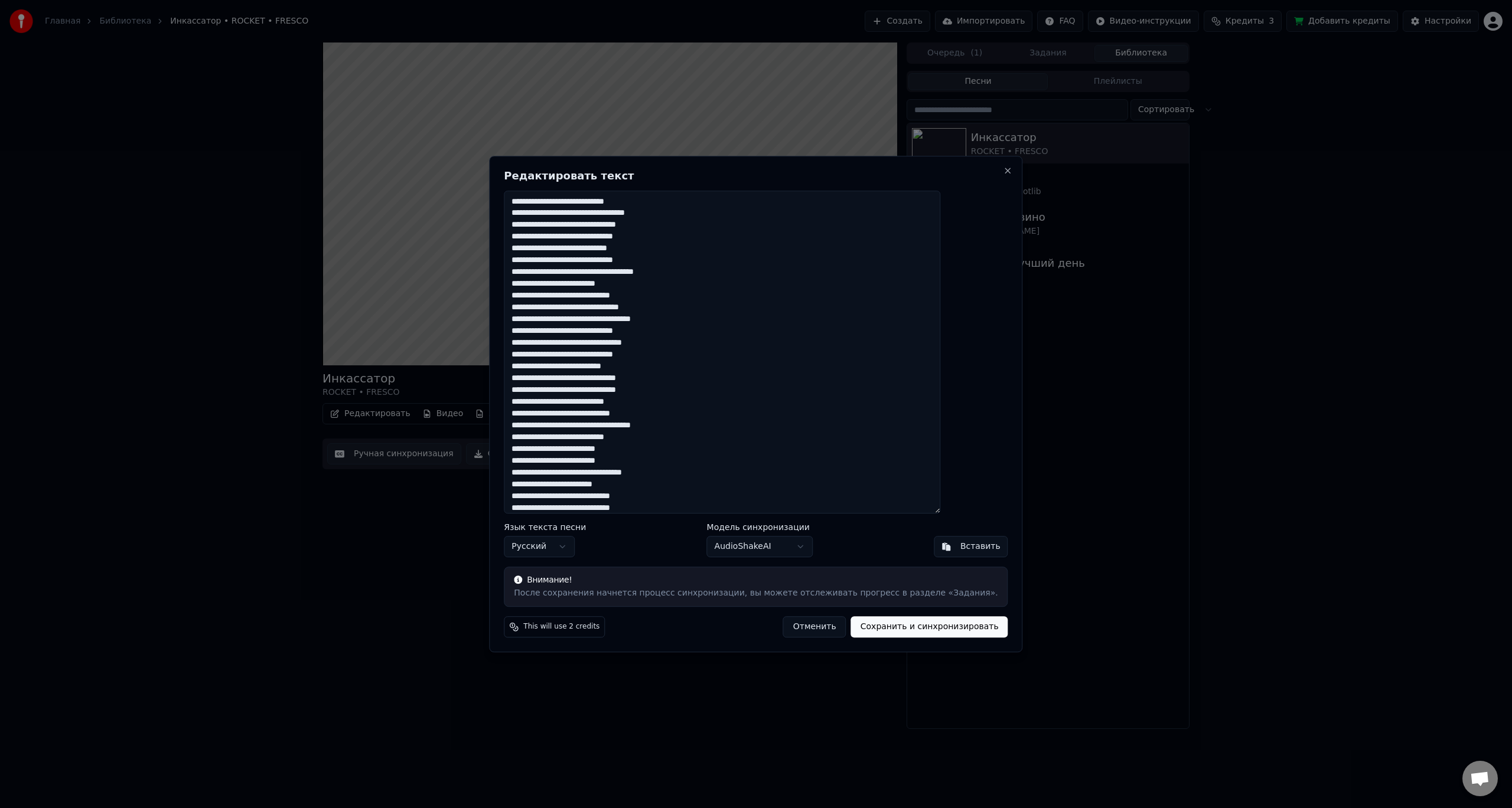
click at [797, 623] on button "Отменить" at bounding box center [814, 626] width 63 height 21
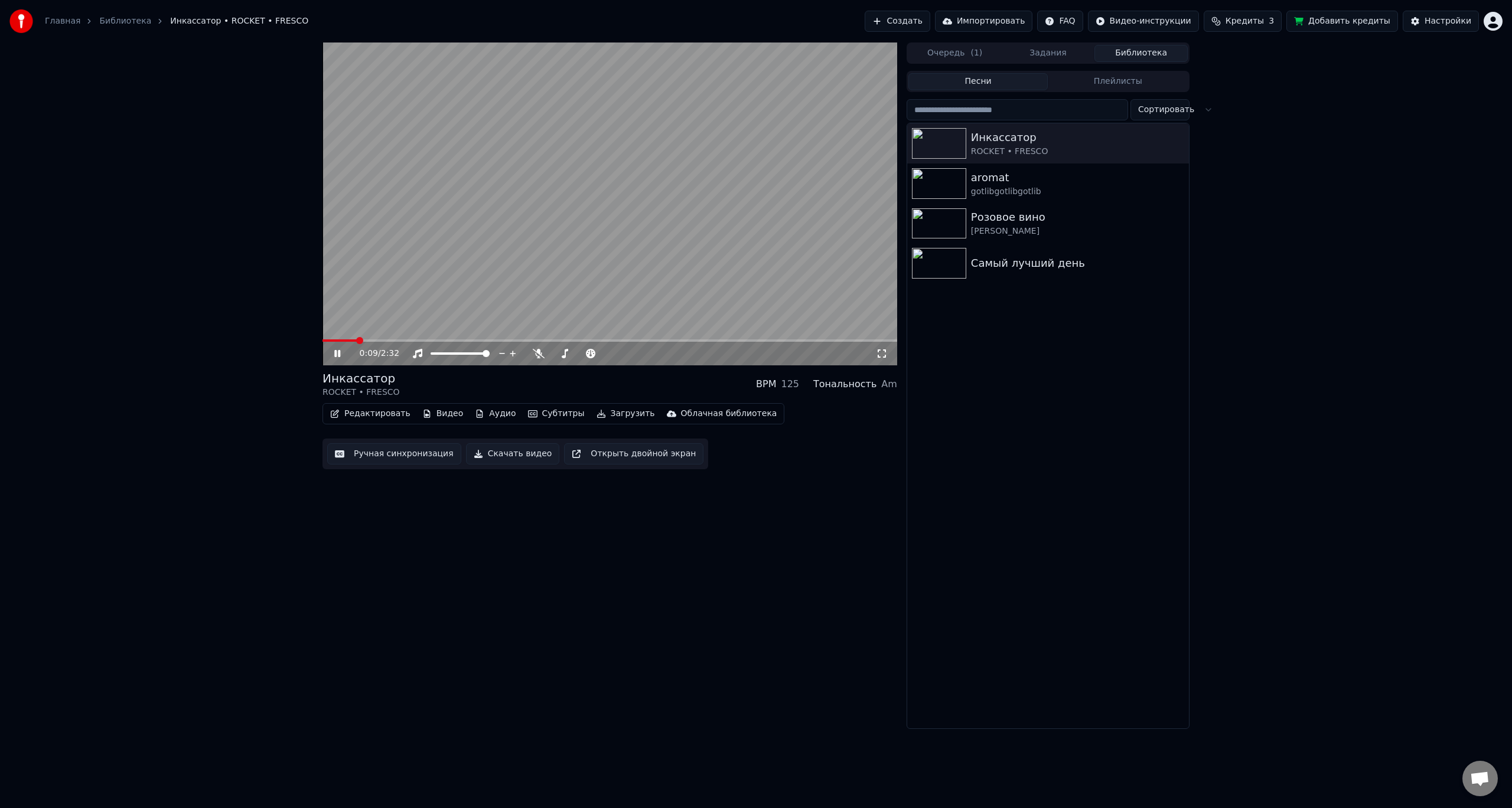
click at [322, 342] on span at bounding box center [339, 340] width 34 height 3
click at [565, 355] on span at bounding box center [581, 354] width 59 height 3
click at [361, 417] on button "Редактировать" at bounding box center [370, 413] width 90 height 16
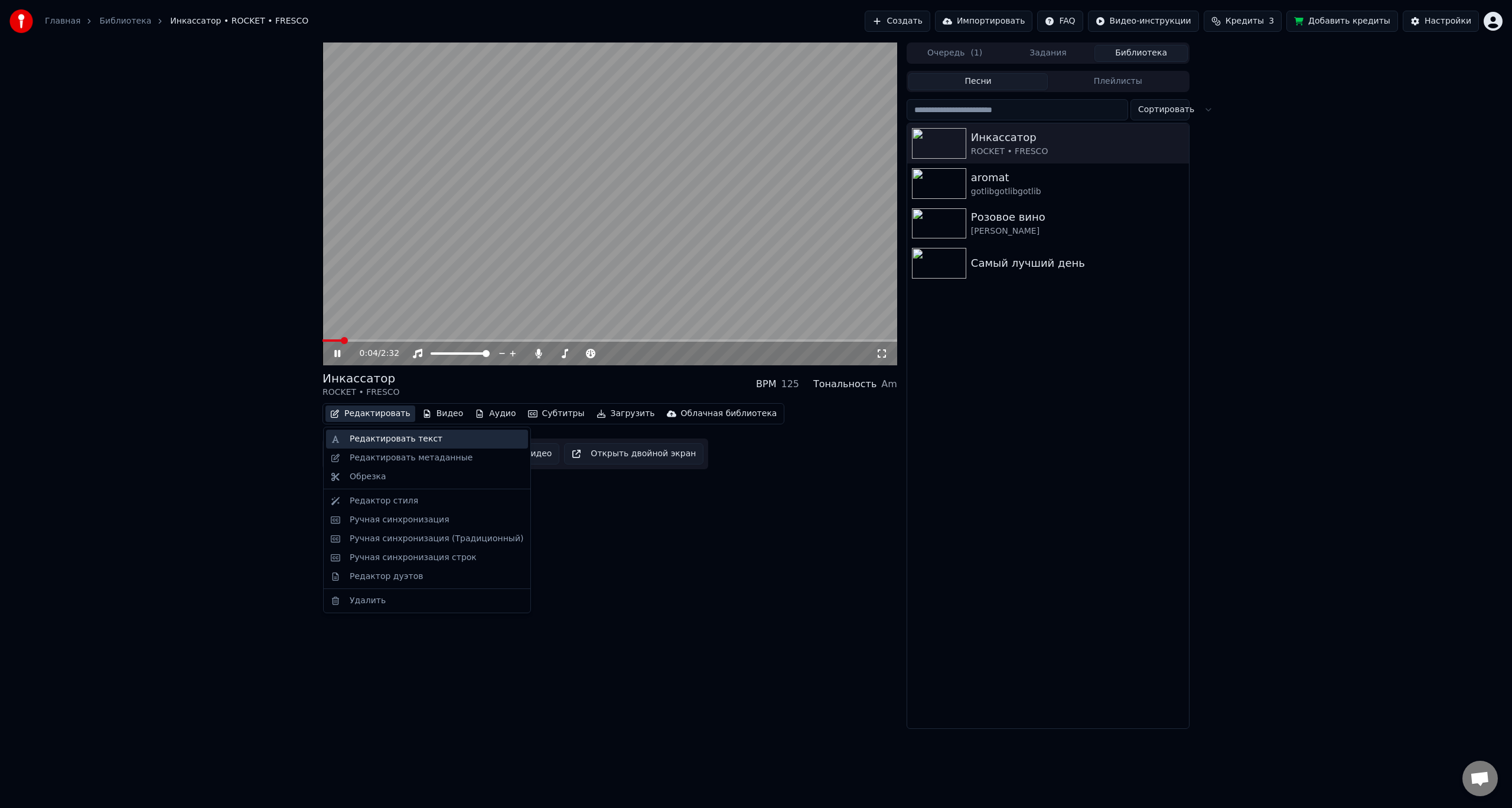
click at [365, 434] on div "Редактировать текст" at bounding box center [396, 439] width 93 height 12
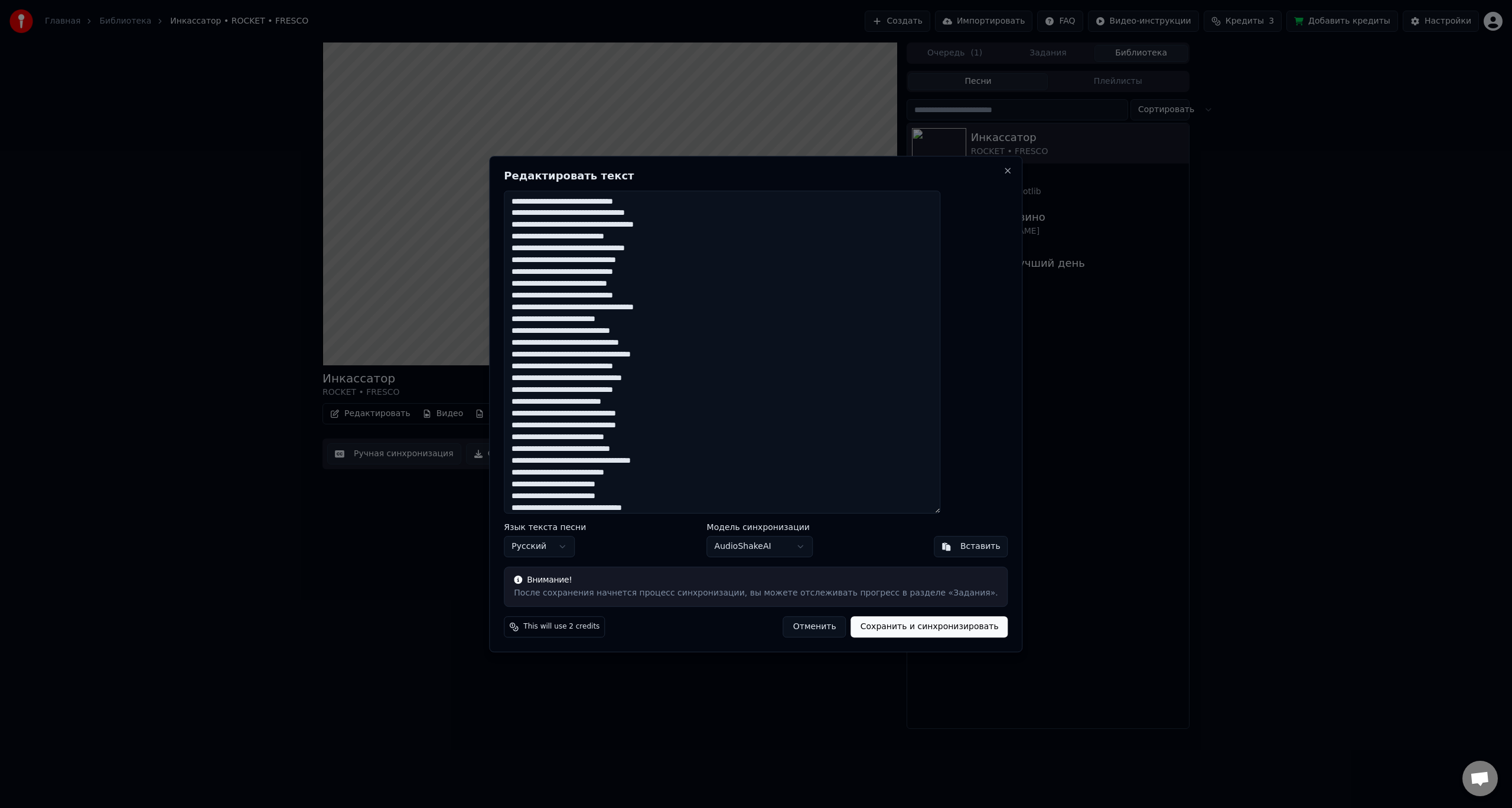
click at [632, 242] on textarea at bounding box center [722, 352] width 436 height 323
type textarea "**********"
click at [913, 633] on button "Сохранить и синхронизировать" at bounding box center [929, 626] width 157 height 21
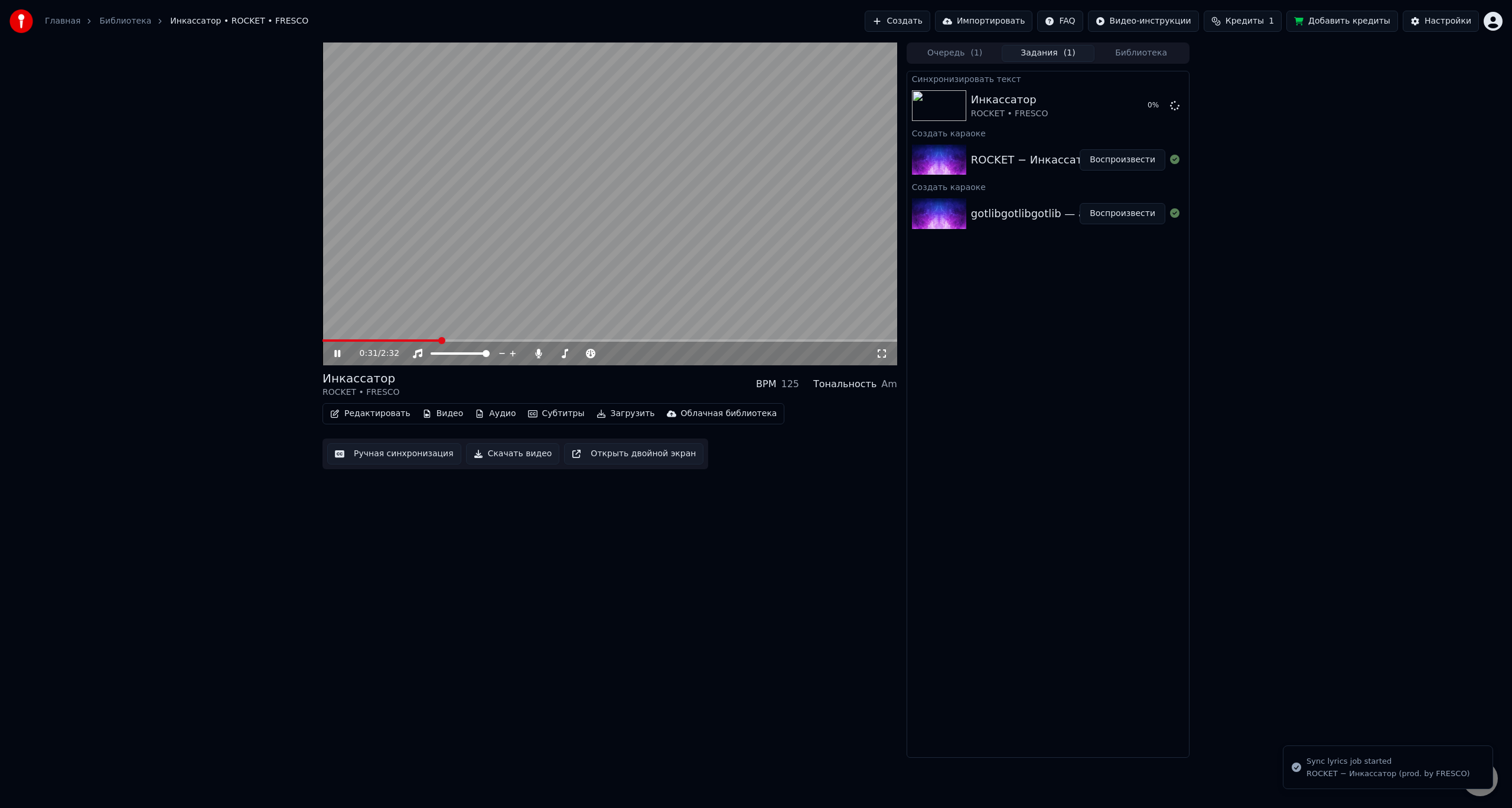
click at [522, 255] on video at bounding box center [610, 204] width 575 height 323
click at [563, 352] on span at bounding box center [564, 354] width 7 height 7
click at [331, 354] on div "0:53 / 2:32" at bounding box center [610, 354] width 565 height 12
click at [333, 354] on icon at bounding box center [346, 354] width 28 height 9
click at [931, 102] on img at bounding box center [938, 106] width 54 height 31
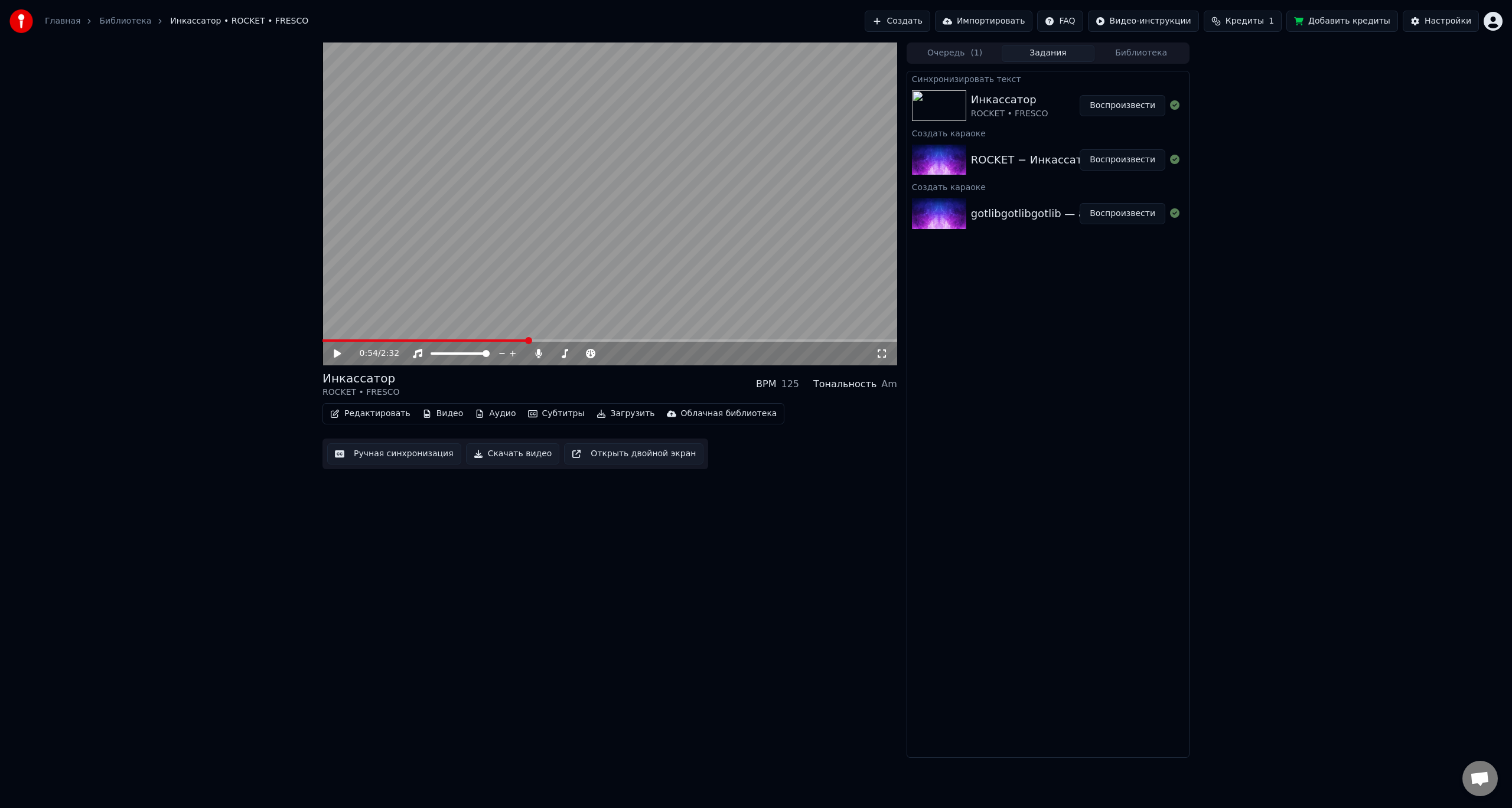
click at [1131, 100] on button "Воспроизвести" at bounding box center [1122, 106] width 85 height 21
click at [672, 352] on icon at bounding box center [675, 354] width 11 height 12
click at [551, 357] on span at bounding box center [555, 354] width 7 height 7
click at [363, 417] on button "Редактировать" at bounding box center [370, 413] width 90 height 16
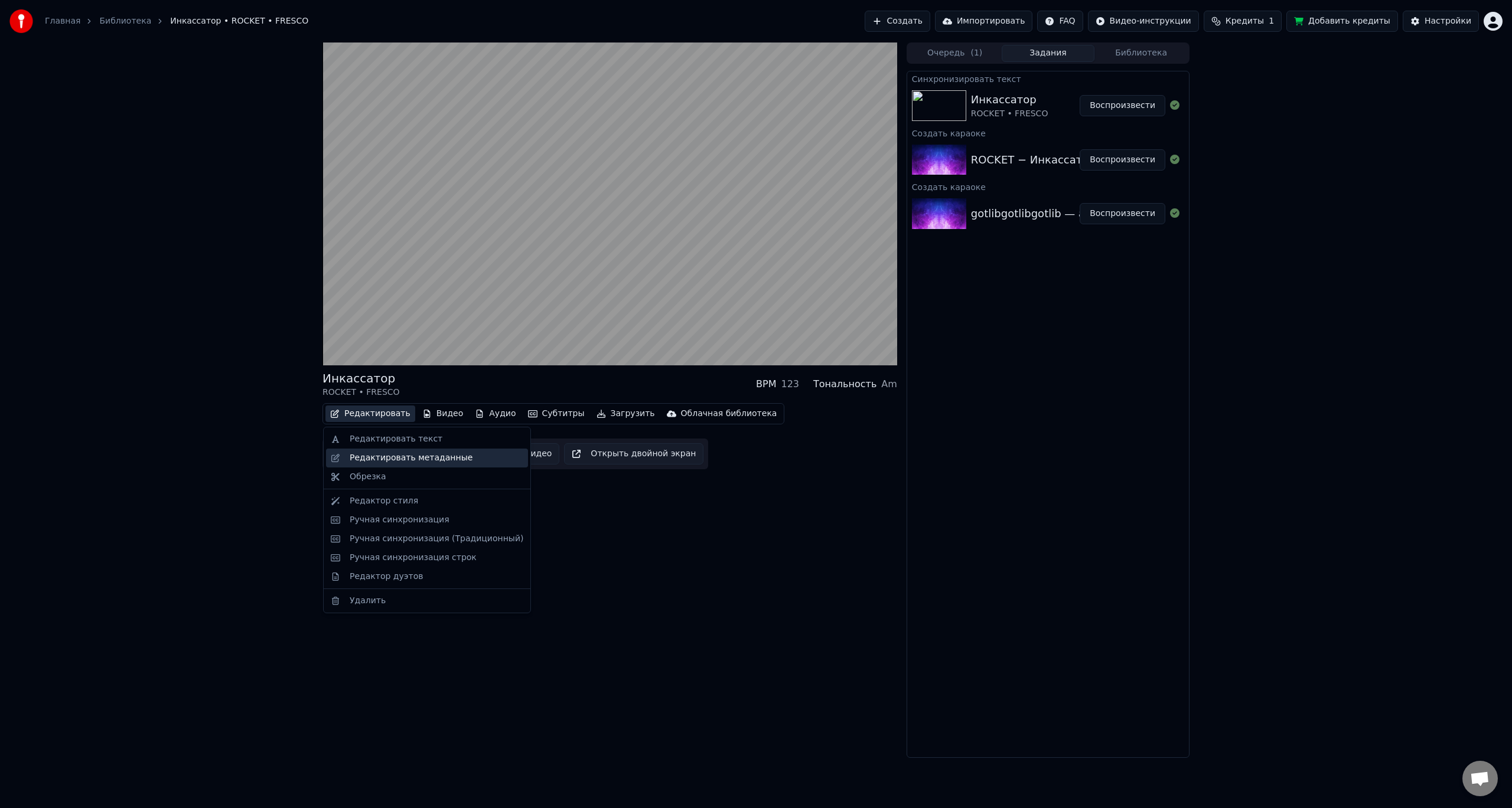
click at [389, 456] on div "Редактировать метаданные" at bounding box center [411, 458] width 123 height 12
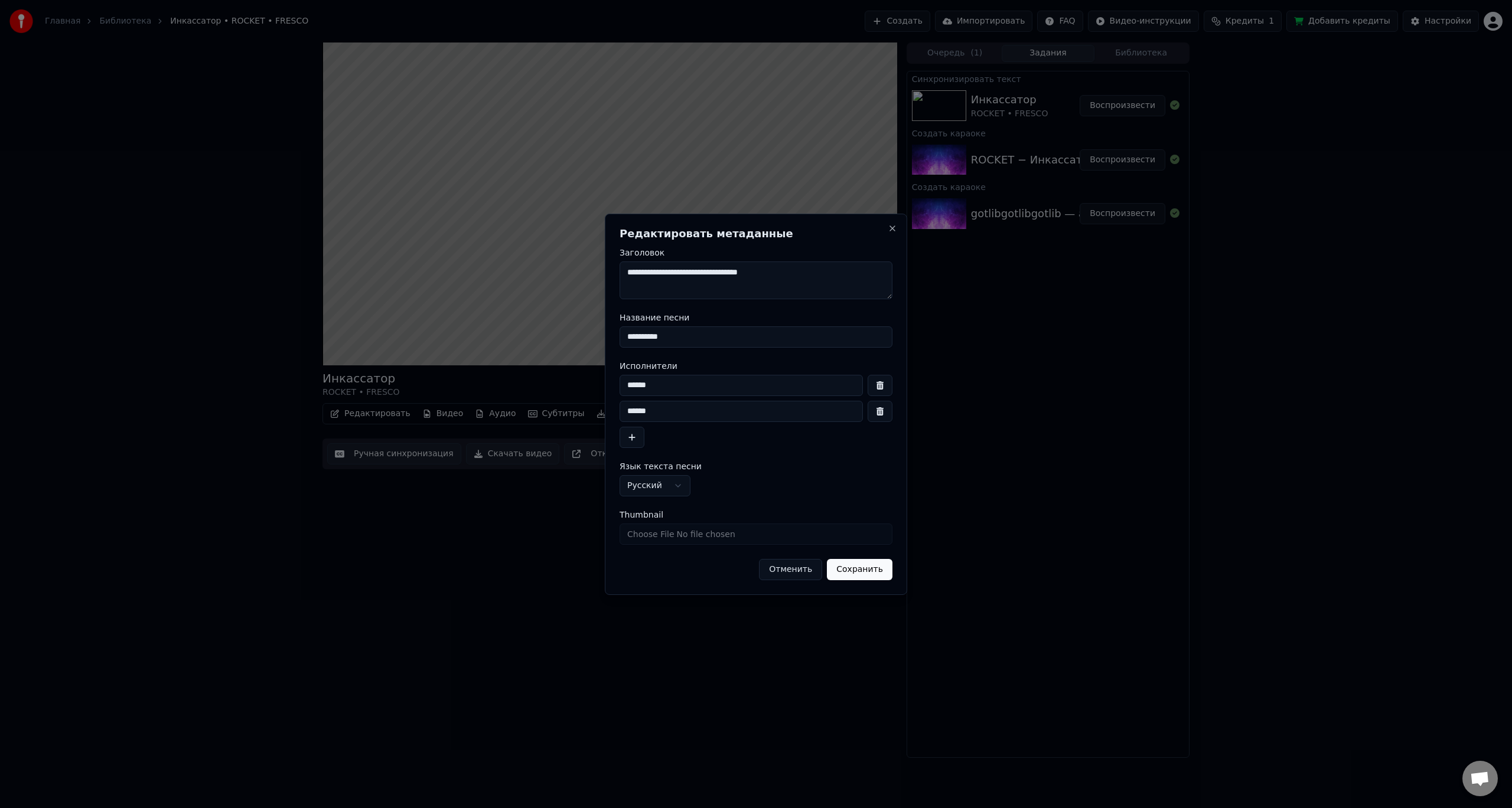
click at [879, 408] on button "button" at bounding box center [880, 411] width 25 height 21
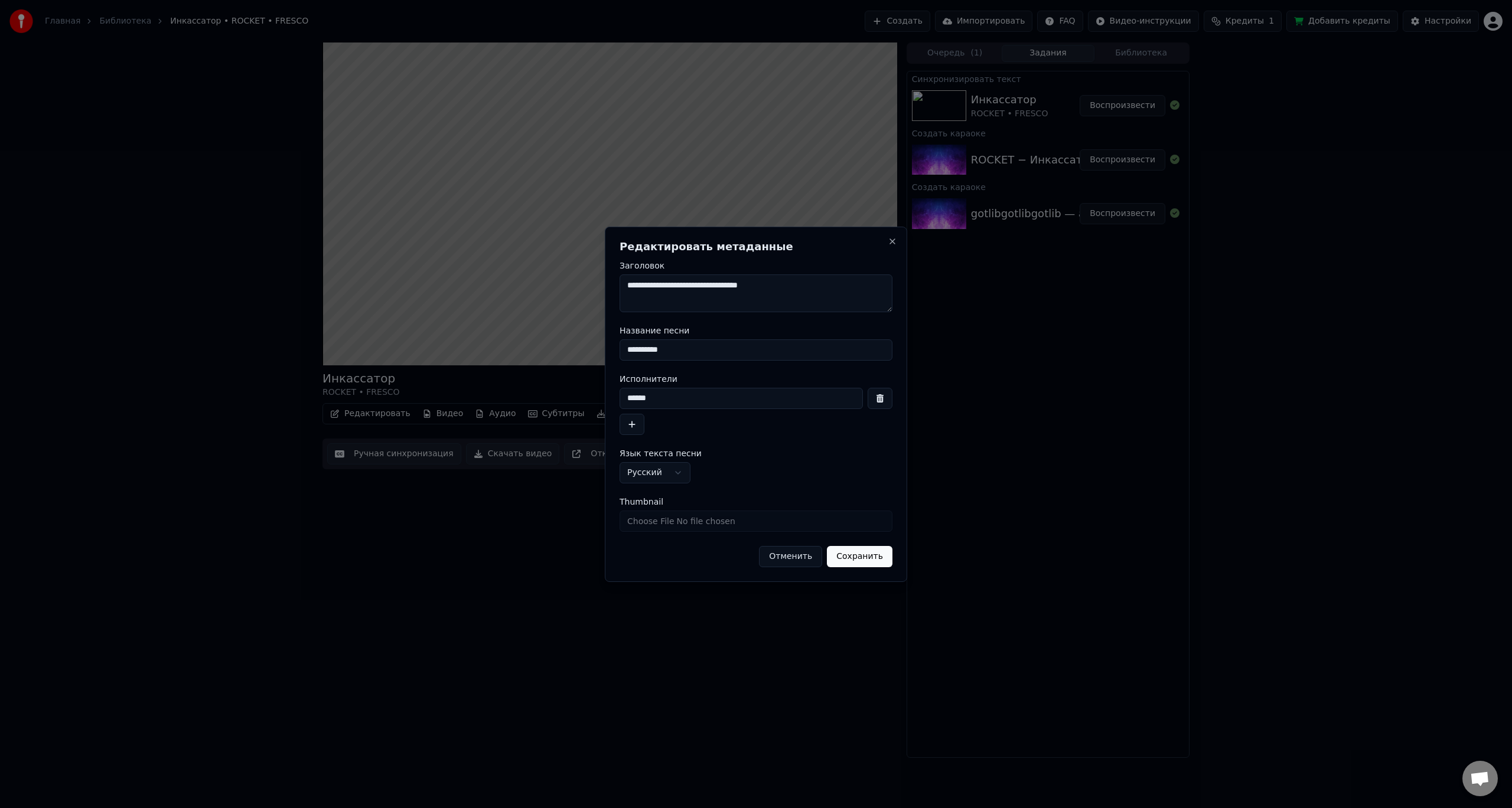
click at [873, 403] on button "button" at bounding box center [880, 398] width 25 height 21
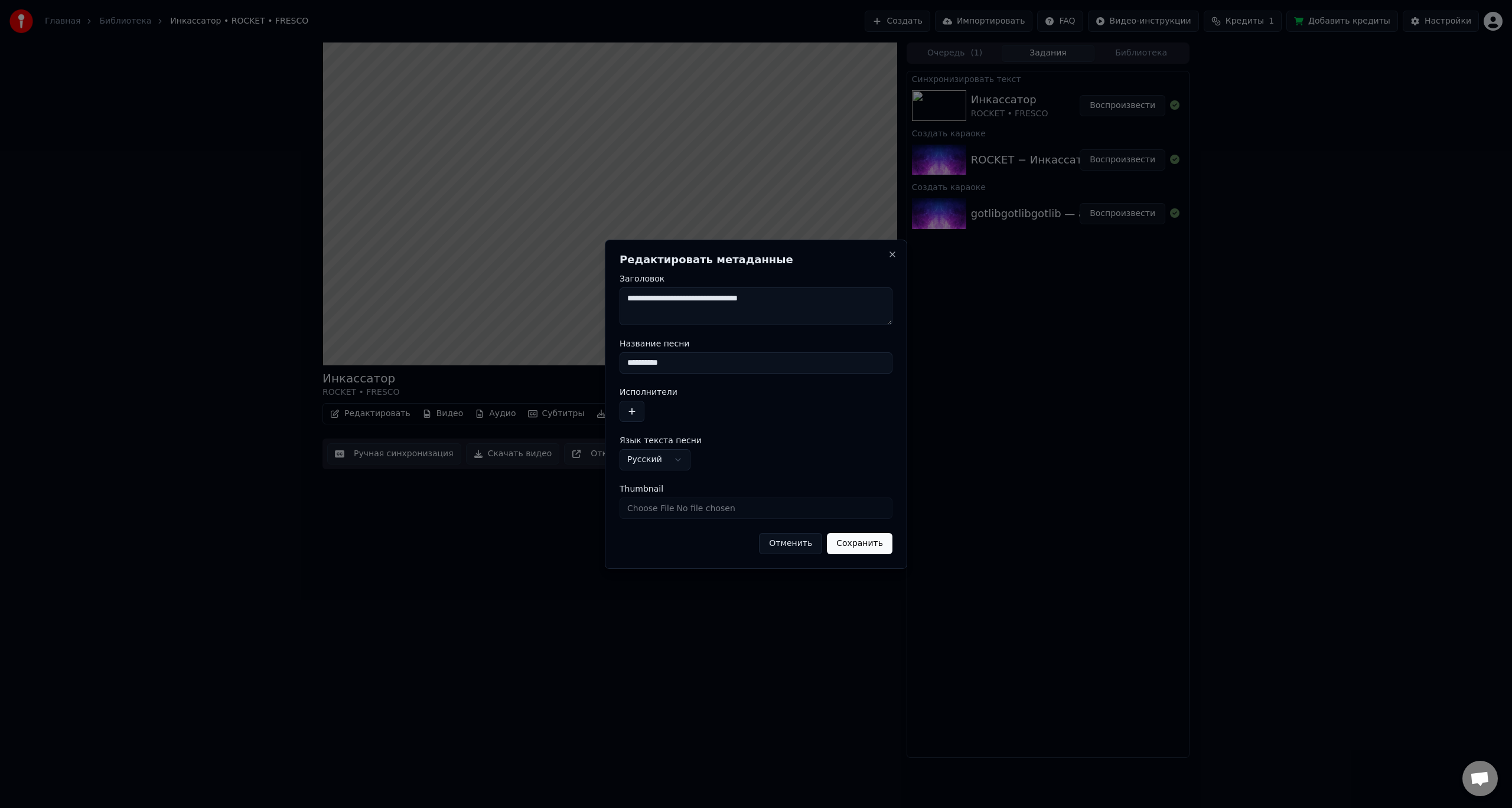
click at [866, 544] on button "Сохранить" at bounding box center [860, 544] width 66 height 21
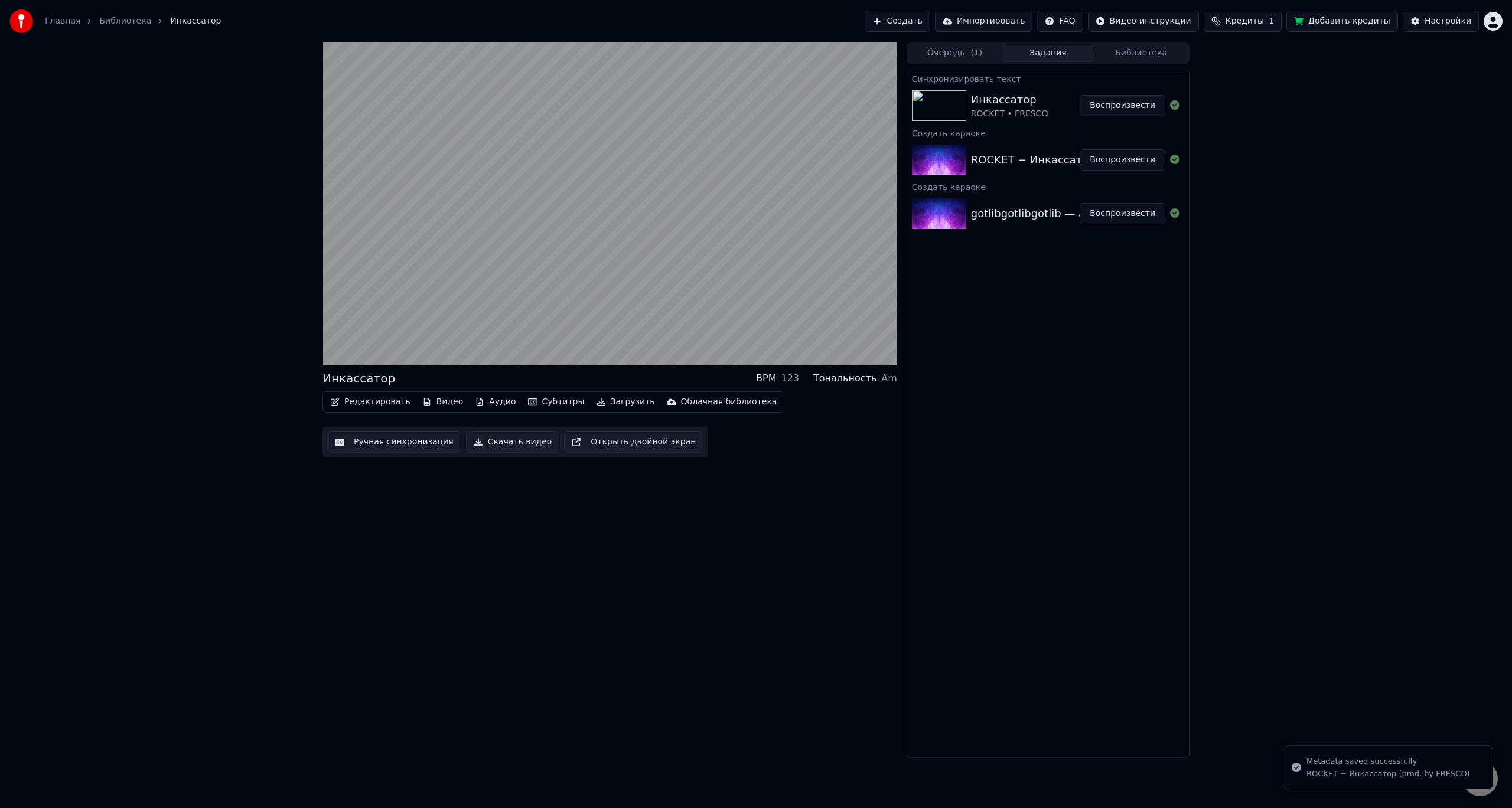
click at [366, 403] on button "Редактировать" at bounding box center [370, 401] width 90 height 16
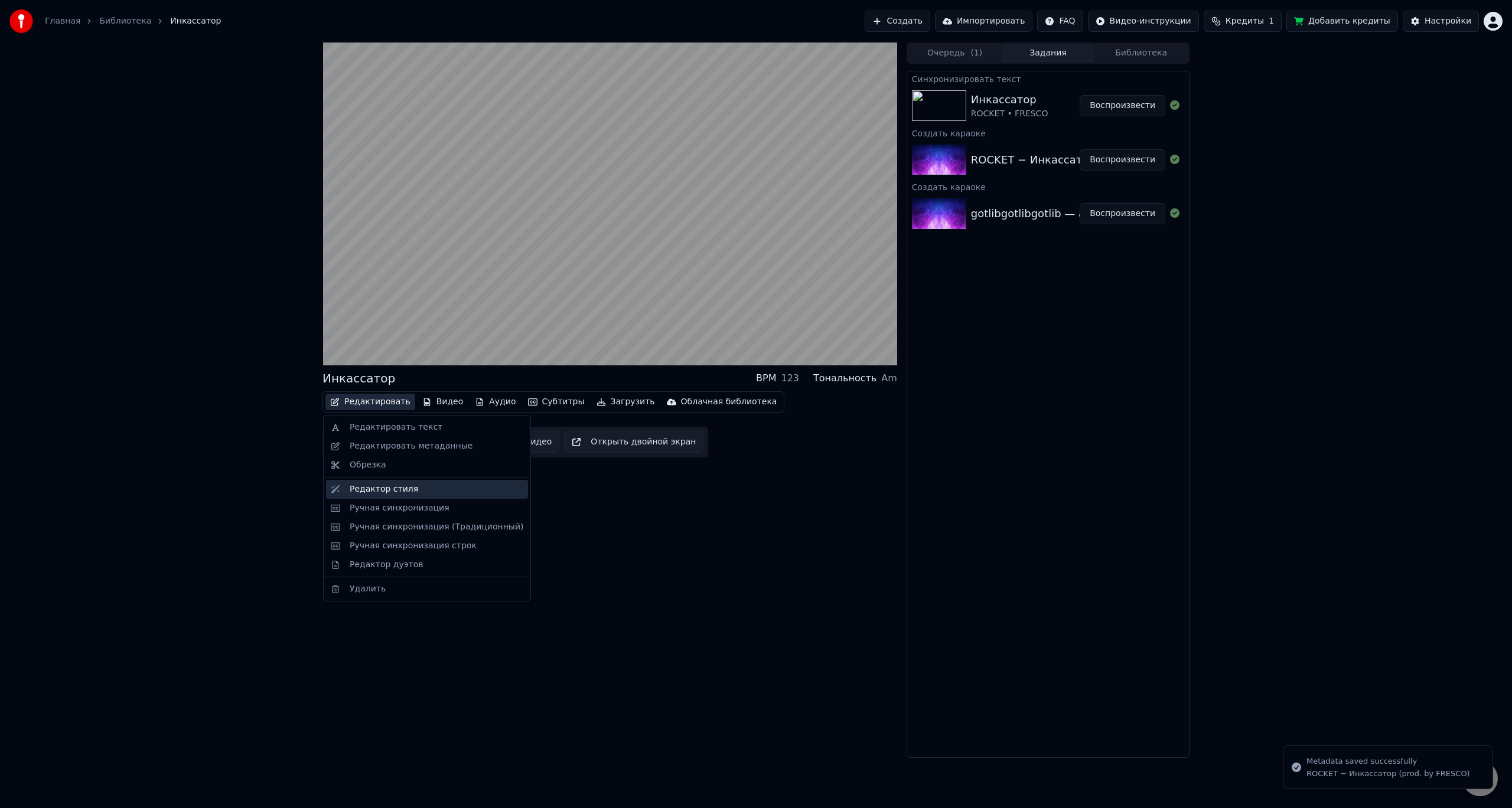
click at [384, 496] on div "Редактор стиля" at bounding box center [427, 489] width 202 height 19
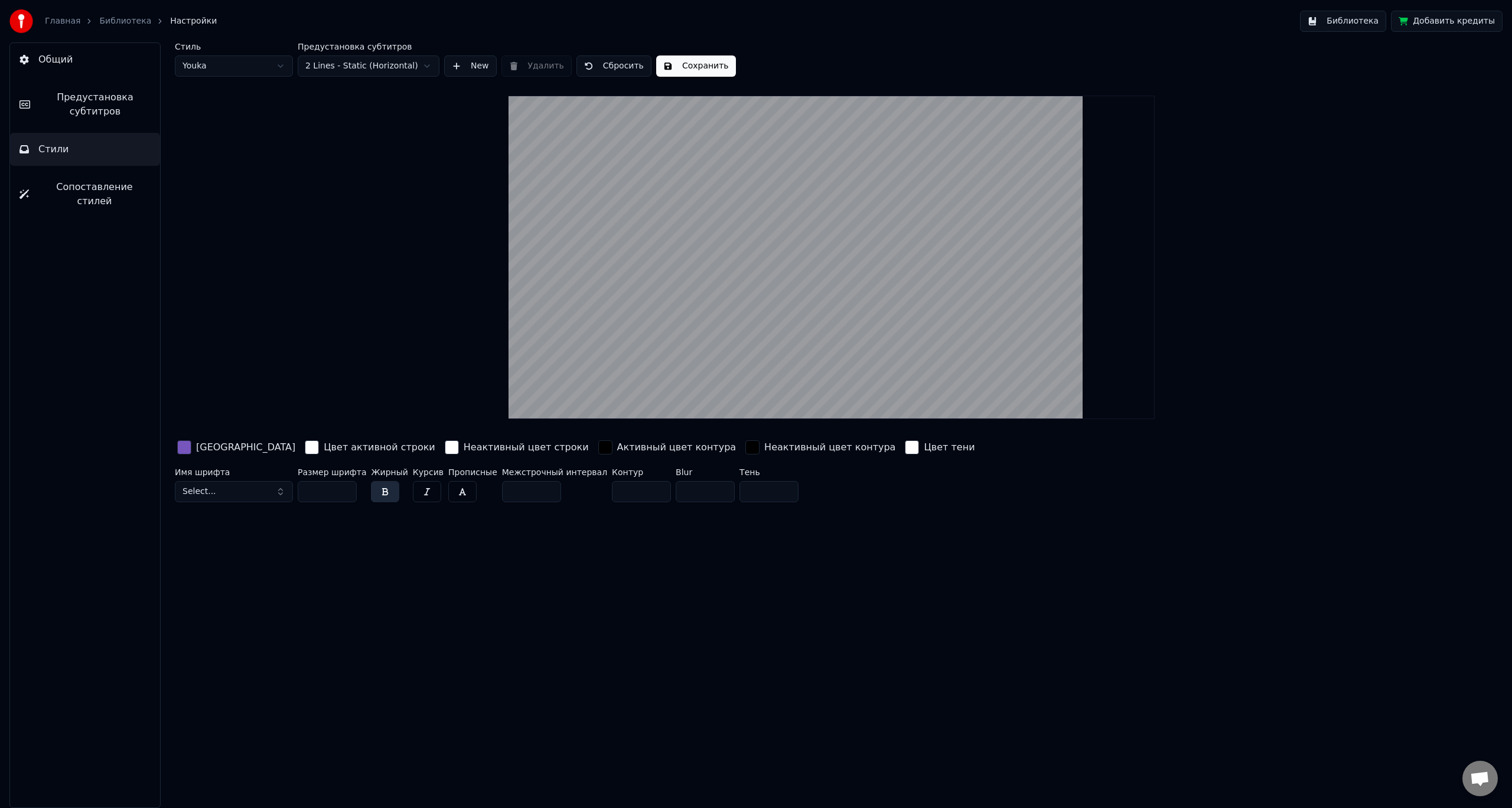
click at [345, 63] on html "Главная Библиотека Настройки Библиотека Добавить кредиты Общий Предустановка су…" at bounding box center [756, 404] width 1512 height 808
click at [465, 62] on button "New" at bounding box center [471, 66] width 52 height 21
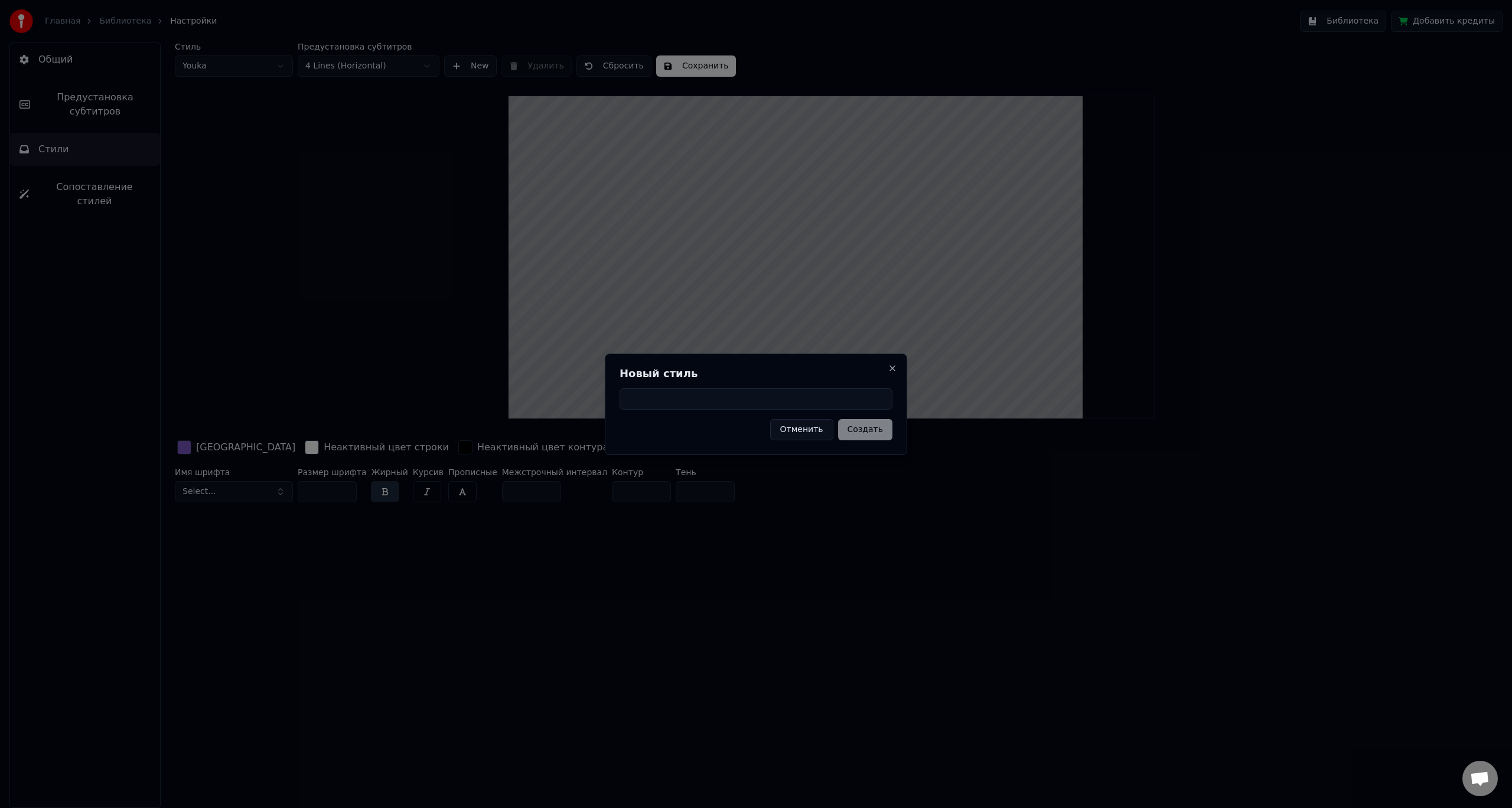
click at [821, 397] on input at bounding box center [756, 399] width 273 height 21
type input "***"
click at [870, 430] on button "Создать" at bounding box center [865, 430] width 54 height 21
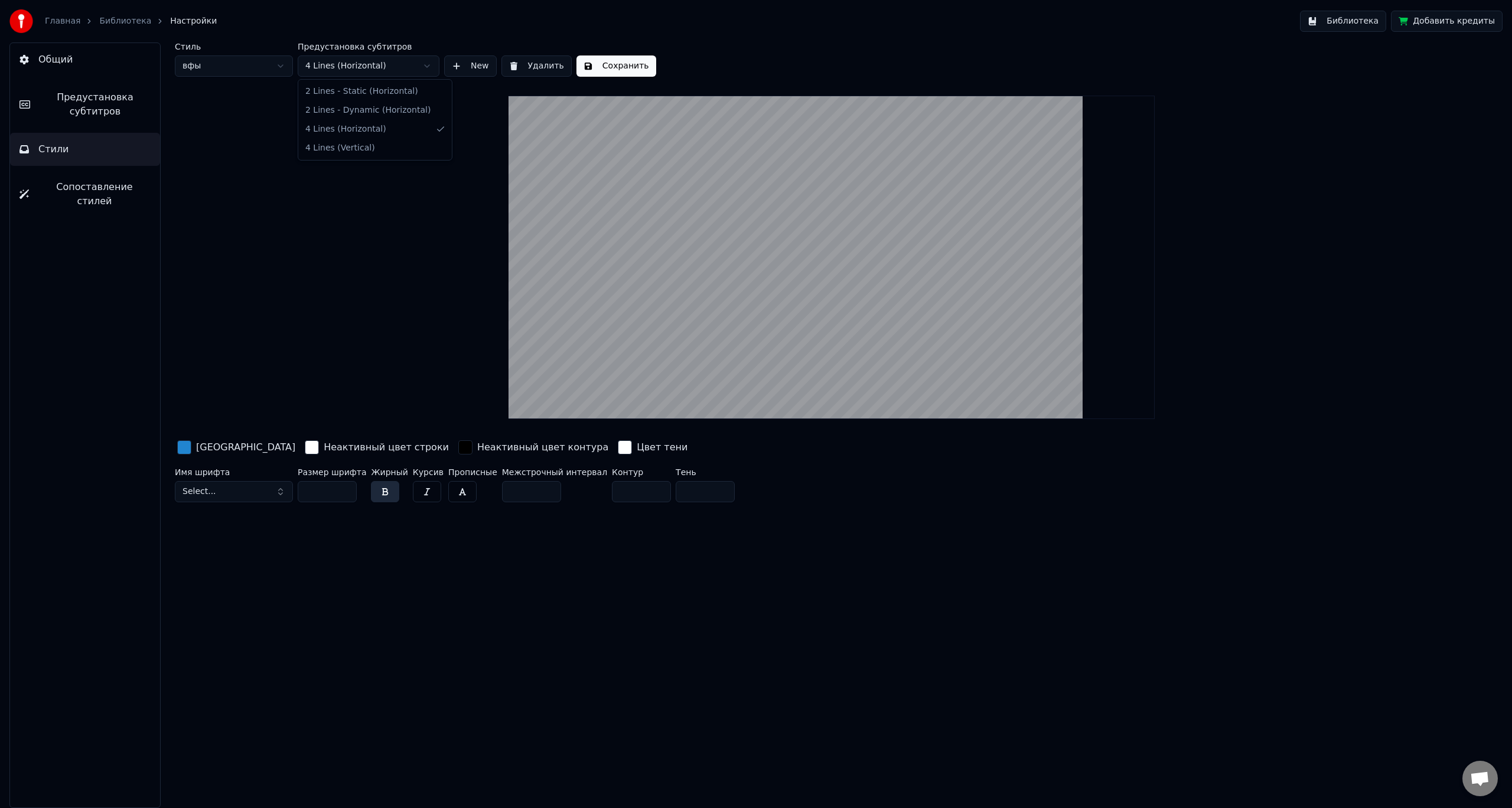
click at [379, 60] on html "Главная Библиотека Настройки Библиотека Добавить кредиты Общий Предустановка су…" at bounding box center [756, 404] width 1512 height 808
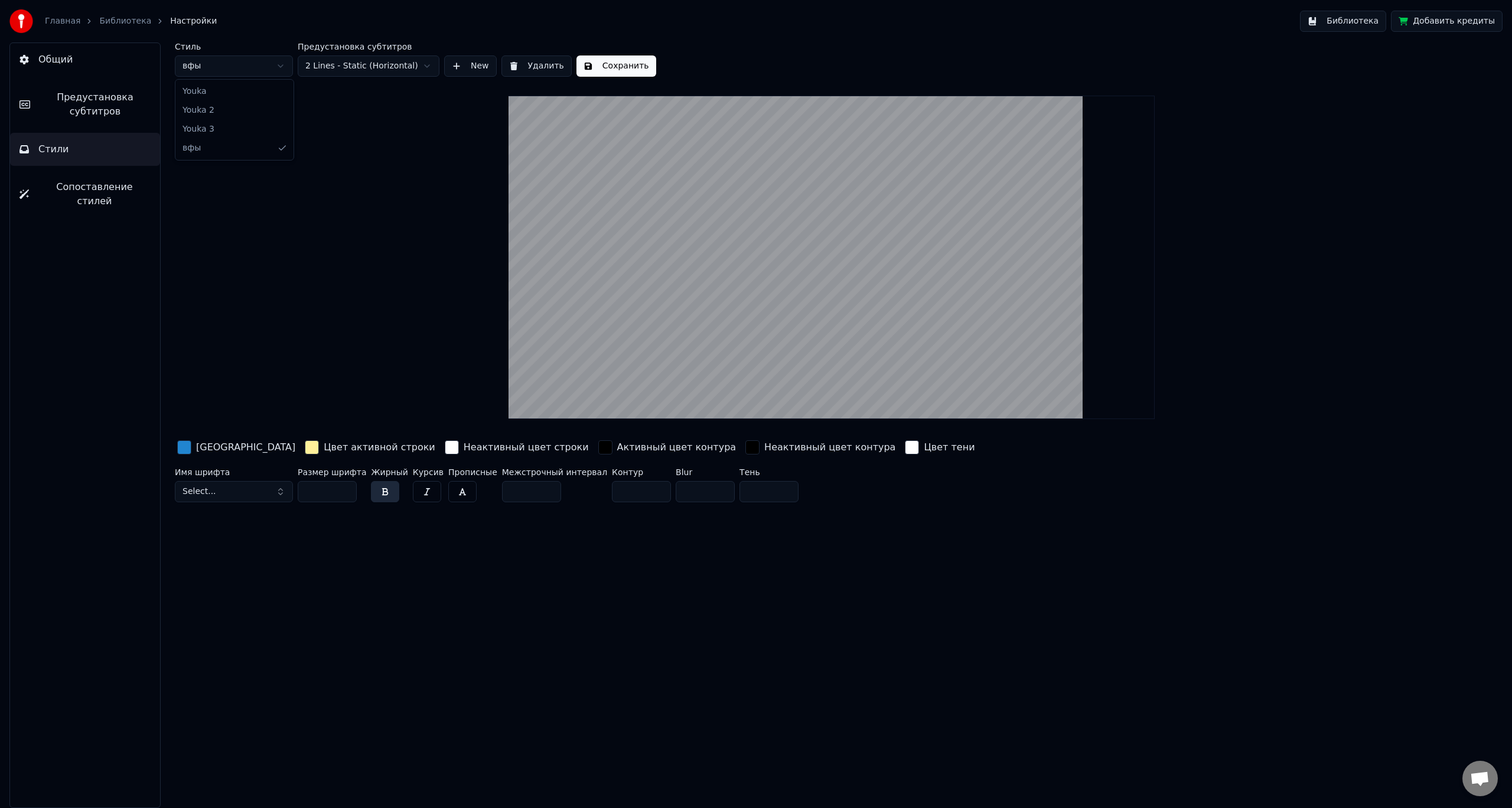
click at [237, 60] on html "Главная Библиотека Настройки Библиотека Добавить кредиты Общий Предустановка су…" at bounding box center [756, 404] width 1512 height 808
click at [304, 449] on div "button" at bounding box center [312, 447] width 14 height 14
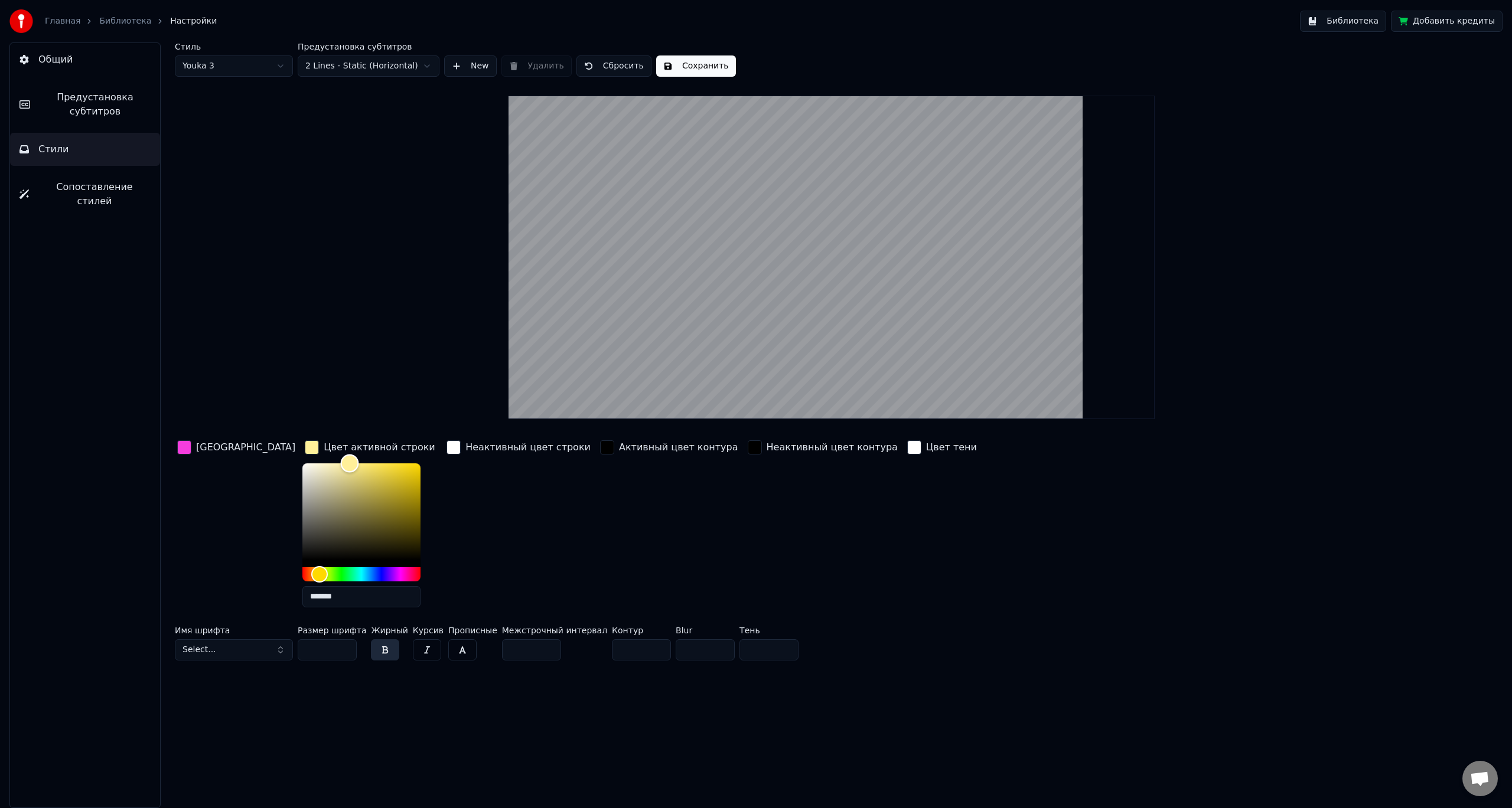
type input "*******"
drag, startPoint x: 329, startPoint y: 513, endPoint x: 65, endPoint y: 353, distance: 308.7
click at [72, 354] on div "Общий Предустановка субтитров Стили Сопоставление стилей Стиль Youka 3 Предуста…" at bounding box center [756, 425] width 1512 height 765
click at [345, 289] on div "Стиль Youka 3 Предустановка субтитров 2 Lines - Static (Horizontal) New Удалить…" at bounding box center [831, 354] width 1313 height 622
click at [185, 445] on div "button" at bounding box center [184, 447] width 14 height 14
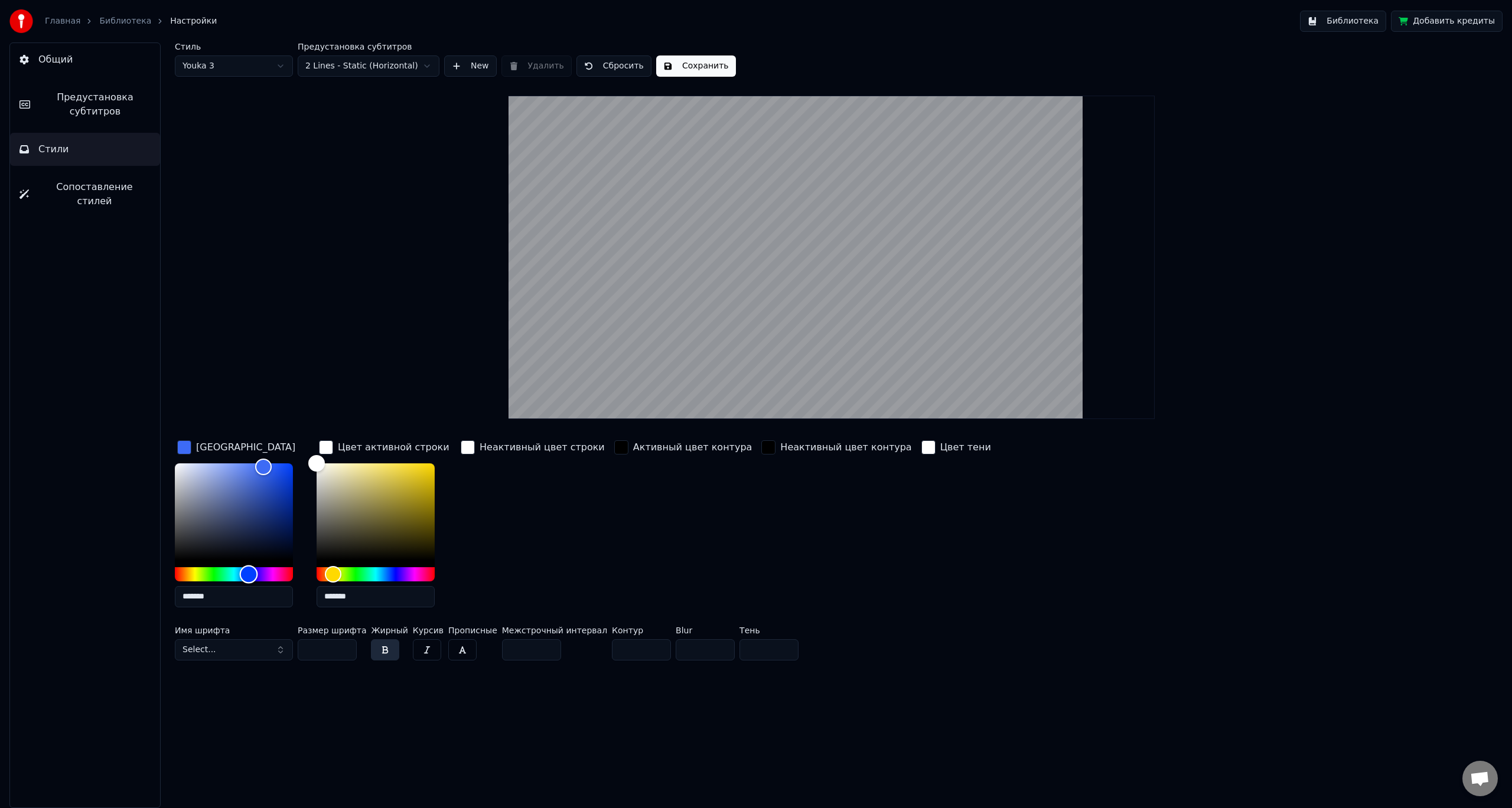
type input "*******"
click at [247, 573] on div "Hue" at bounding box center [234, 575] width 118 height 14
click at [709, 62] on button "Сохранить" at bounding box center [696, 66] width 79 height 21
click at [675, 67] on button "Готово" at bounding box center [688, 66] width 63 height 21
click at [388, 233] on div "Стиль Youka 3 Предустановка субтитров 2 Lines - Static (Horizontal) New Удалить…" at bounding box center [831, 354] width 1313 height 622
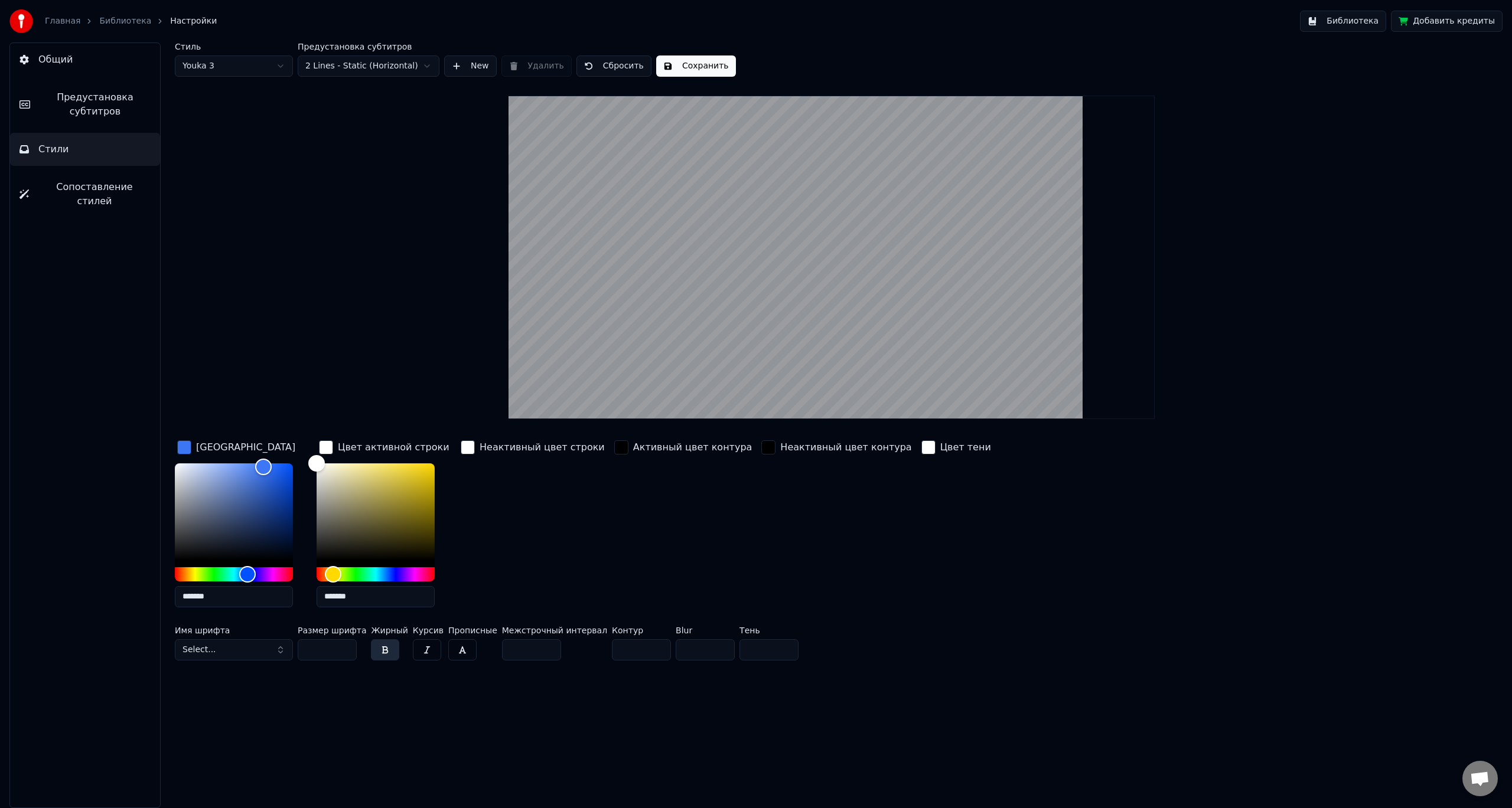
click at [75, 113] on span "Предустановка субтитров" at bounding box center [94, 104] width 111 height 28
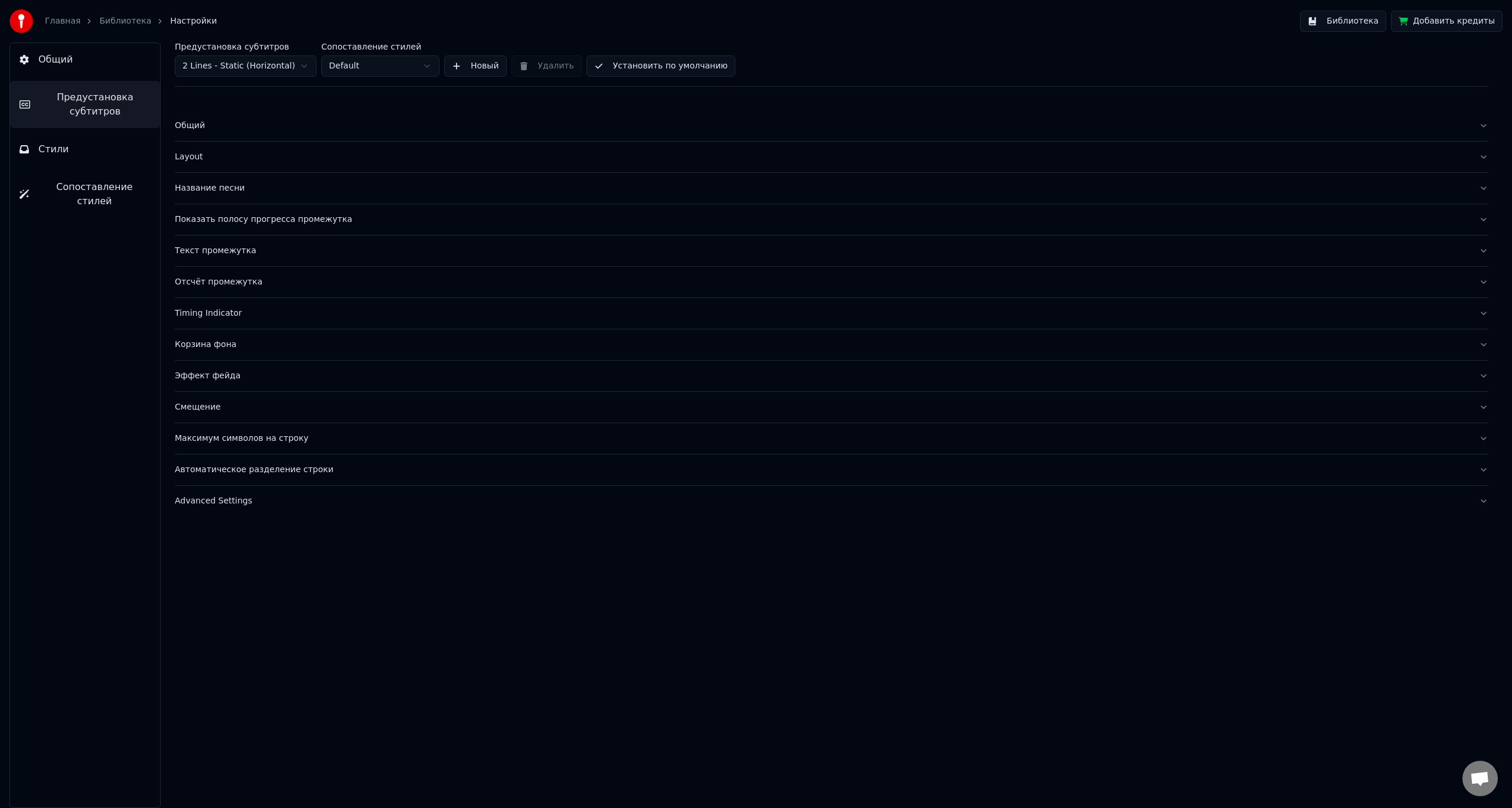
click at [210, 63] on html "Главная Библиотека Настройки Библиотека Добавить кредиты Общий Предустановка су…" at bounding box center [756, 404] width 1512 height 808
click at [375, 69] on html "Главная Библиотека Настройки Библиотека Добавить кредиты Общий Предустановка су…" at bounding box center [756, 404] width 1512 height 808
click at [66, 149] on button "Стили" at bounding box center [85, 149] width 150 height 33
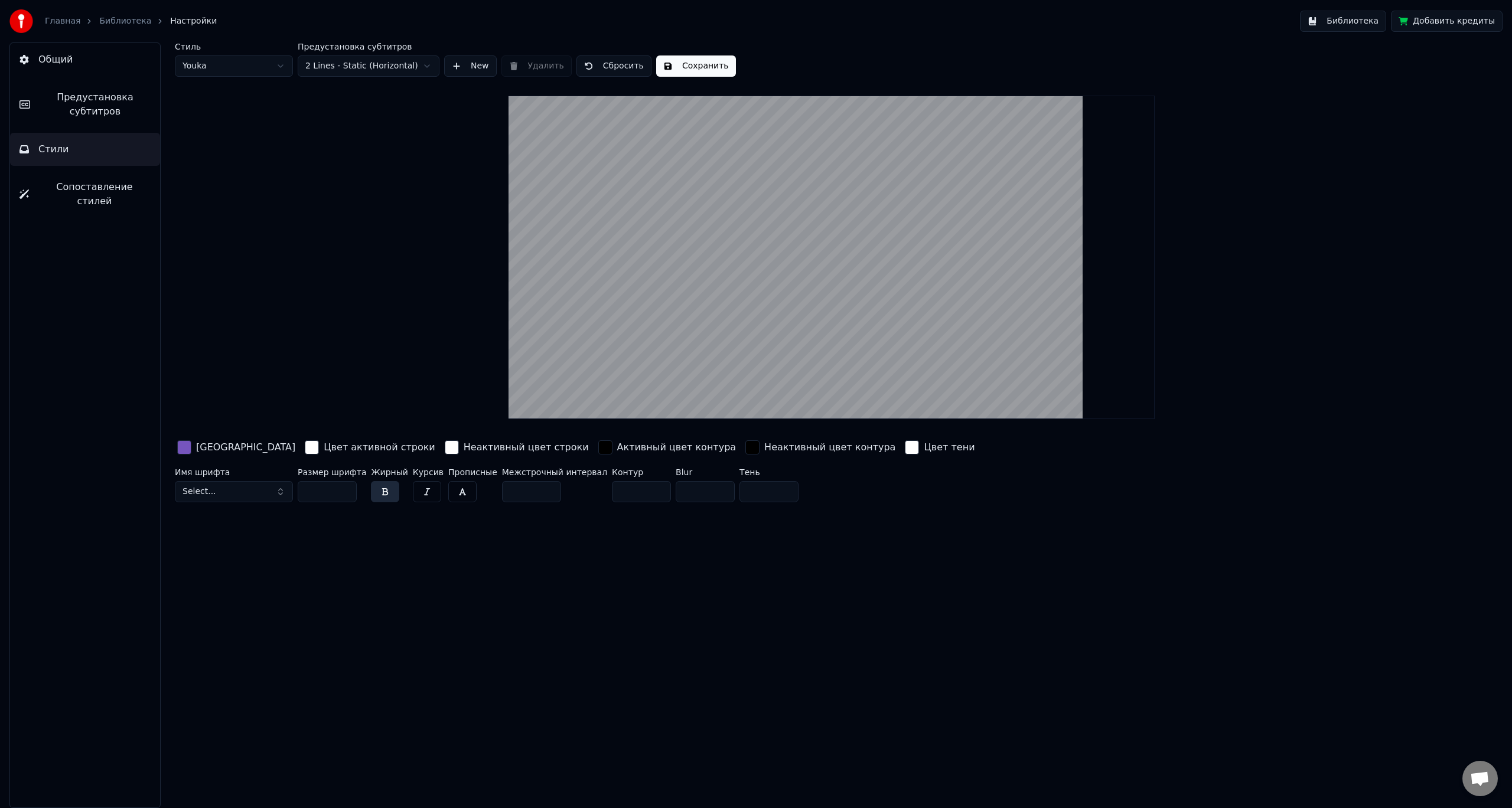
click at [68, 178] on button "Сопоставление стилей" at bounding box center [85, 194] width 150 height 47
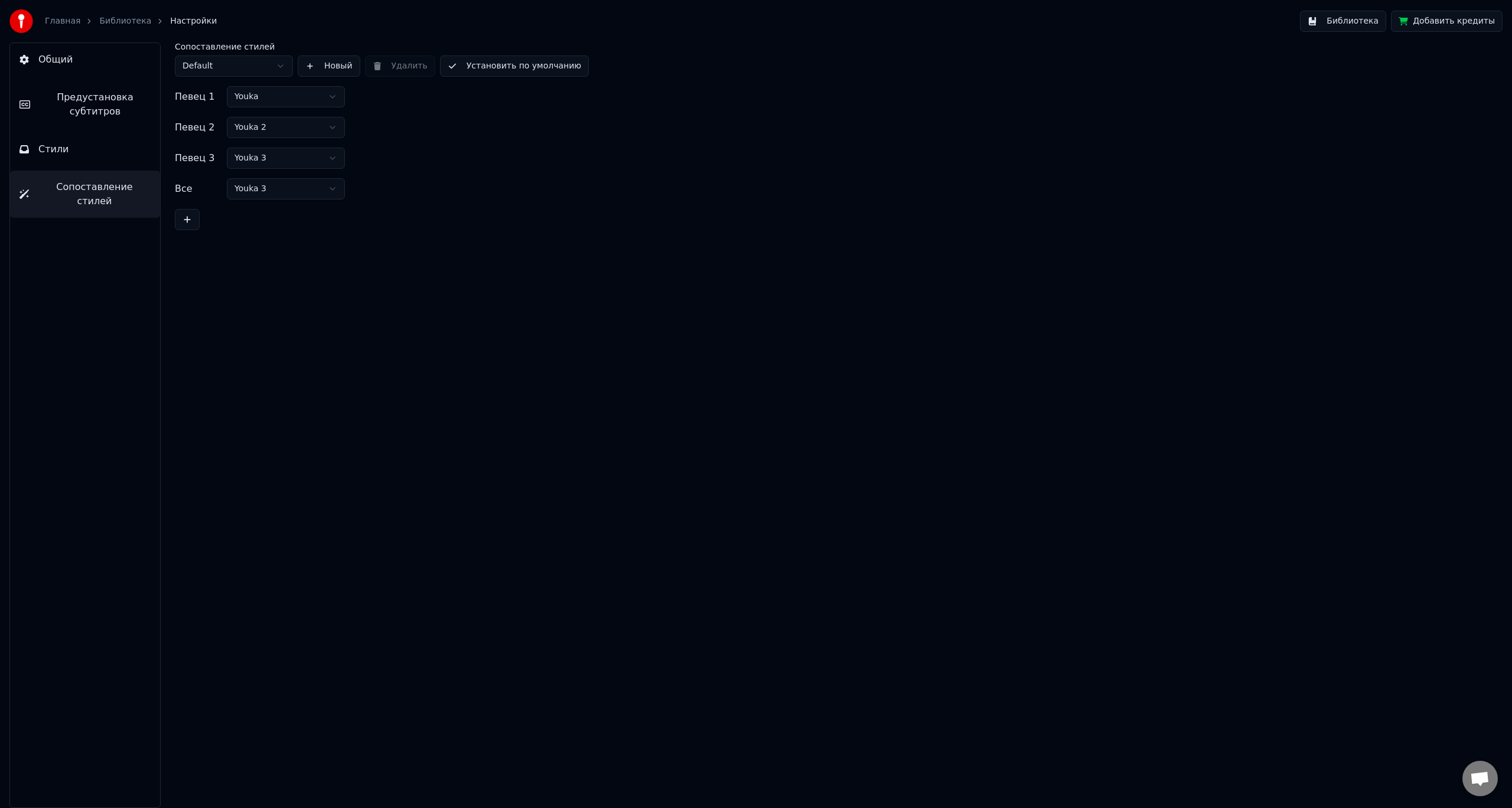
click at [306, 102] on html "Главная Библиотека Настройки Библиотека Добавить кредиты Общий Предустановка су…" at bounding box center [756, 404] width 1512 height 808
click at [251, 66] on html "Главная Библиотека Настройки Библиотека Добавить кредиты Общий Предустановка су…" at bounding box center [756, 404] width 1512 height 808
click at [95, 148] on button "Стили" at bounding box center [85, 149] width 150 height 33
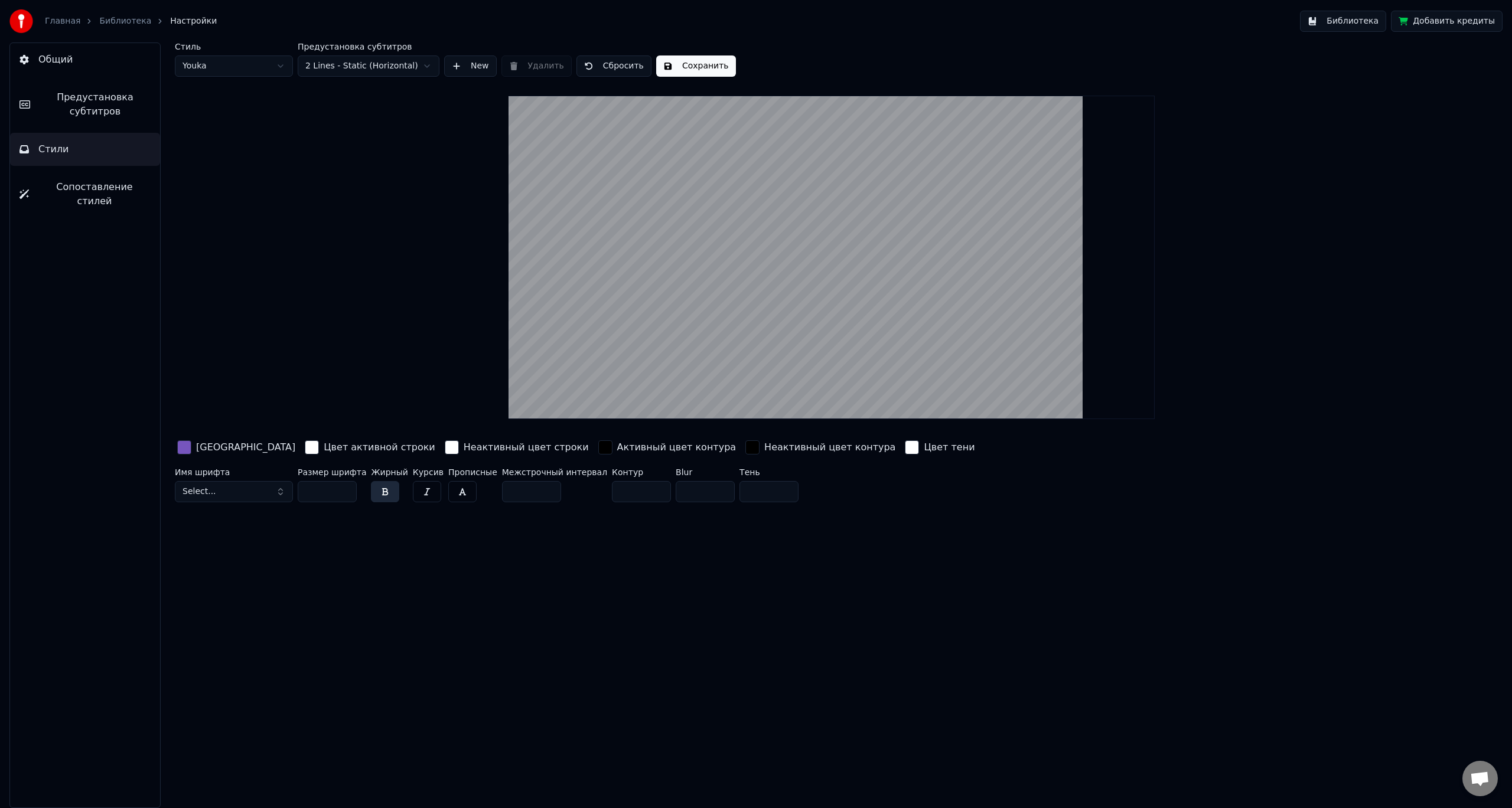
click at [1359, 26] on button "Библиотека" at bounding box center [1343, 21] width 86 height 21
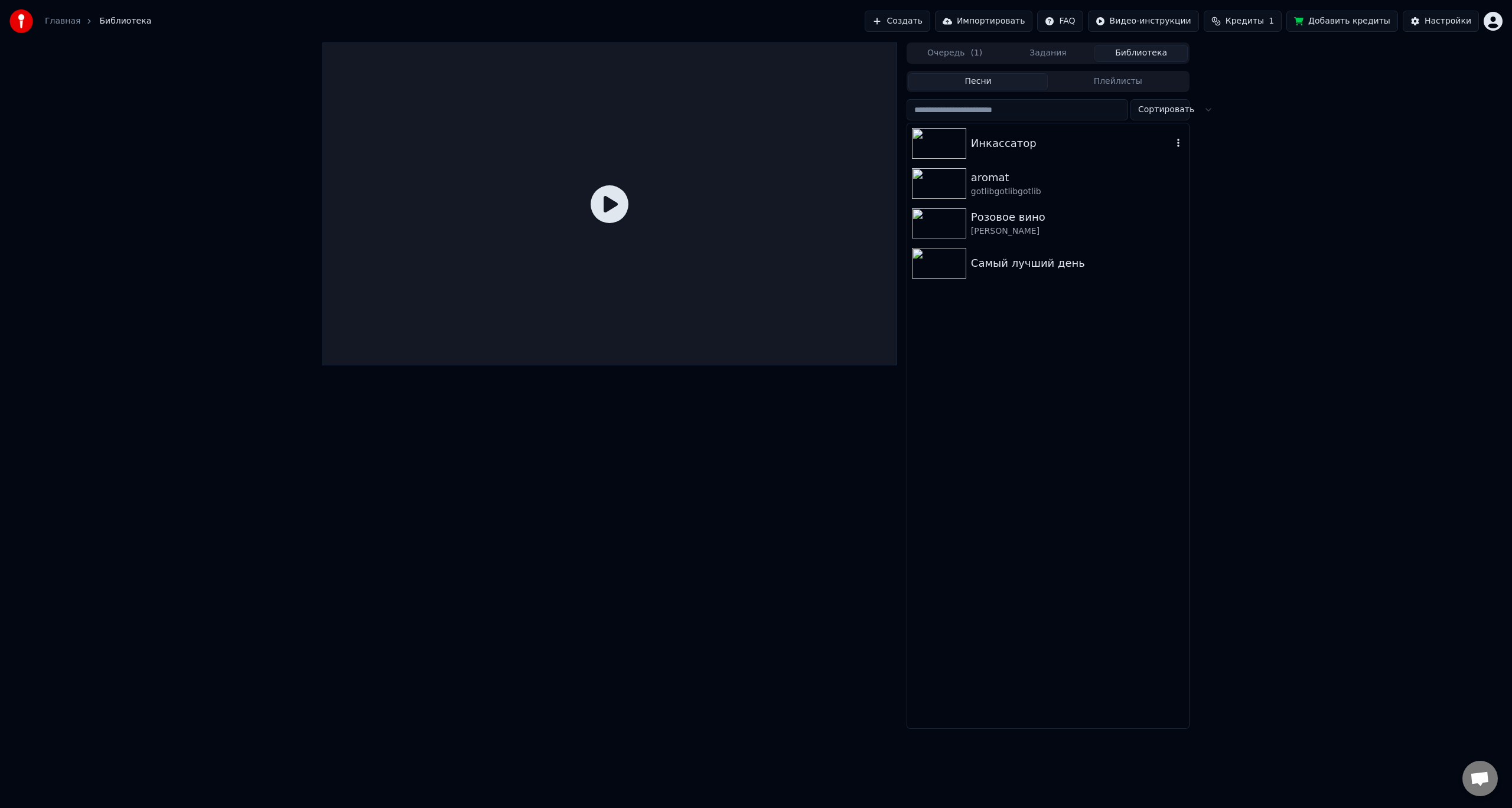
click at [1018, 146] on div "Инкассатор" at bounding box center [1071, 143] width 201 height 16
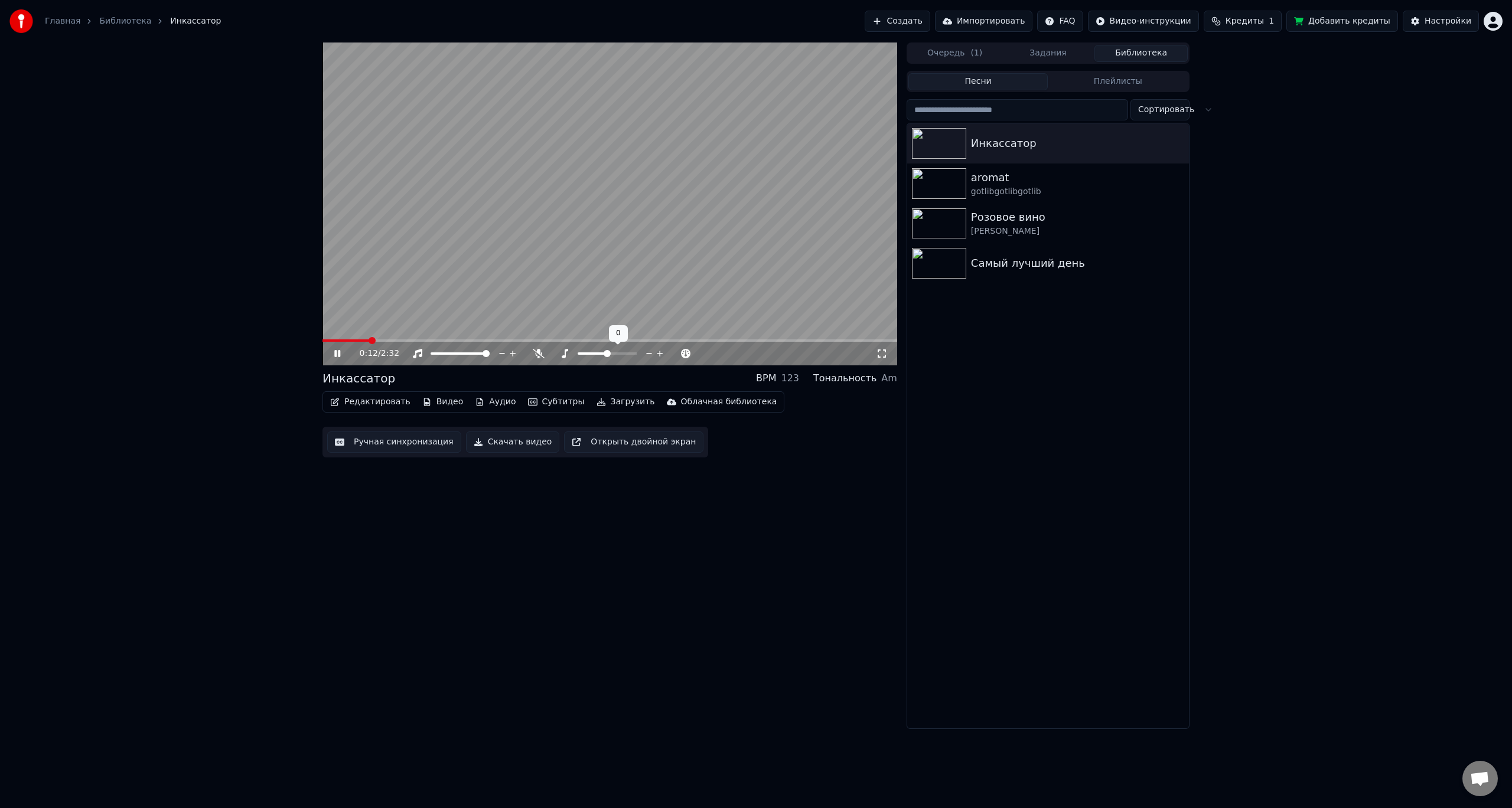
click at [646, 351] on icon at bounding box center [649, 354] width 11 height 12
click at [660, 351] on icon at bounding box center [660, 354] width 6 height 6
click at [609, 356] on span at bounding box center [607, 354] width 7 height 7
click at [561, 352] on div at bounding box center [592, 354] width 95 height 12
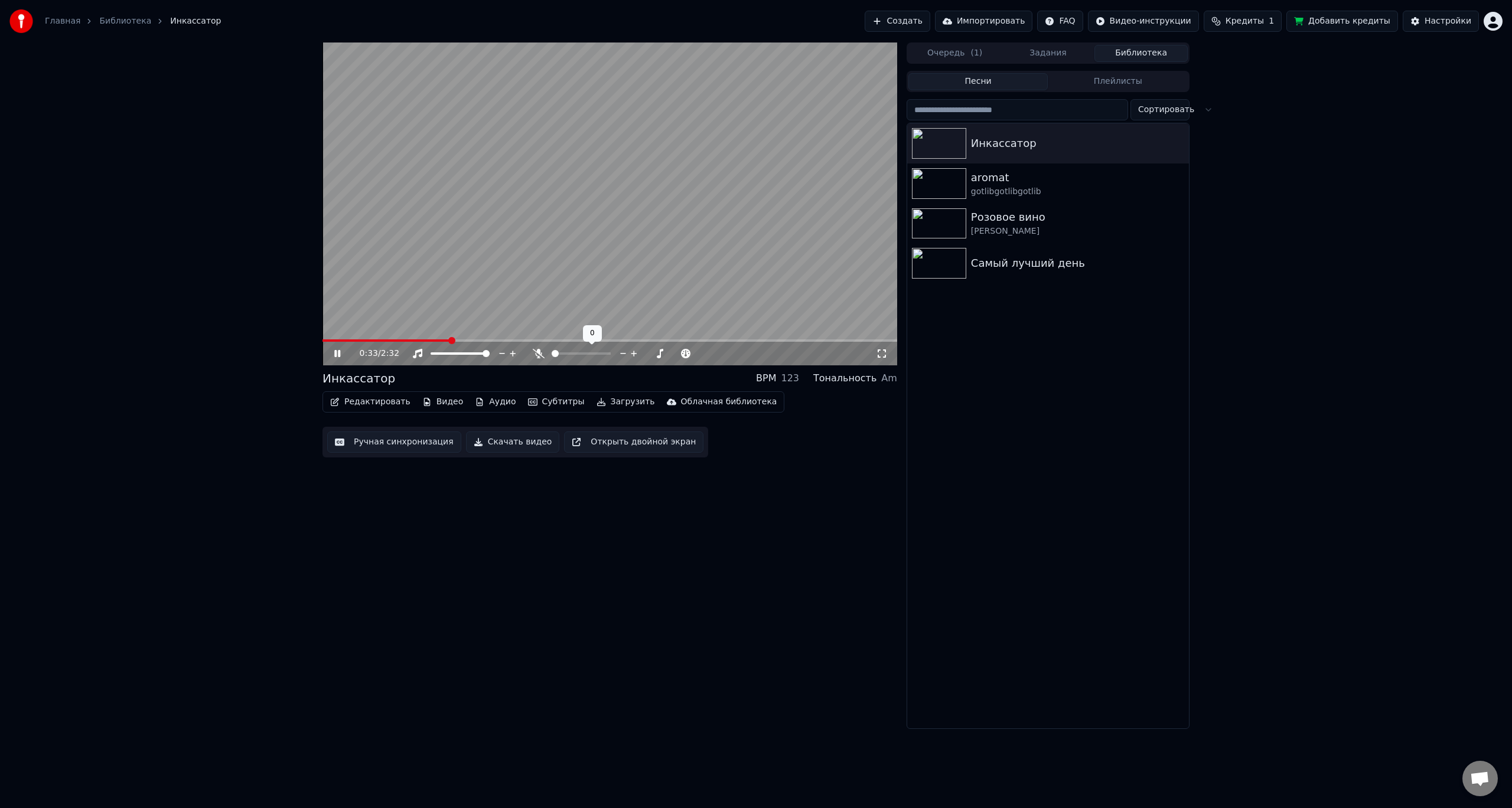
click at [562, 357] on div at bounding box center [592, 354] width 95 height 12
click at [564, 352] on span at bounding box center [581, 354] width 59 height 3
click at [551, 353] on span at bounding box center [555, 354] width 7 height 7
click at [365, 406] on button "Редактировать" at bounding box center [370, 401] width 90 height 16
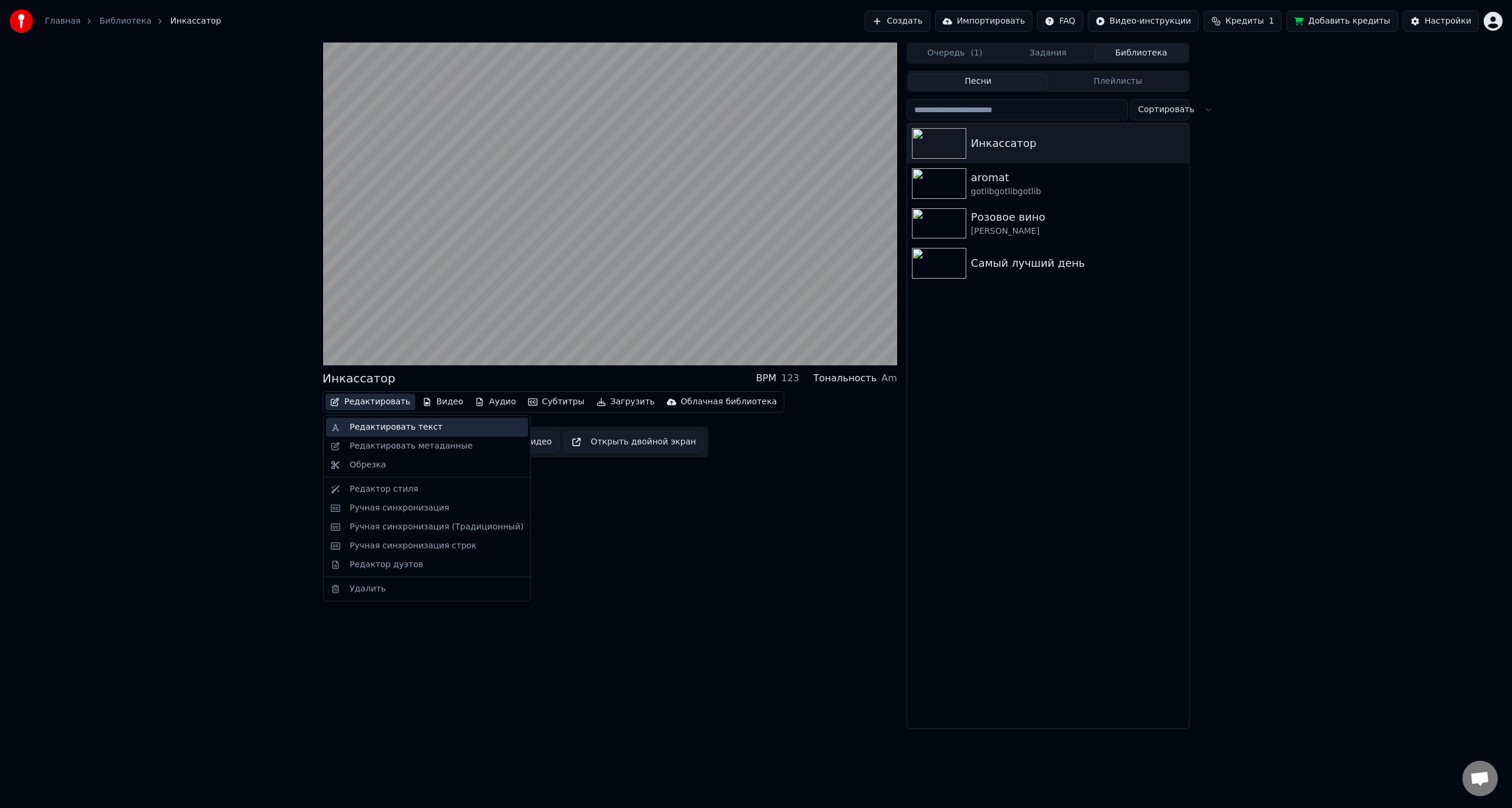
click at [392, 427] on div "Редактировать текст" at bounding box center [396, 427] width 93 height 12
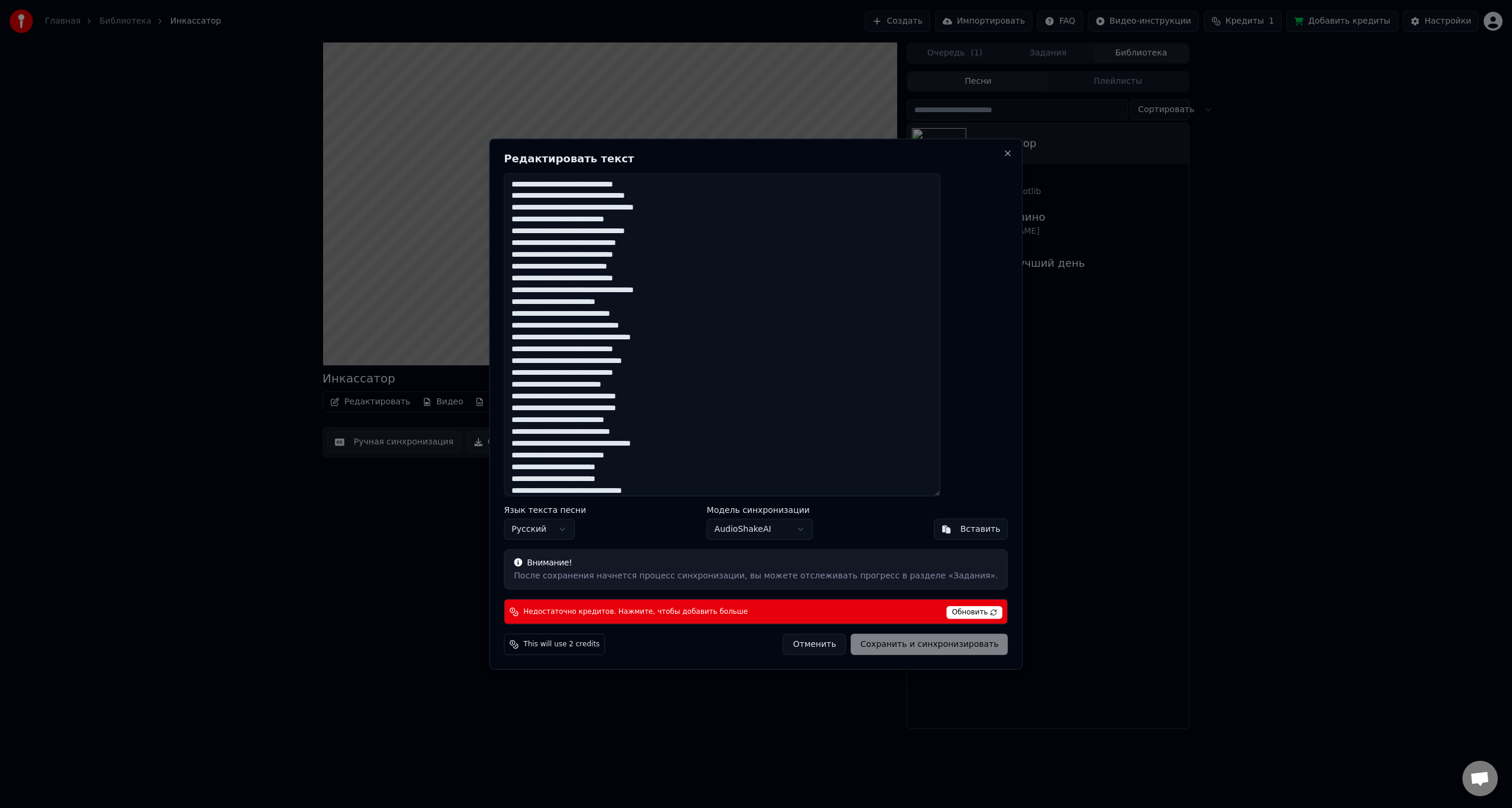
click at [940, 619] on div "Недостаточно кредитов. Нажмите, чтобы добавить больше Обновить" at bounding box center [756, 611] width 504 height 26
click at [946, 613] on span "Обновить" at bounding box center [974, 613] width 56 height 13
click at [946, 610] on span "Обновить" at bounding box center [974, 613] width 56 height 13
click at [946, 609] on span "Обновить" at bounding box center [974, 613] width 56 height 13
click at [799, 646] on button "Отменить" at bounding box center [814, 644] width 63 height 21
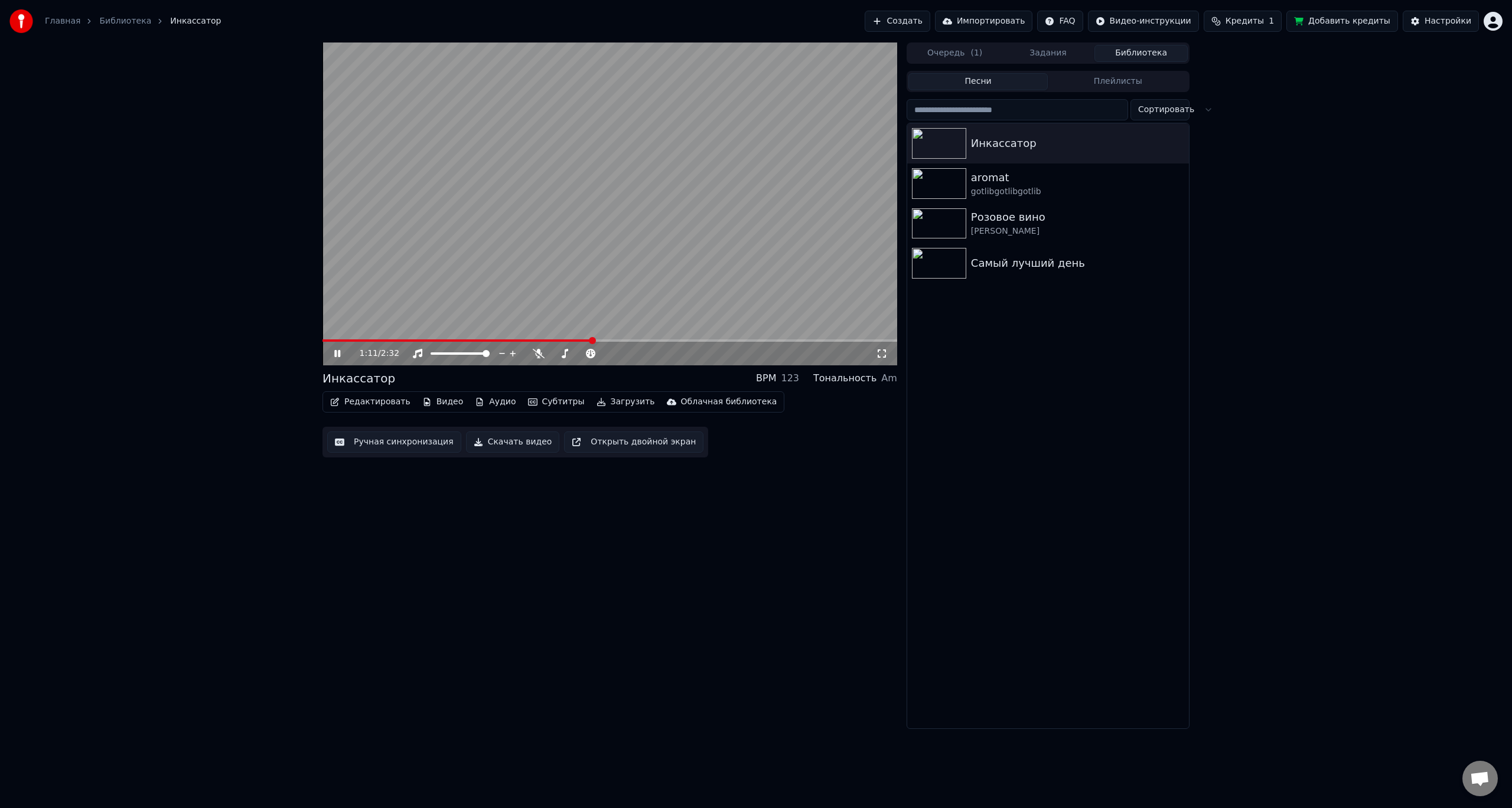
click at [998, 21] on button "Импортировать" at bounding box center [983, 21] width 98 height 21
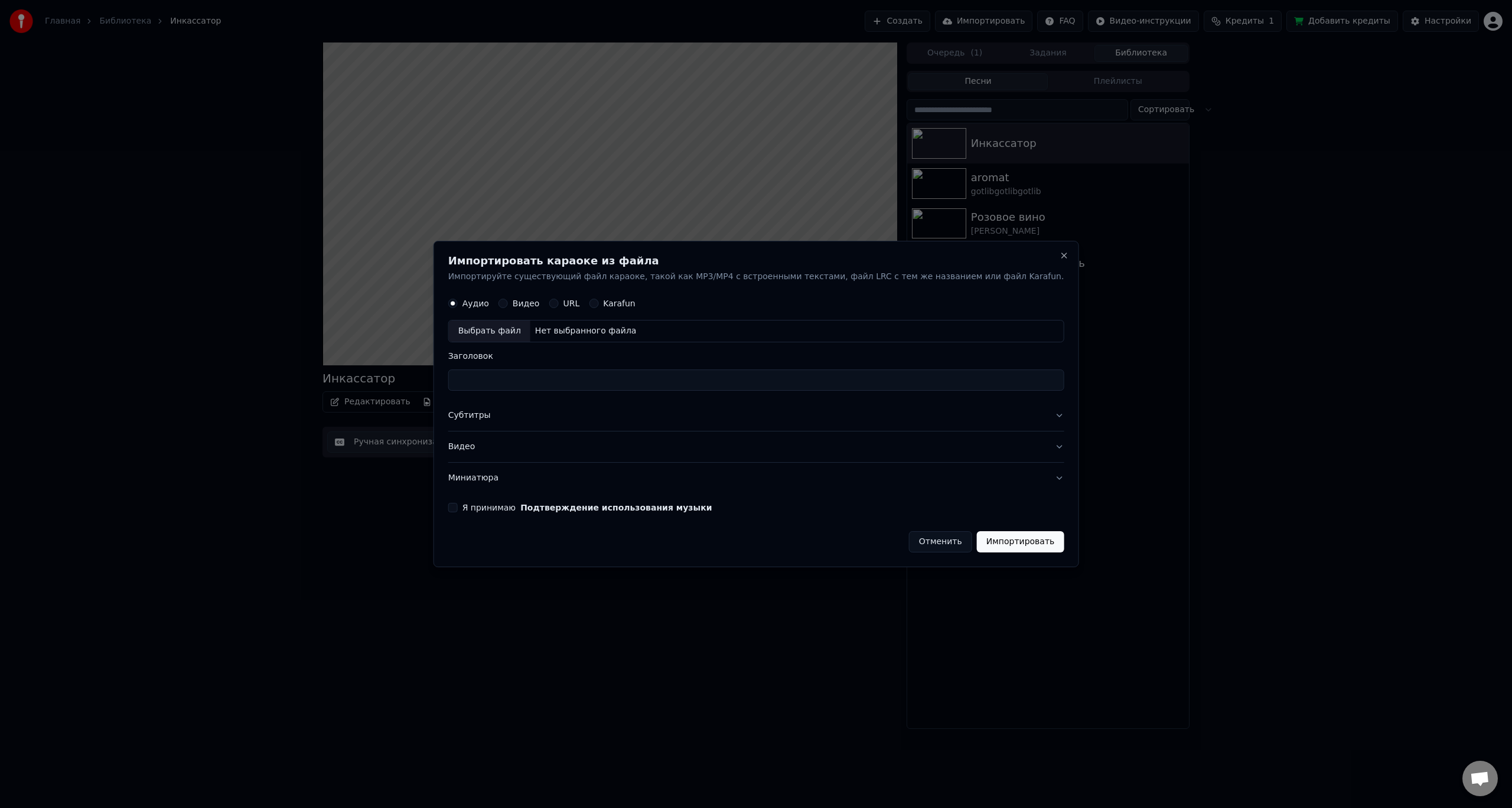
click at [909, 548] on button "Отменить" at bounding box center [940, 542] width 63 height 21
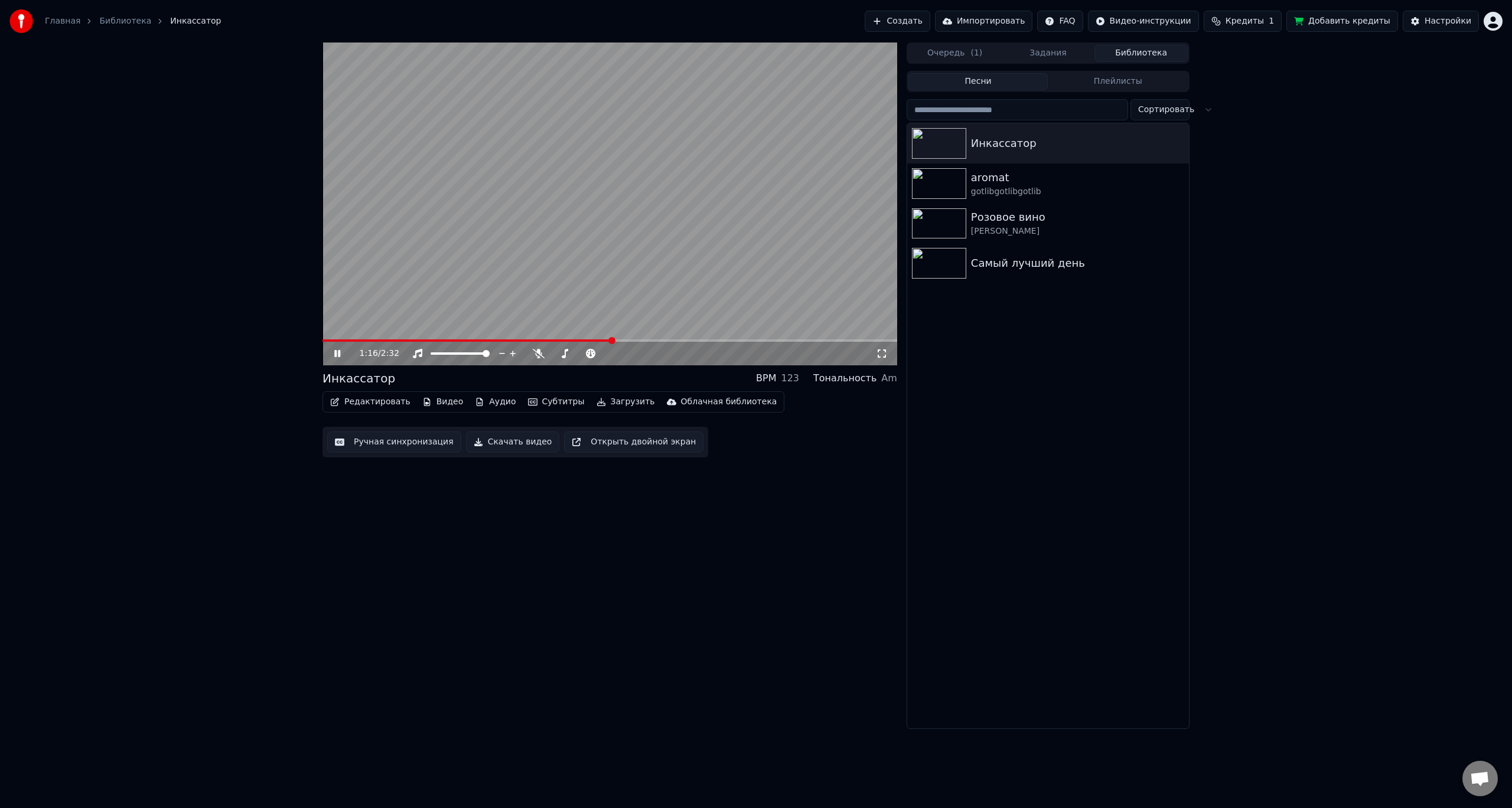
click at [521, 438] on button "Скачать видео" at bounding box center [513, 442] width 94 height 21
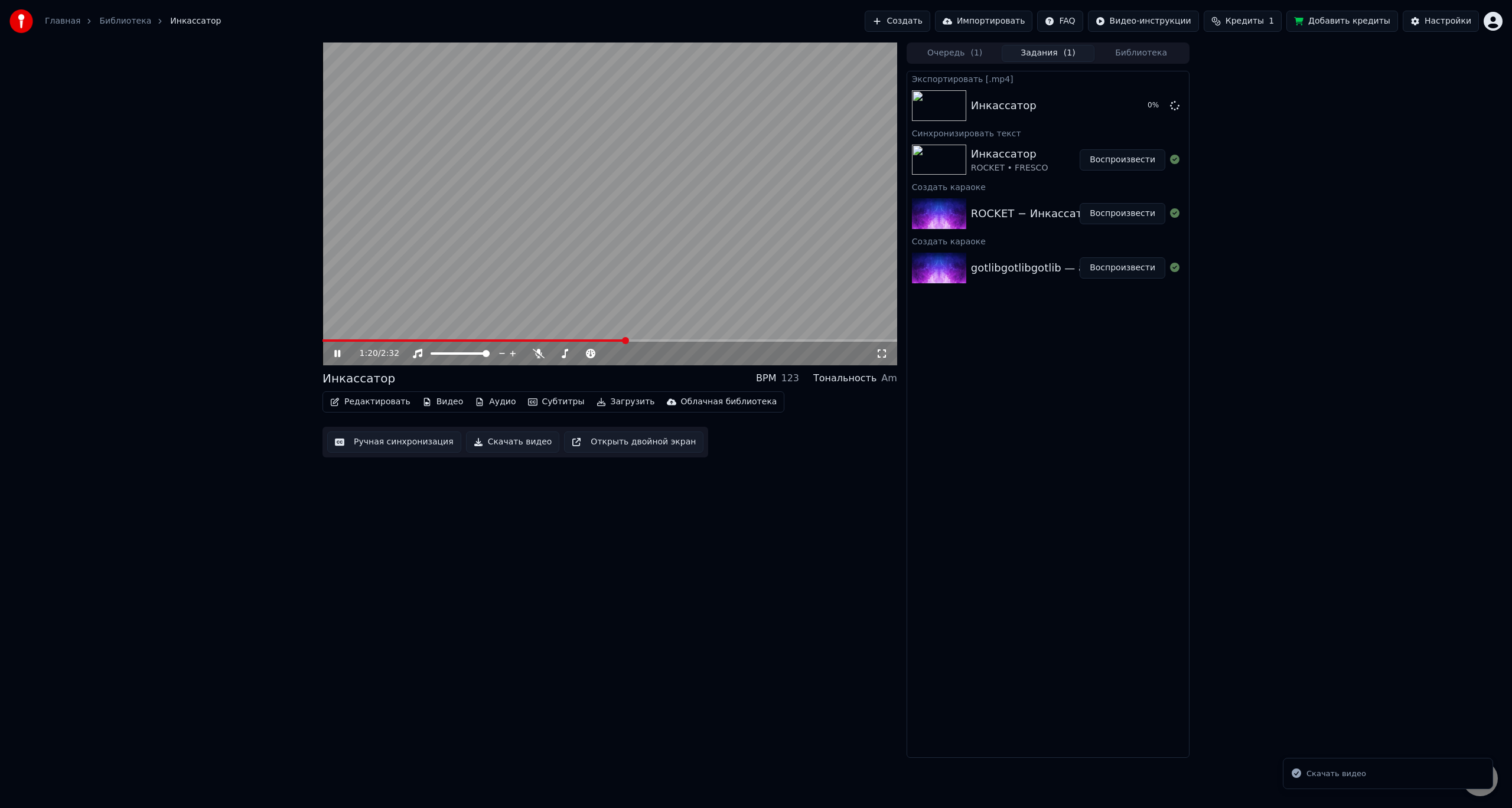
click at [1264, 18] on span "Кредиты" at bounding box center [1244, 21] width 38 height 12
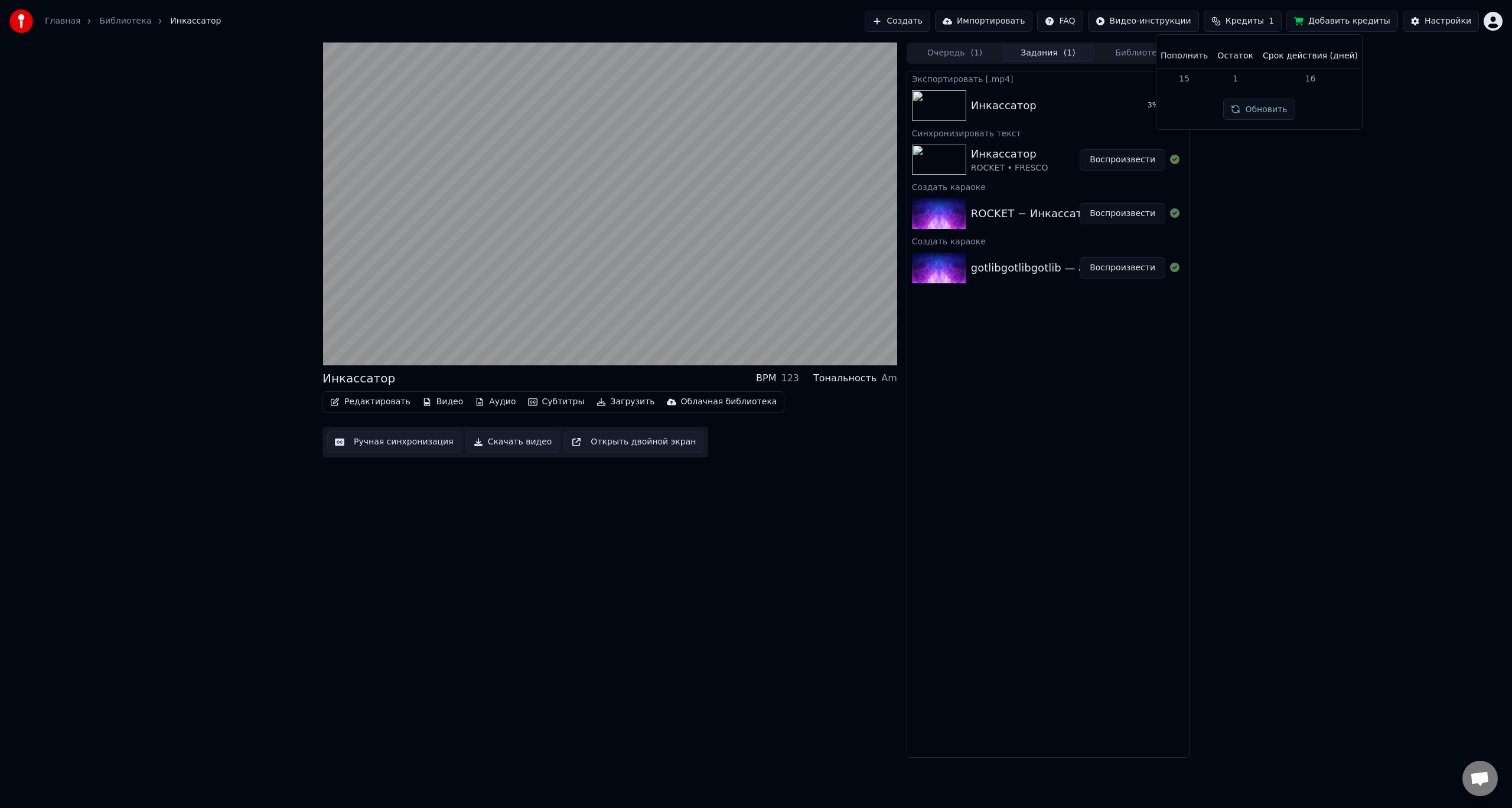
click at [1190, 78] on td "15" at bounding box center [1184, 78] width 56 height 21
drag, startPoint x: 1190, startPoint y: 78, endPoint x: 1236, endPoint y: 82, distance: 46.2
click at [1229, 82] on tr "15 1 16" at bounding box center [1259, 78] width 207 height 21
click at [1256, 109] on button "Обновить" at bounding box center [1259, 109] width 72 height 21
click at [1293, 197] on div "Инкассатор BPM 123 Тональность Am Редактировать Видео Аудио Субтитры Загрузить …" at bounding box center [756, 400] width 1512 height 716
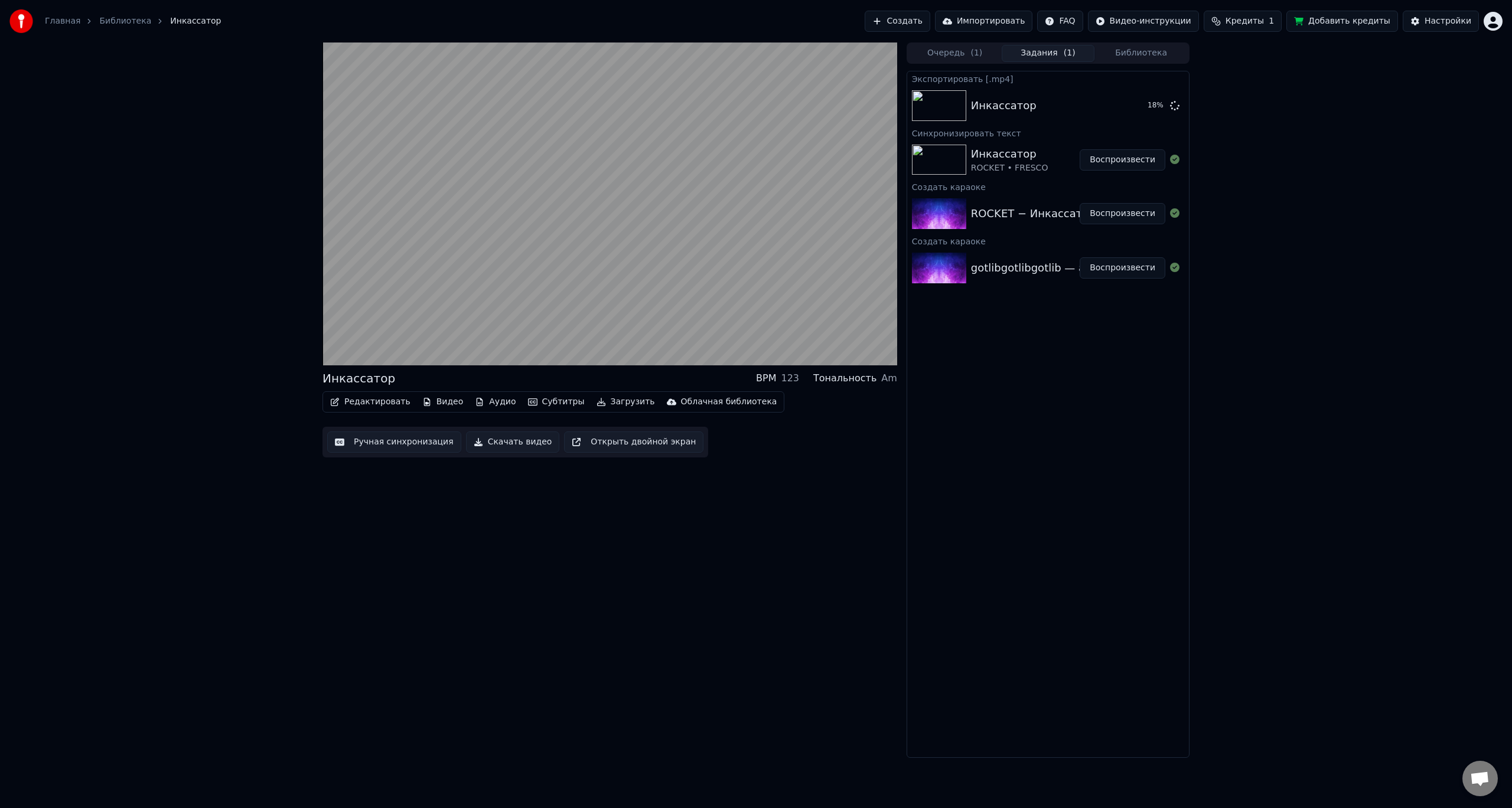
click at [1496, 20] on html "Главная Библиотека Инкассатор Создать Импортировать FAQ Видео-инструкции Кредит…" at bounding box center [756, 404] width 1512 height 808
click at [1428, 68] on div "Оплата" at bounding box center [1440, 76] width 136 height 19
click at [1129, 111] on button "Показать" at bounding box center [1135, 106] width 61 height 21
click at [1450, 336] on div "Инкассатор BPM 123 Тональность Am Редактировать Видео Аудио Субтитры Загрузить …" at bounding box center [756, 400] width 1512 height 716
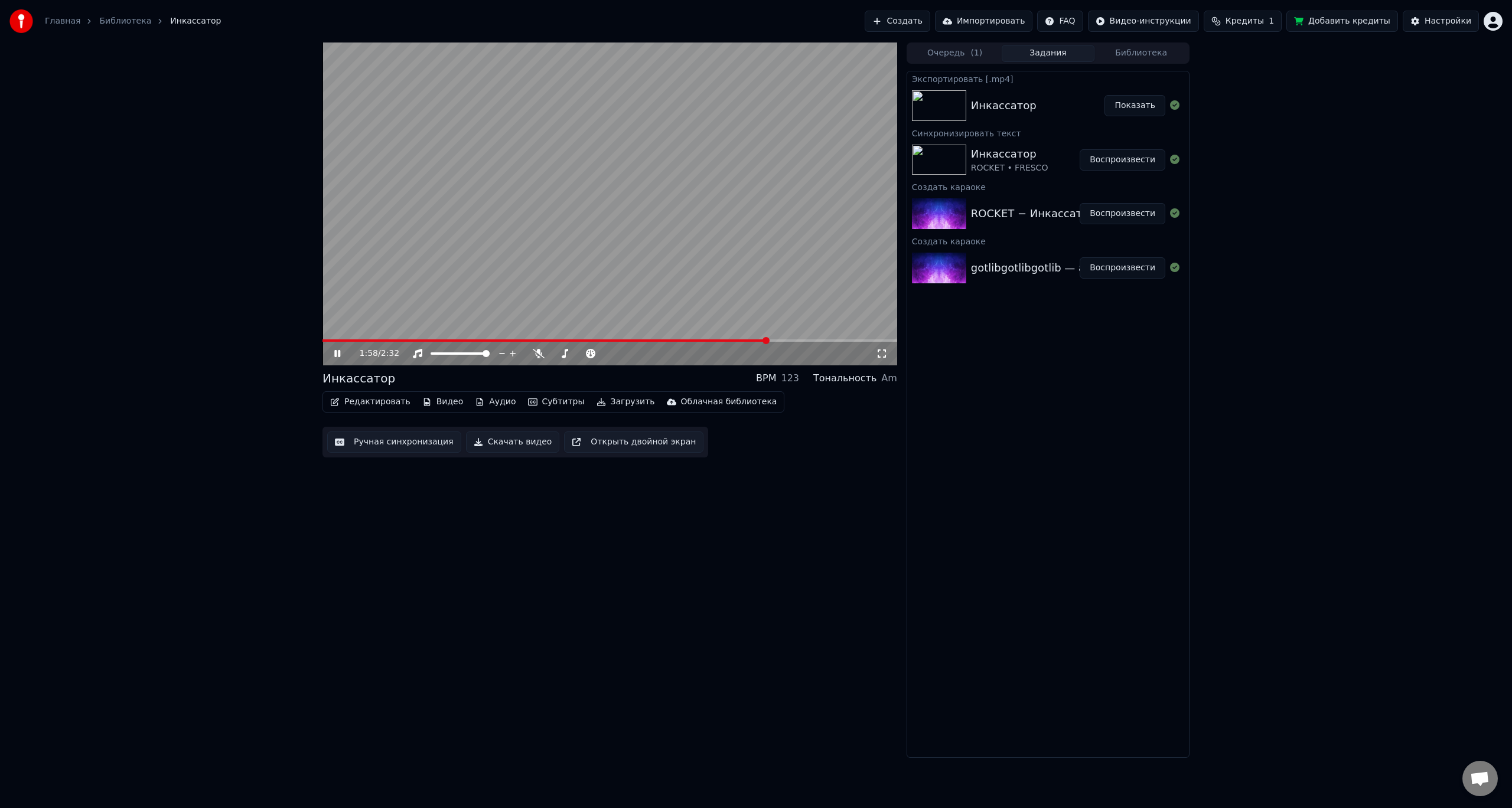
click at [556, 180] on video at bounding box center [610, 204] width 575 height 323
click at [1486, 26] on html "Главная Библиотека Инкассатор Создать Импортировать FAQ Видео-инструкции Кредит…" at bounding box center [756, 404] width 1512 height 808
click at [1404, 127] on div "Выйти" at bounding box center [1440, 136] width 136 height 19
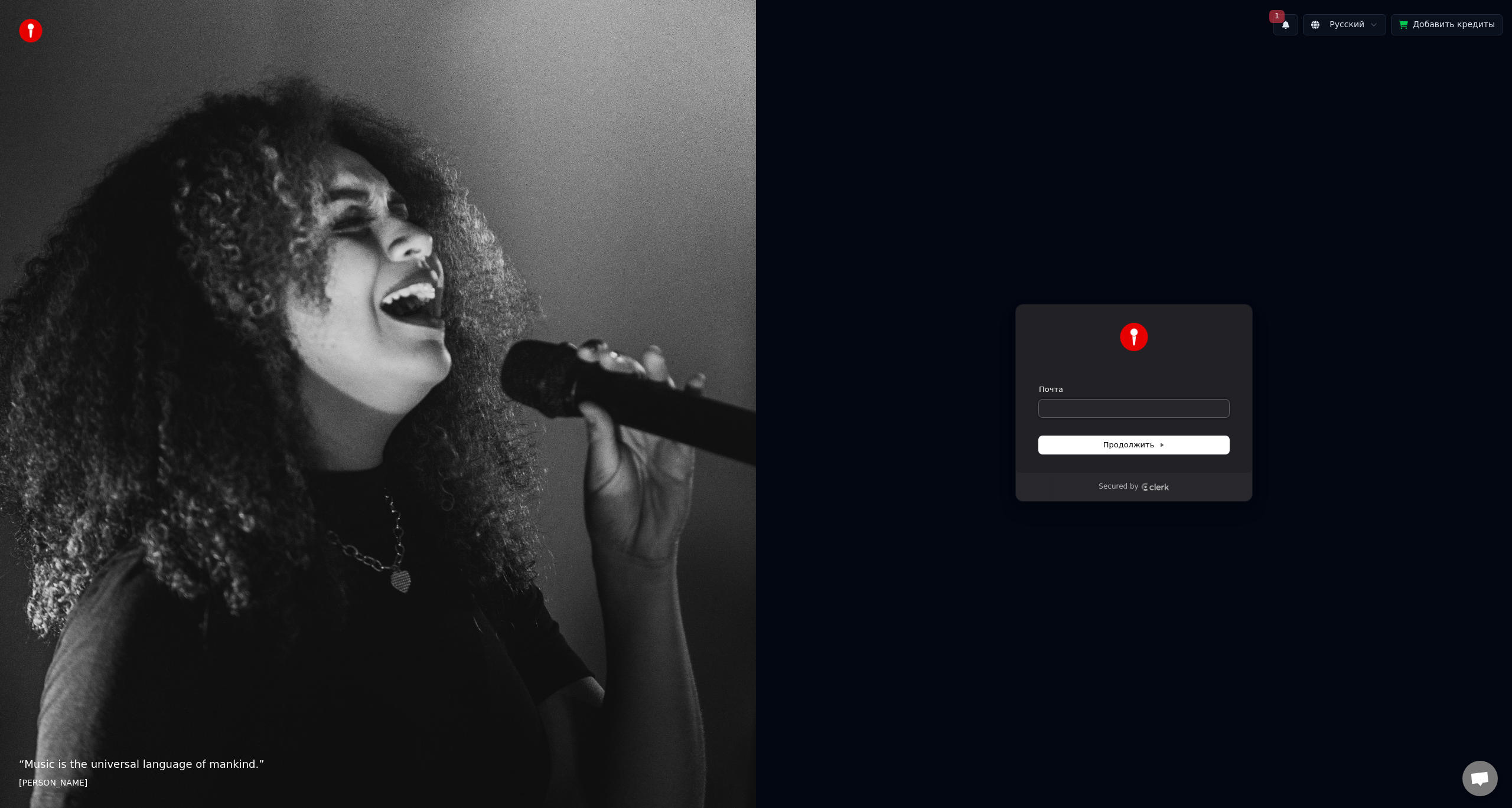
click at [1129, 412] on input "Почта" at bounding box center [1134, 408] width 190 height 18
paste input "**********"
click at [1101, 445] on button "Продолжить" at bounding box center [1134, 445] width 190 height 18
type input "**********"
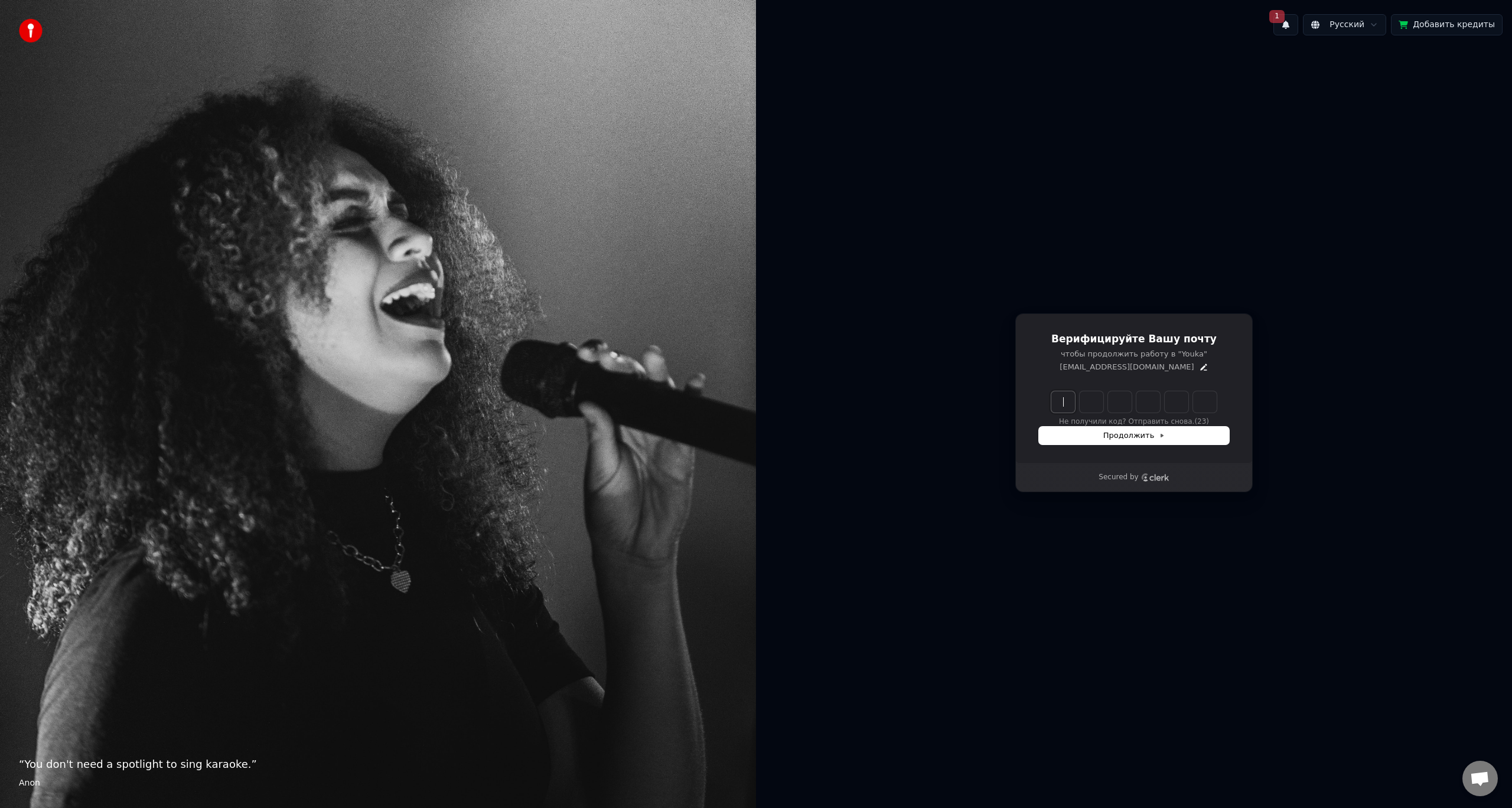
click at [1061, 403] on input "Enter verification code" at bounding box center [1146, 402] width 189 height 21
paste input "******"
type input "******"
